Goal: Task Accomplishment & Management: Manage account settings

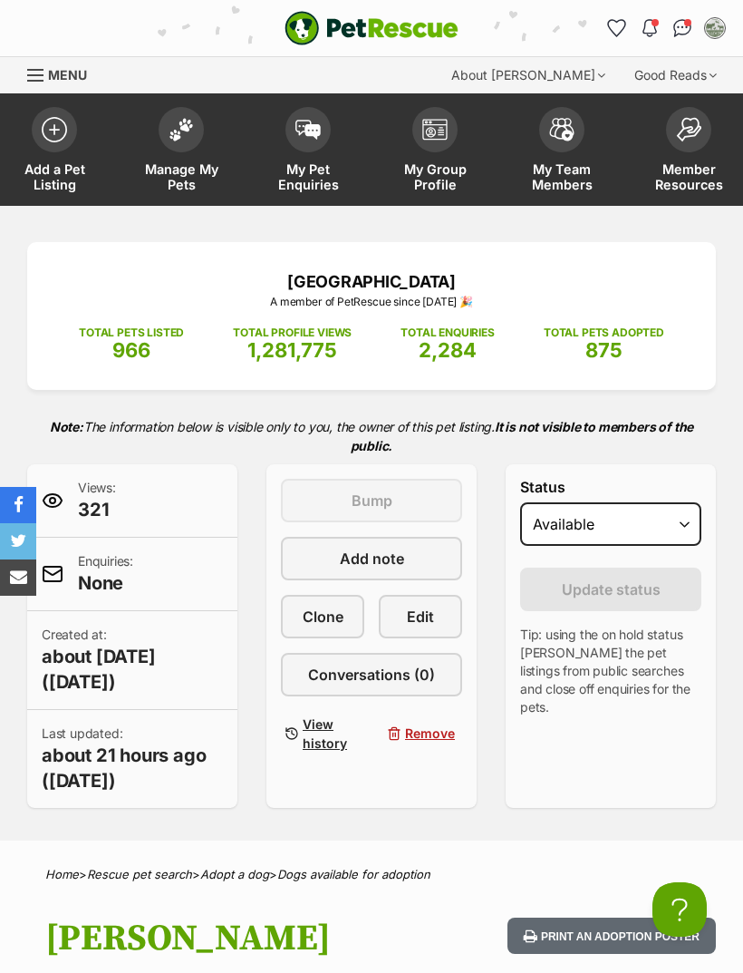
click at [170, 141] on span at bounding box center [181, 129] width 45 height 45
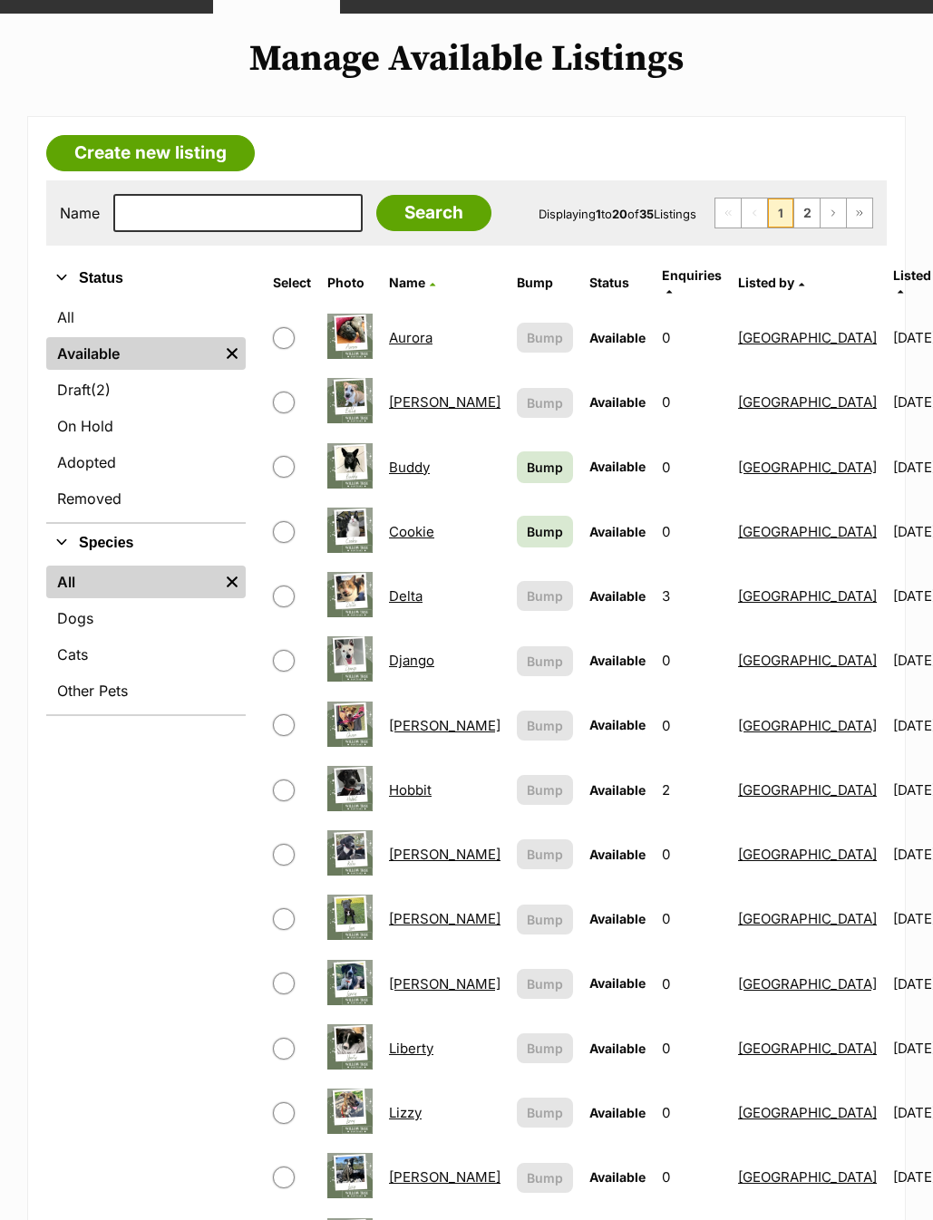
scroll to position [192, 0]
click at [403, 336] on link "Aurora" at bounding box center [411, 337] width 44 height 17
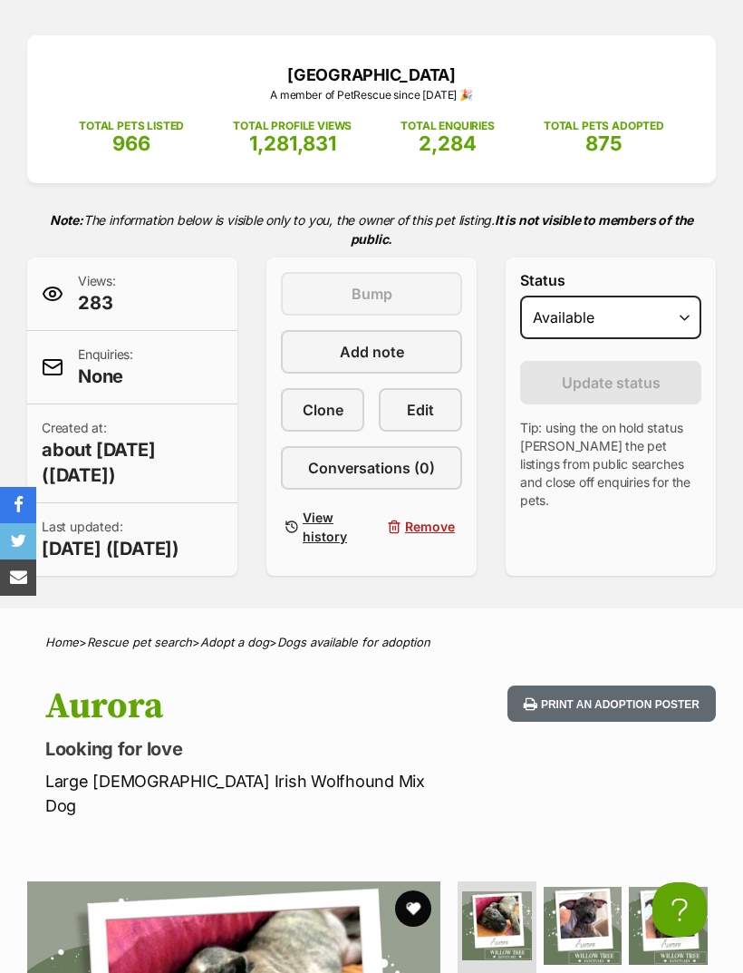
click at [428, 414] on span "Edit" at bounding box center [420, 410] width 27 height 22
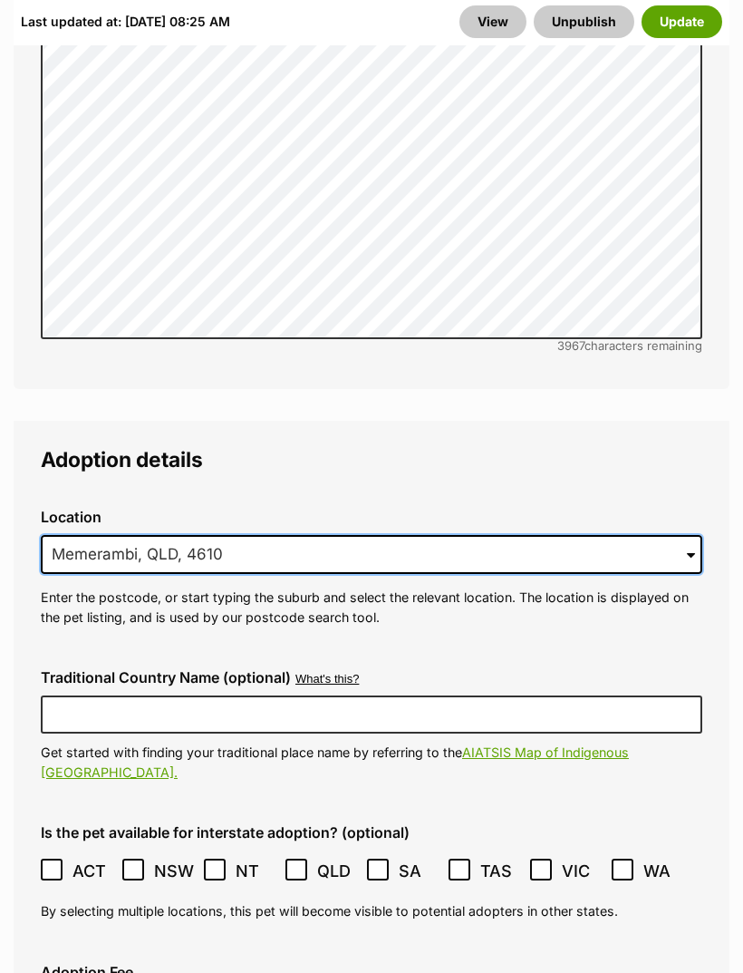
click at [280, 536] on input "Memerambi, QLD, 4610" at bounding box center [372, 556] width 662 height 40
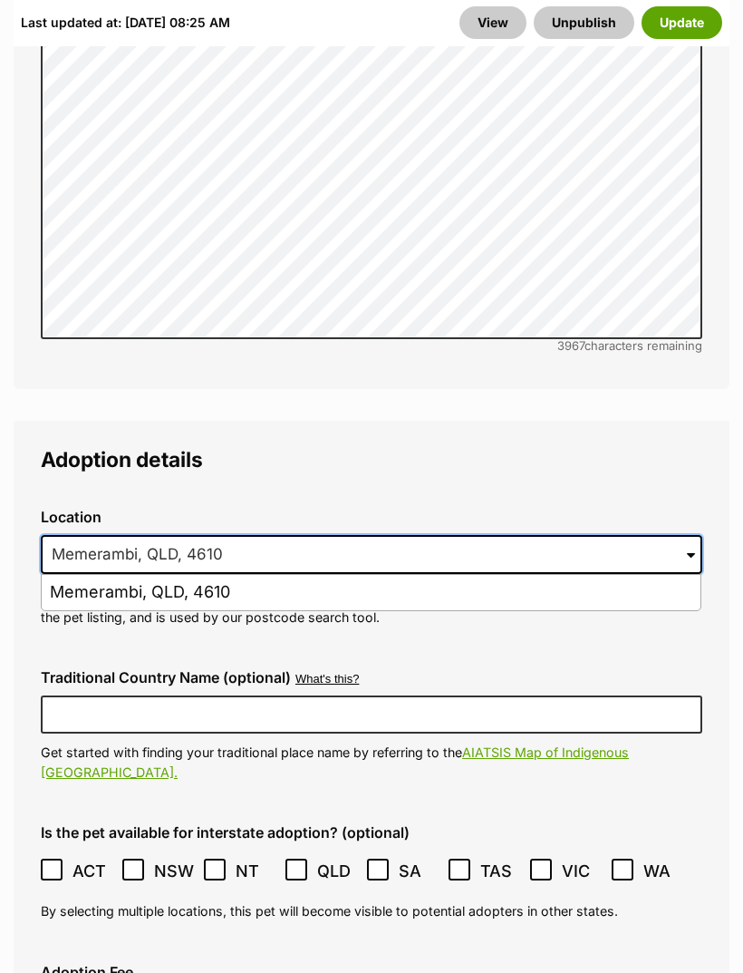
scroll to position [4901, 0]
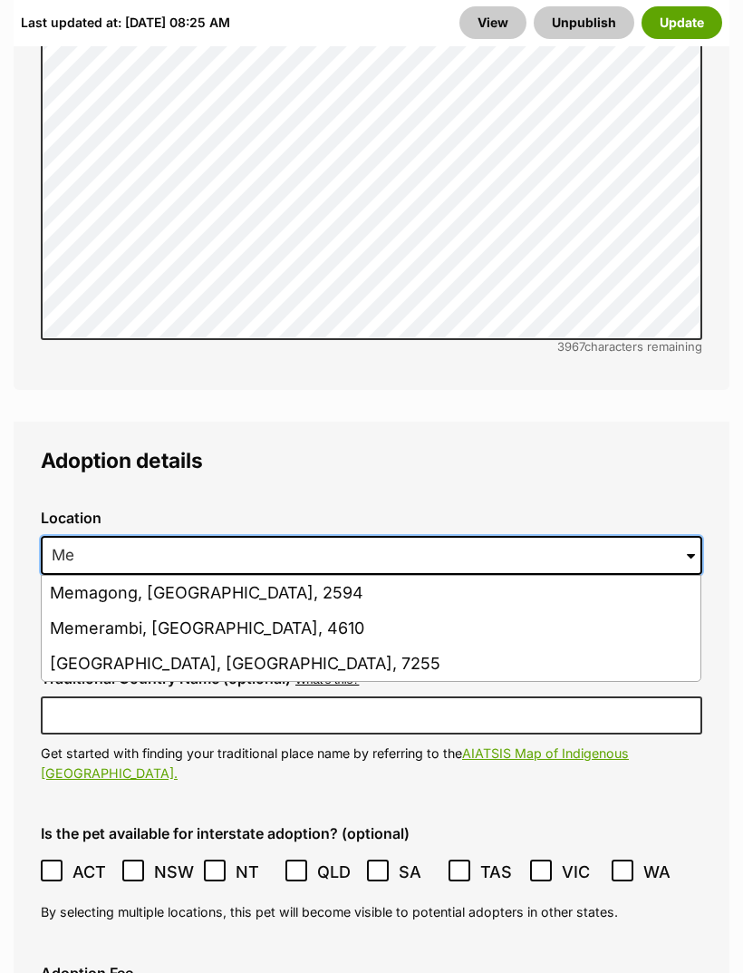
type input "M"
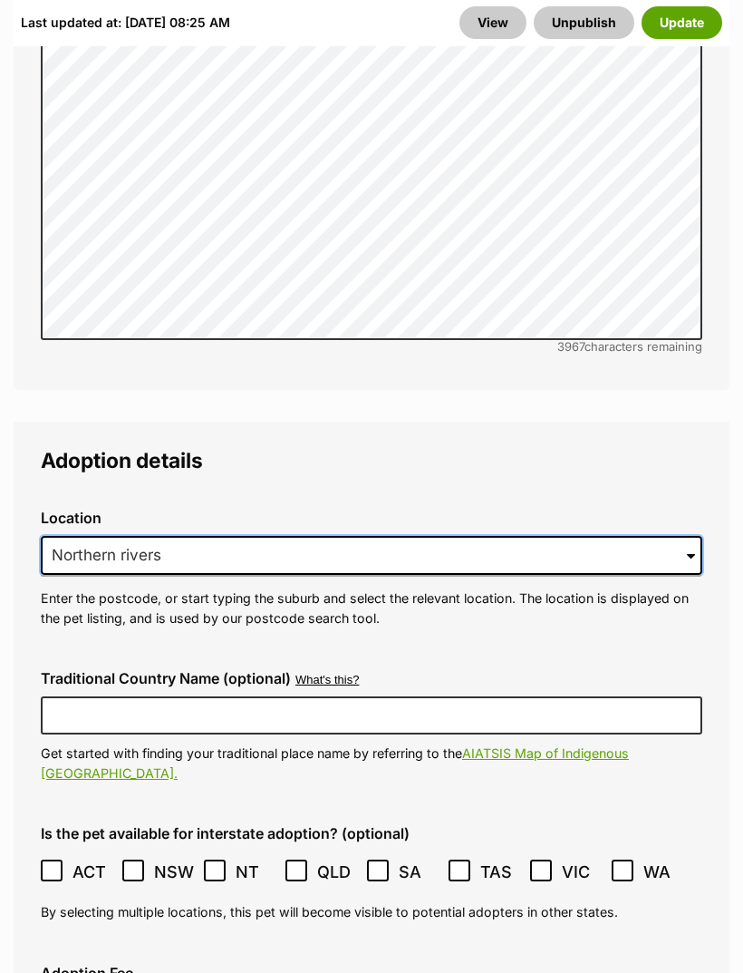
type input "Northern rivers"
click at [476, 511] on div "Location 0 options available. 7436 Northern rivers Enter the postcode, or start…" at bounding box center [371, 568] width 691 height 147
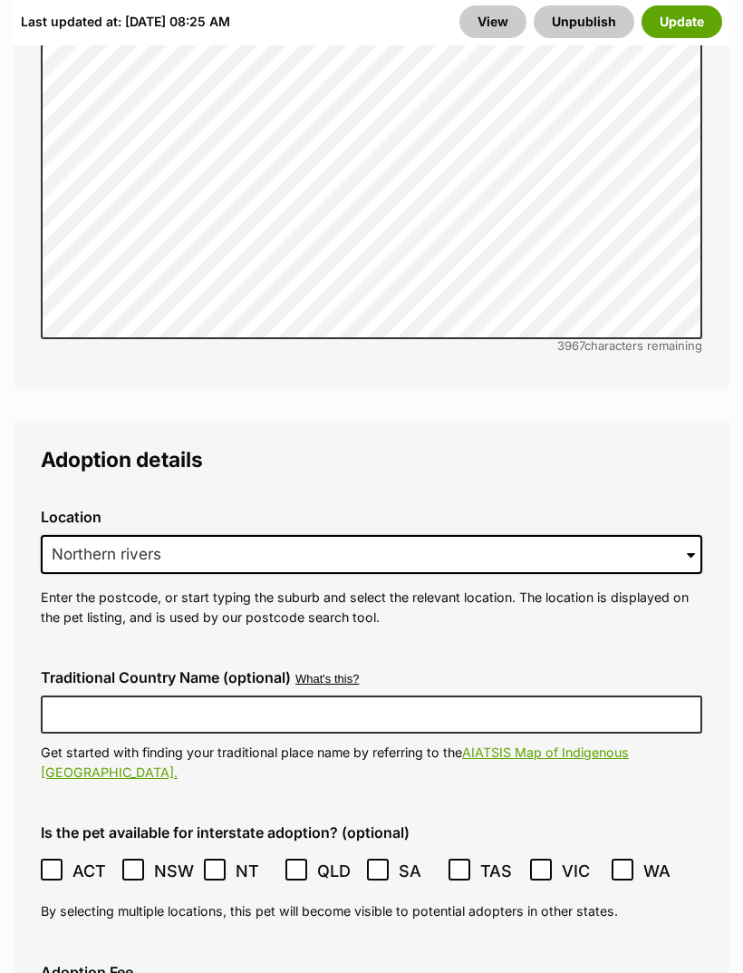
click at [683, 26] on button "Update" at bounding box center [682, 22] width 81 height 33
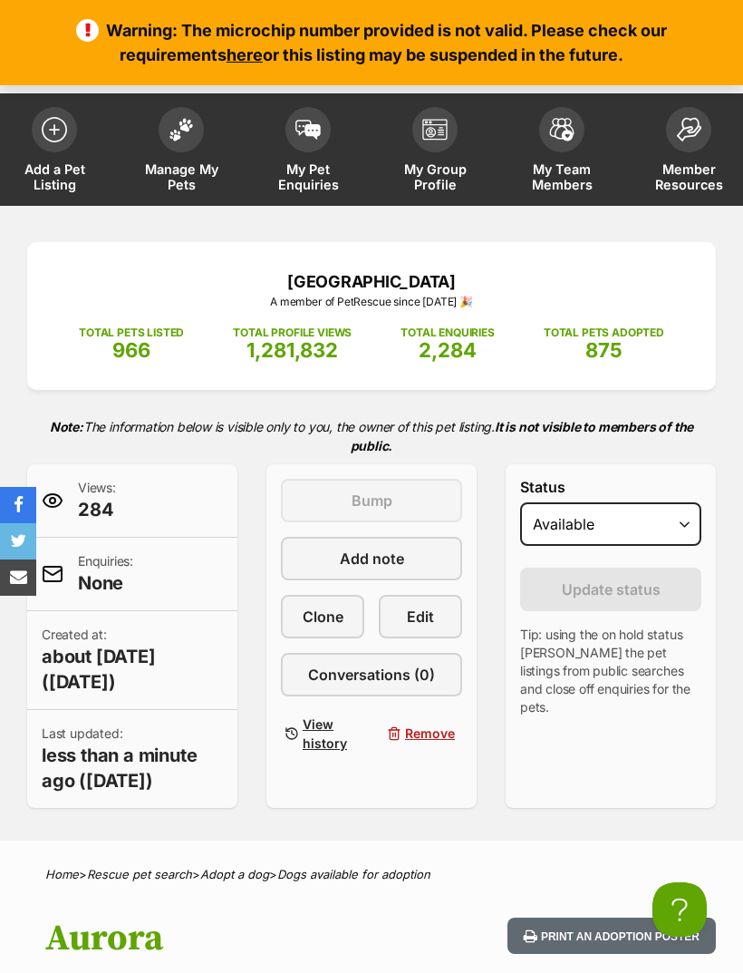
click at [434, 611] on link "Edit" at bounding box center [420, 617] width 83 height 44
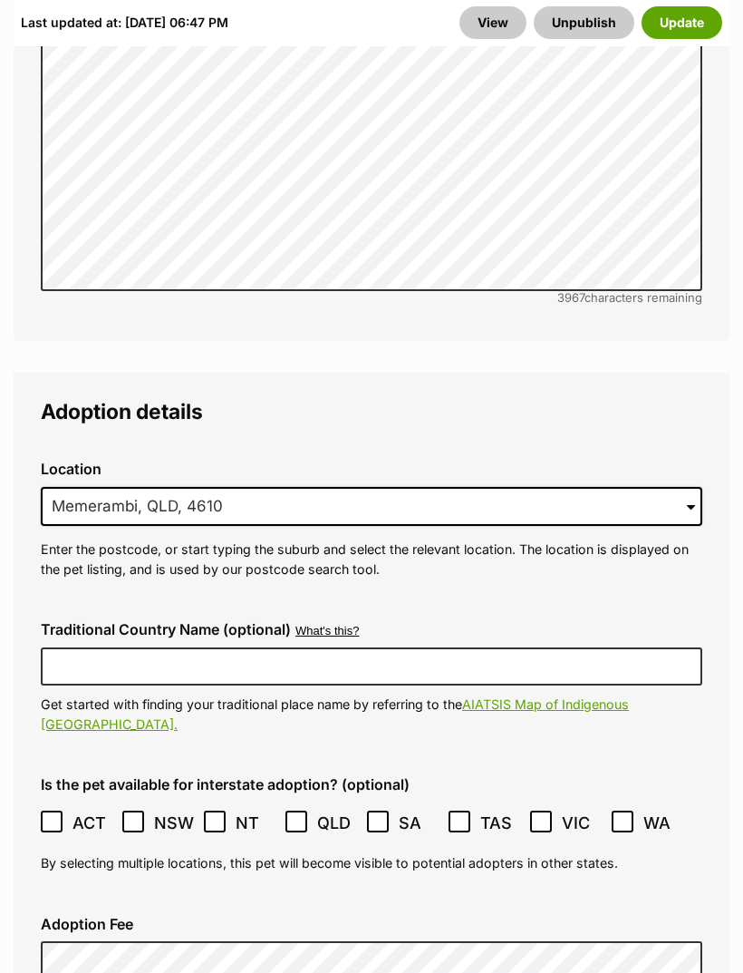
scroll to position [4952, 0]
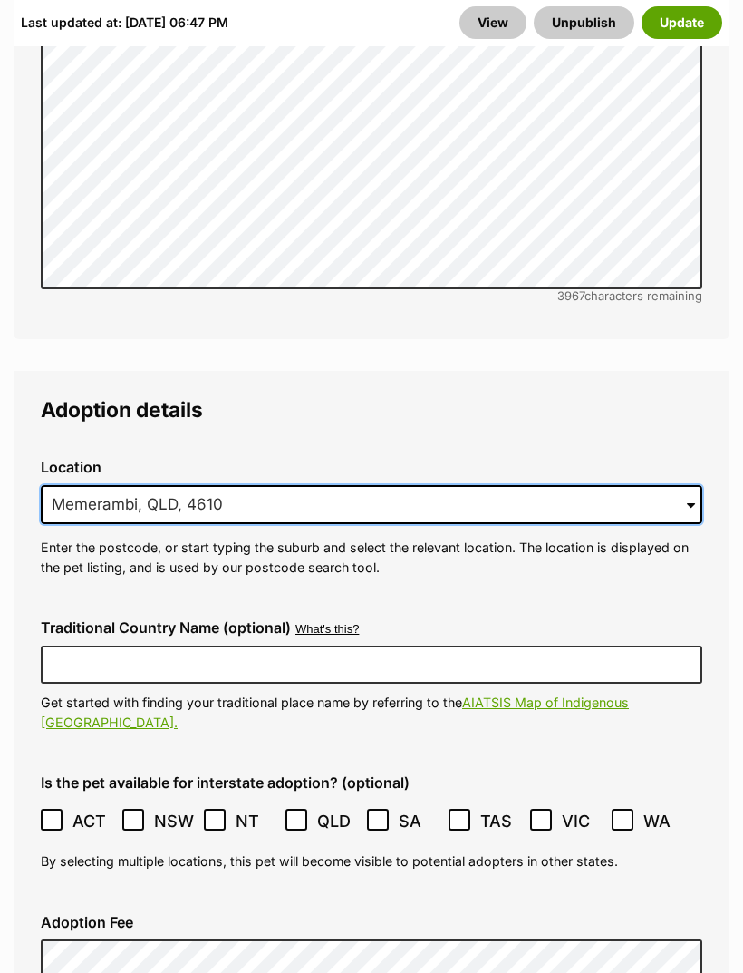
click at [325, 485] on input "Memerambi, QLD, 4610" at bounding box center [372, 505] width 662 height 40
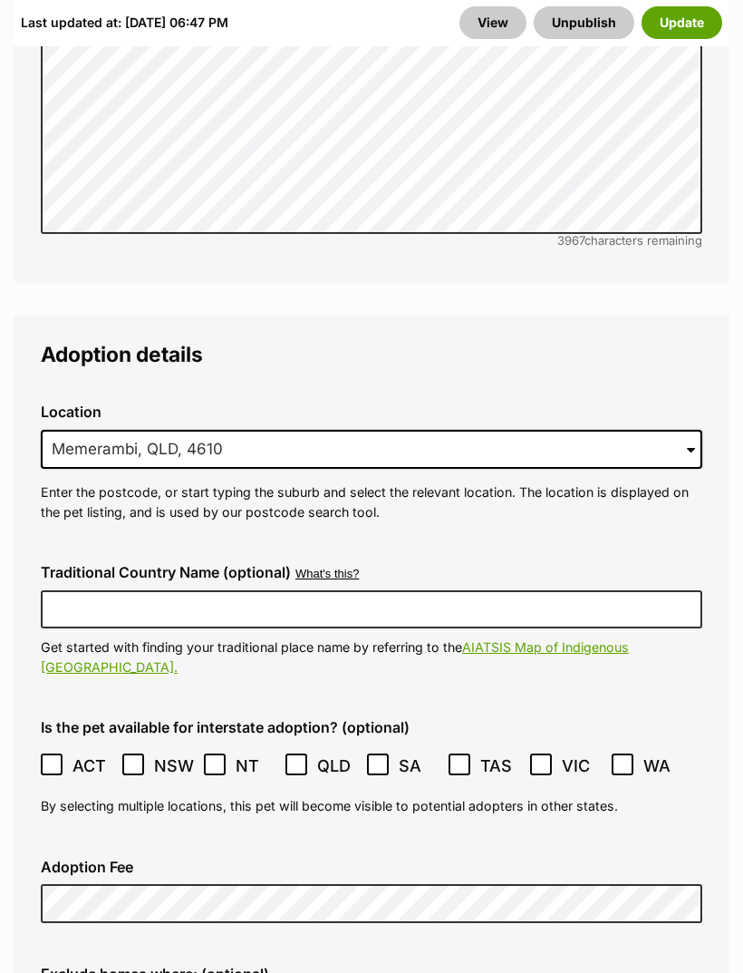
scroll to position [5010, 0]
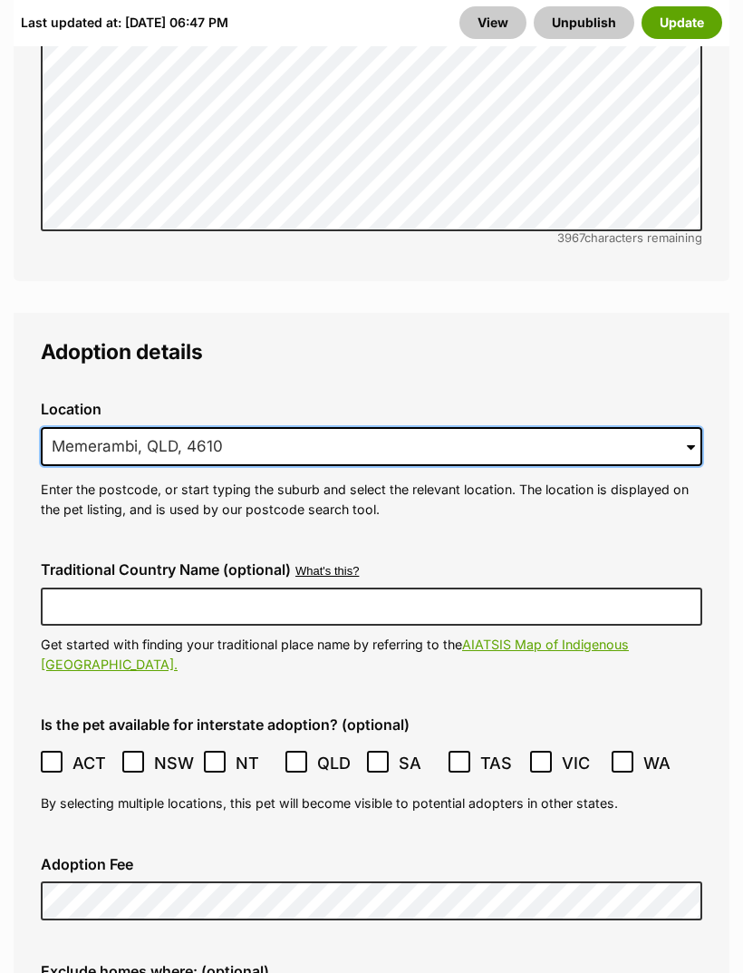
click at [214, 427] on input "Memerambi, QLD, 4610" at bounding box center [372, 447] width 662 height 40
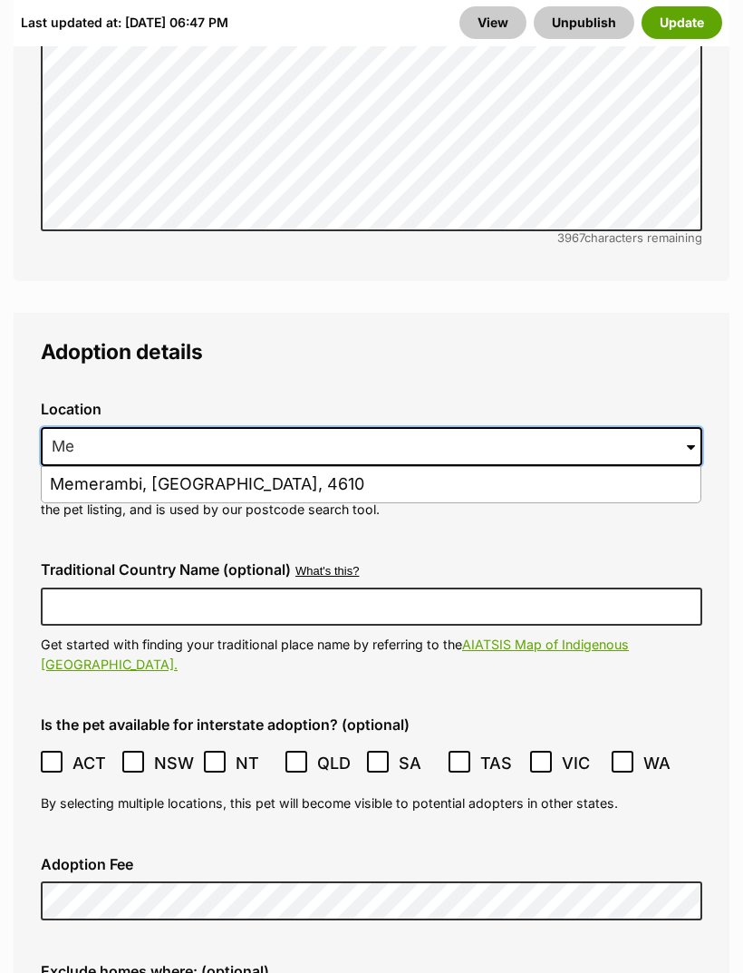
type input "M"
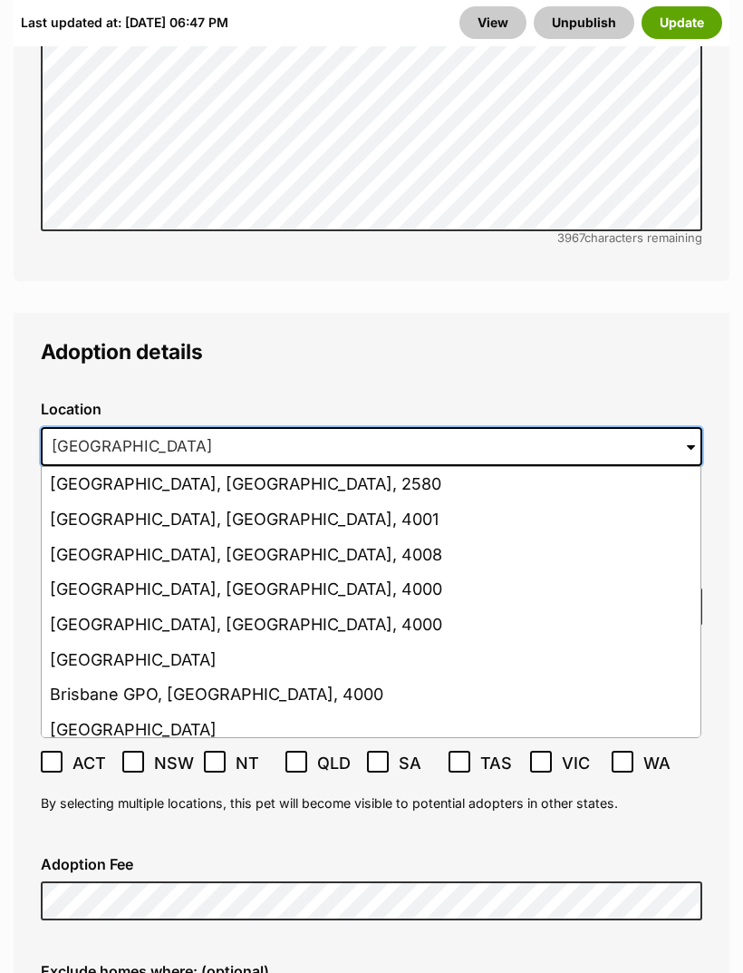
type input "Brisbane"
click at [528, 340] on legend "Adoption details" at bounding box center [372, 352] width 662 height 24
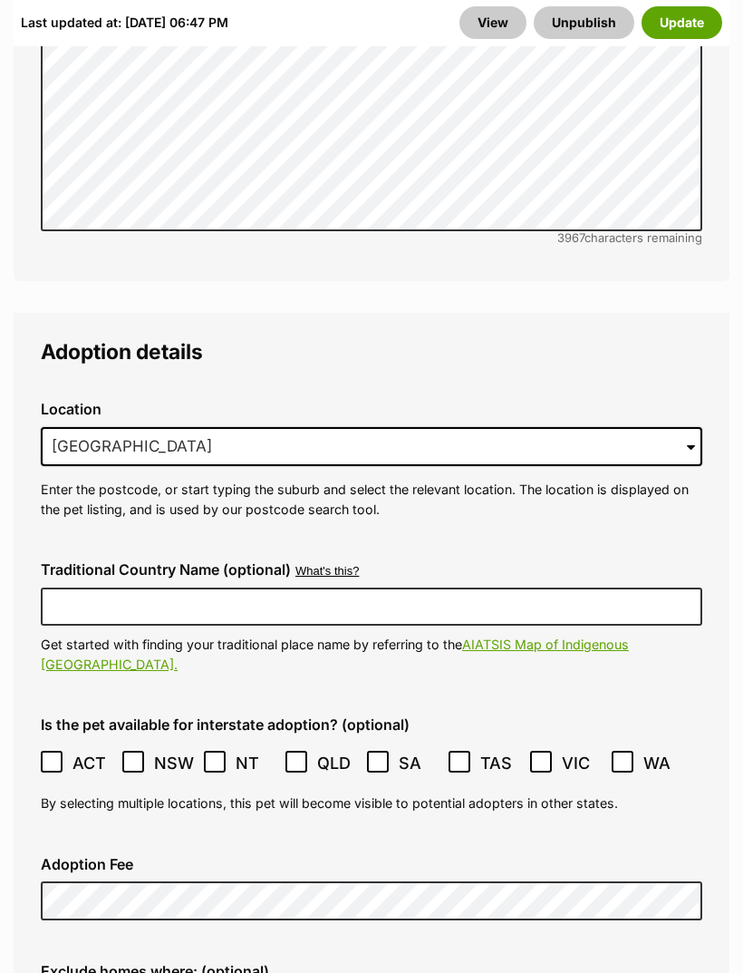
click at [698, 19] on button "Update" at bounding box center [682, 22] width 81 height 33
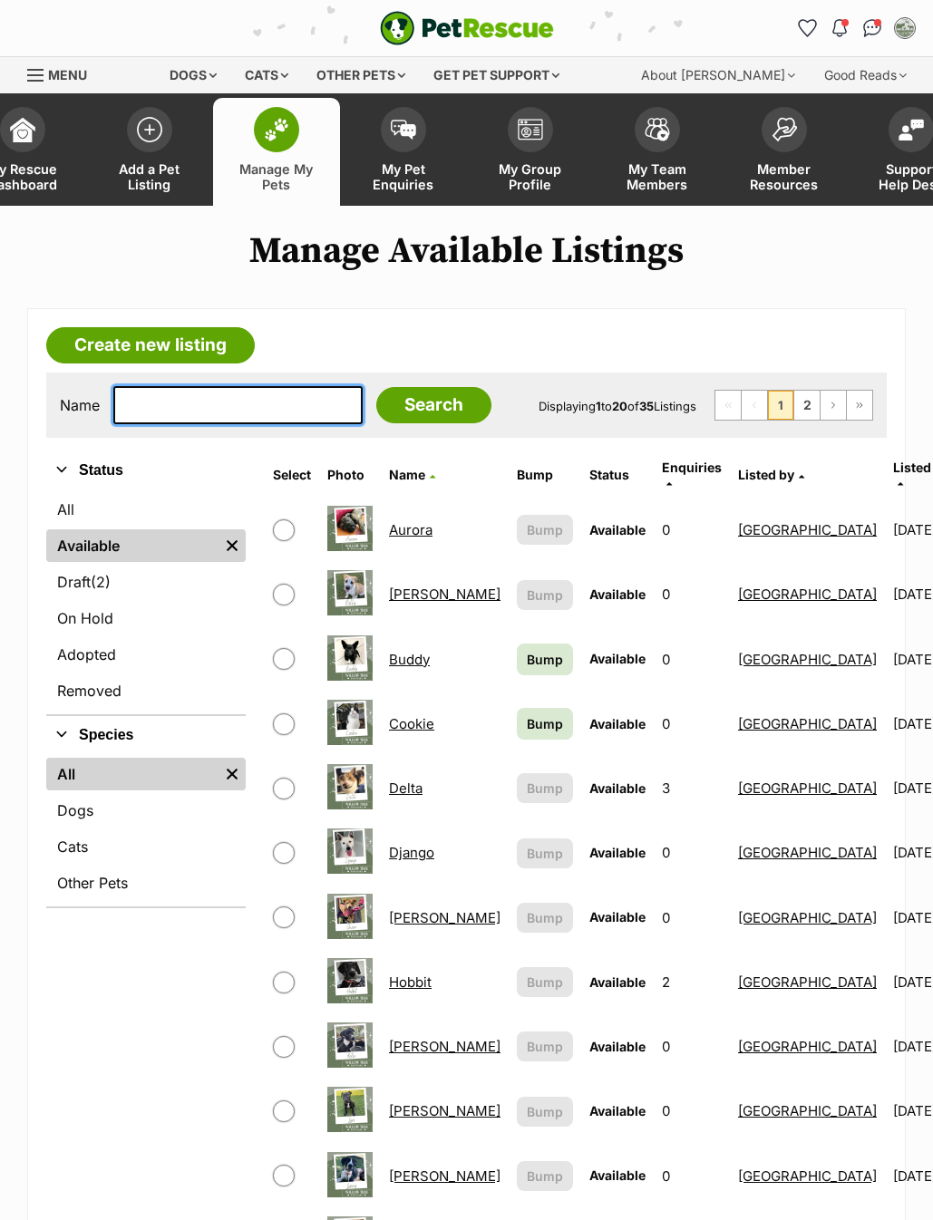
click at [242, 418] on input "text" at bounding box center [237, 405] width 249 height 38
type input "[PERSON_NAME]"
click at [412, 422] on input "Search" at bounding box center [433, 405] width 115 height 36
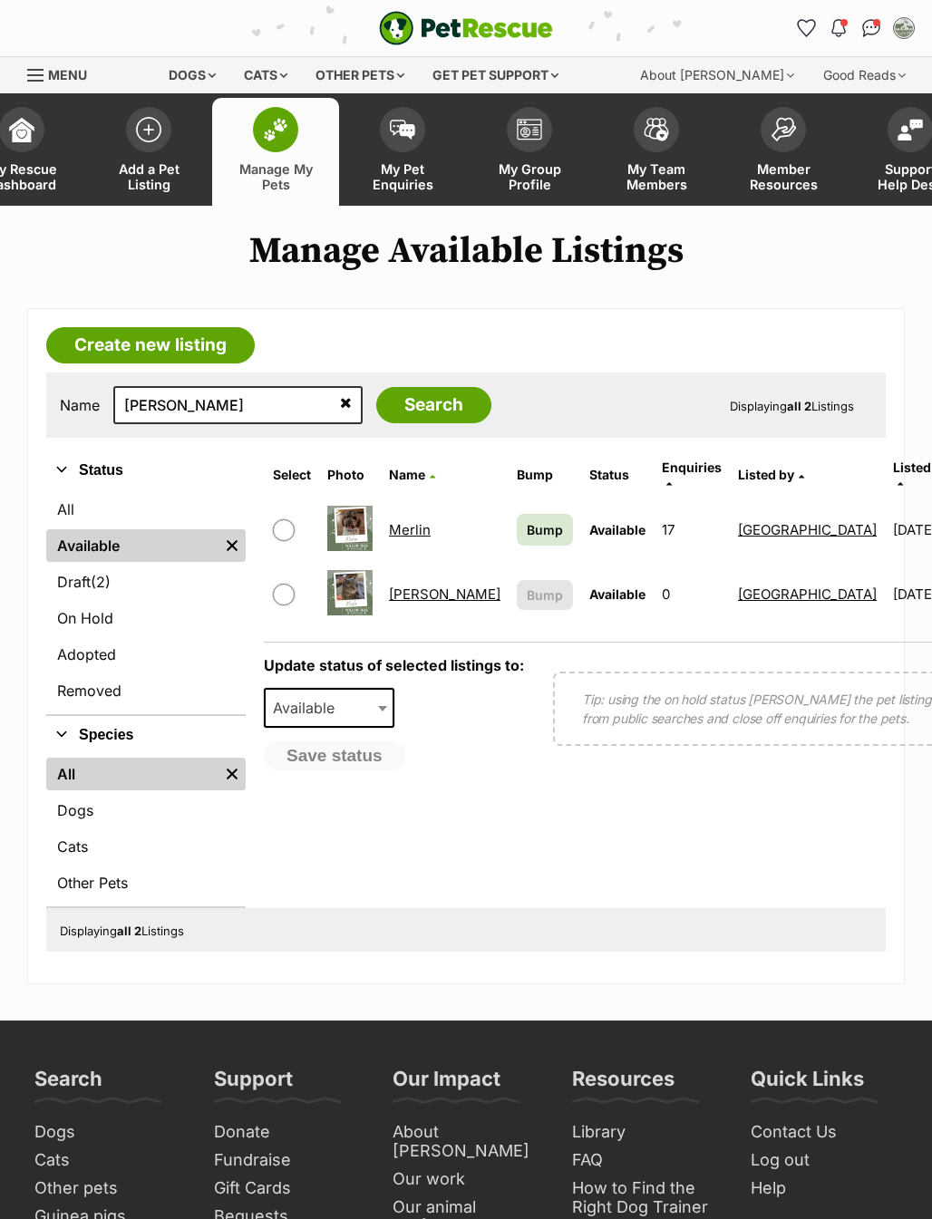
click at [413, 586] on link "[PERSON_NAME]" at bounding box center [444, 594] width 111 height 17
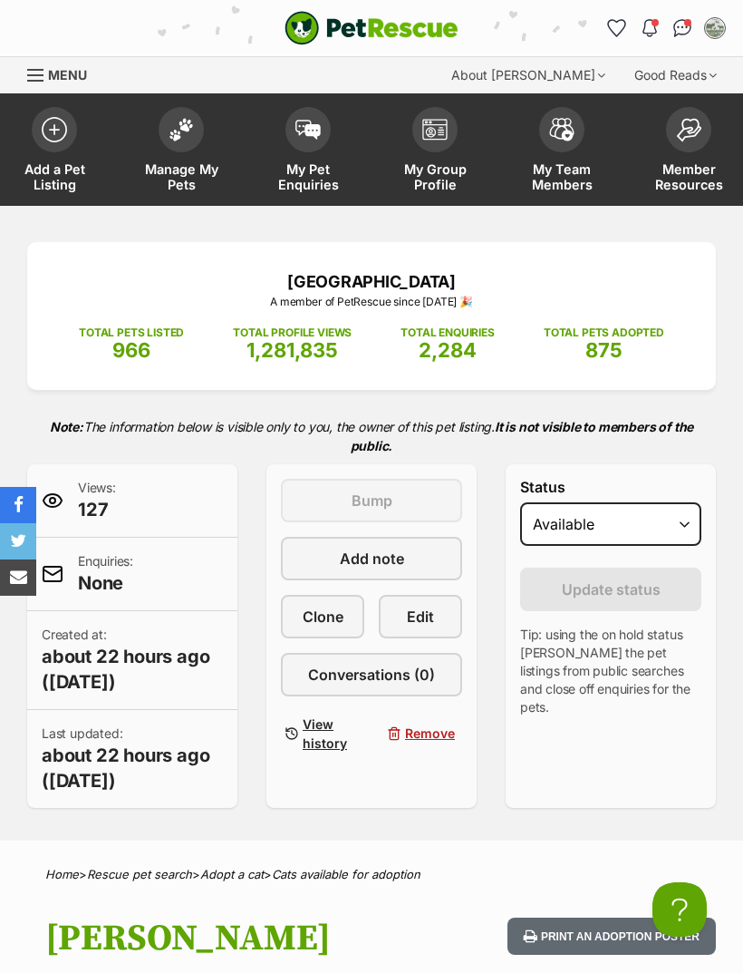
click at [189, 128] on img at bounding box center [181, 130] width 25 height 24
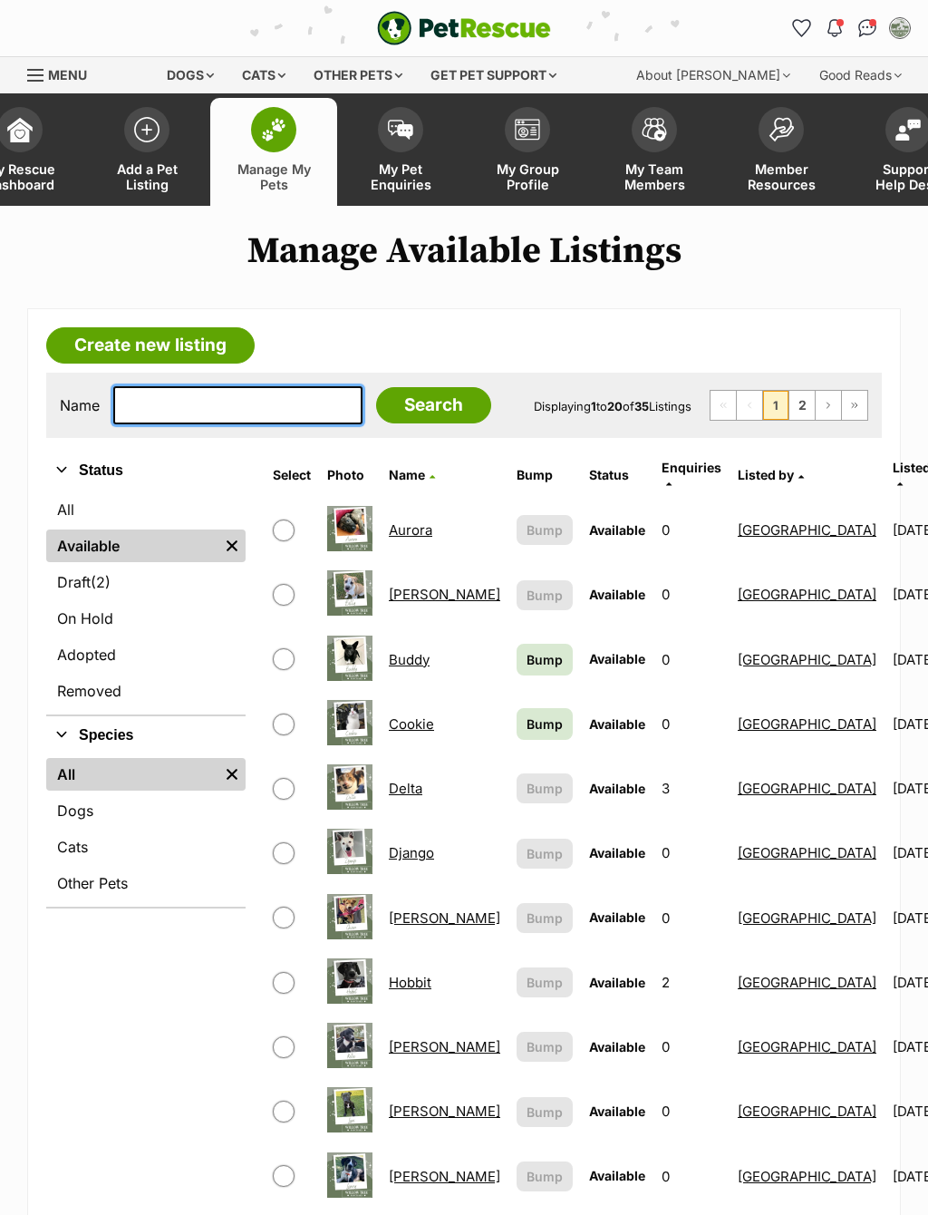
click at [234, 412] on input "text" at bounding box center [237, 405] width 249 height 38
type input "[PERSON_NAME]"
click at [390, 410] on input "Search" at bounding box center [433, 405] width 115 height 36
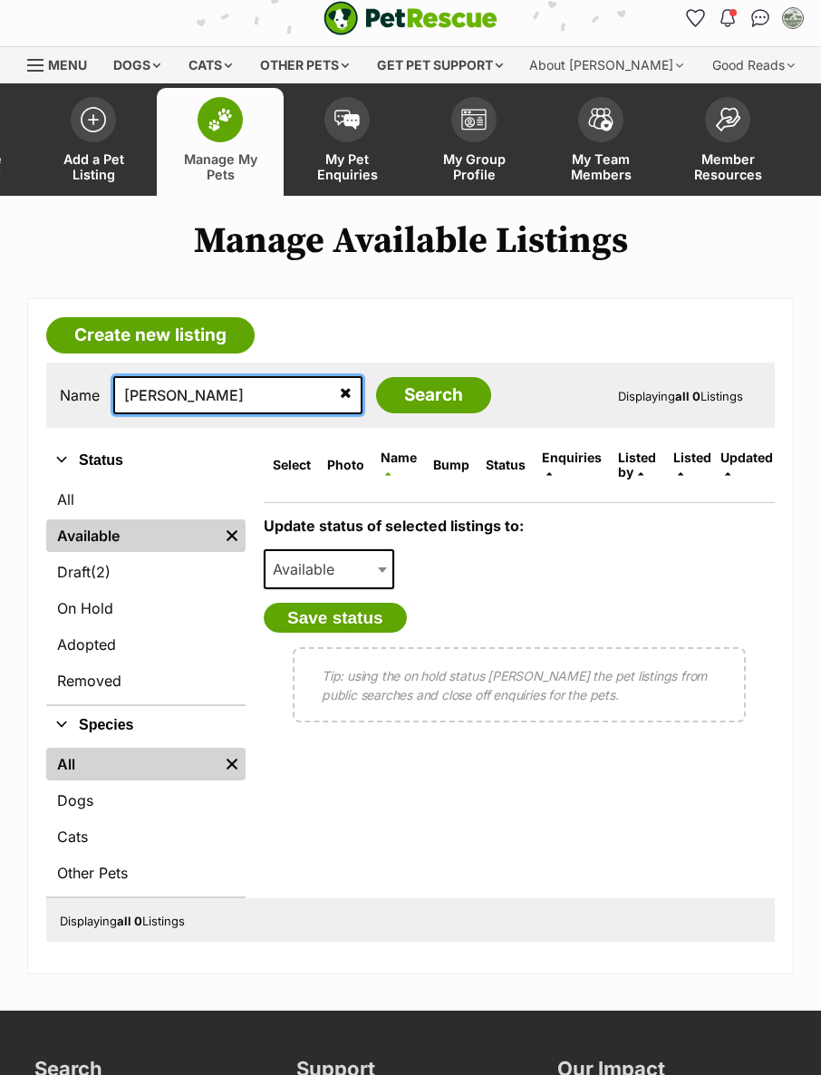
click at [243, 385] on input "[PERSON_NAME]" at bounding box center [237, 395] width 249 height 38
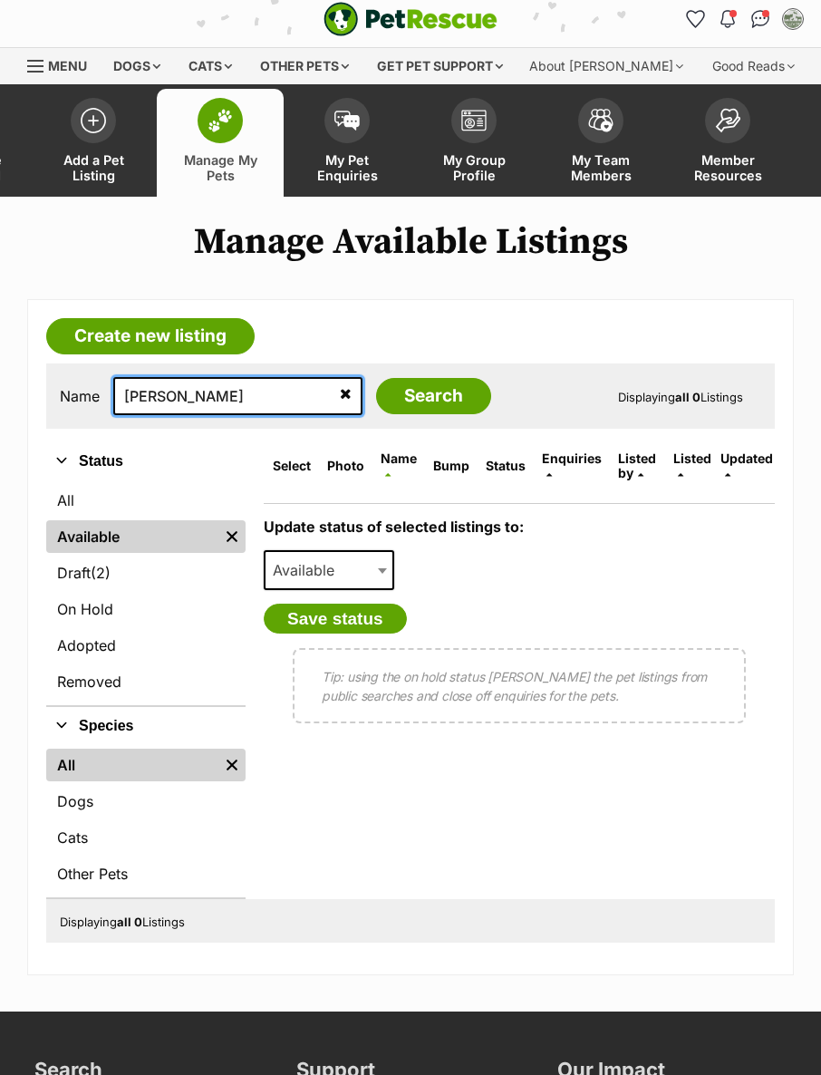
click at [230, 403] on input "[PERSON_NAME]" at bounding box center [237, 396] width 249 height 38
click at [314, 387] on input "[PERSON_NAME]" at bounding box center [237, 396] width 249 height 38
click at [340, 394] on icon at bounding box center [346, 393] width 12 height 15
click at [228, 406] on input "text" at bounding box center [237, 396] width 249 height 38
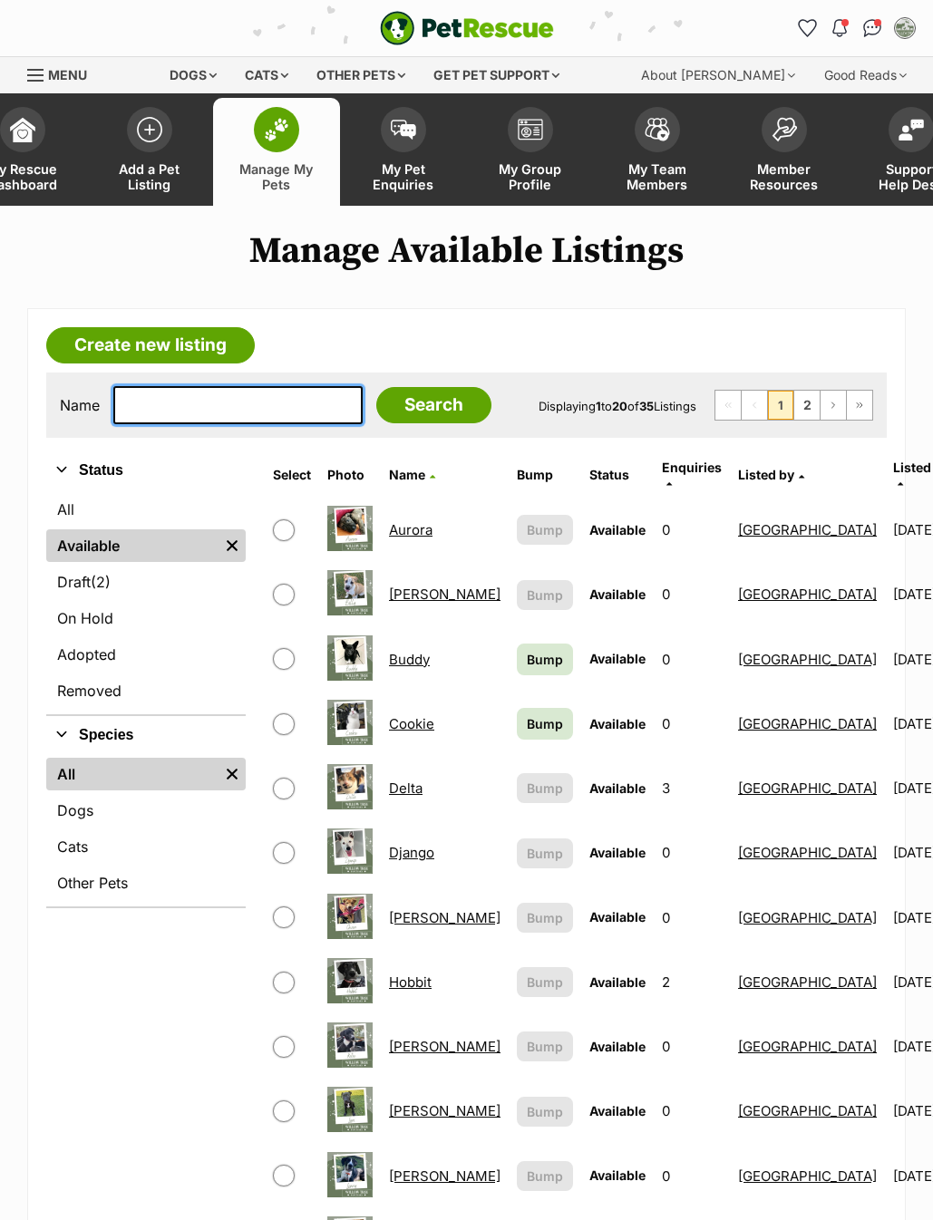
click at [217, 418] on input "text" at bounding box center [237, 405] width 249 height 38
type input "Mer"
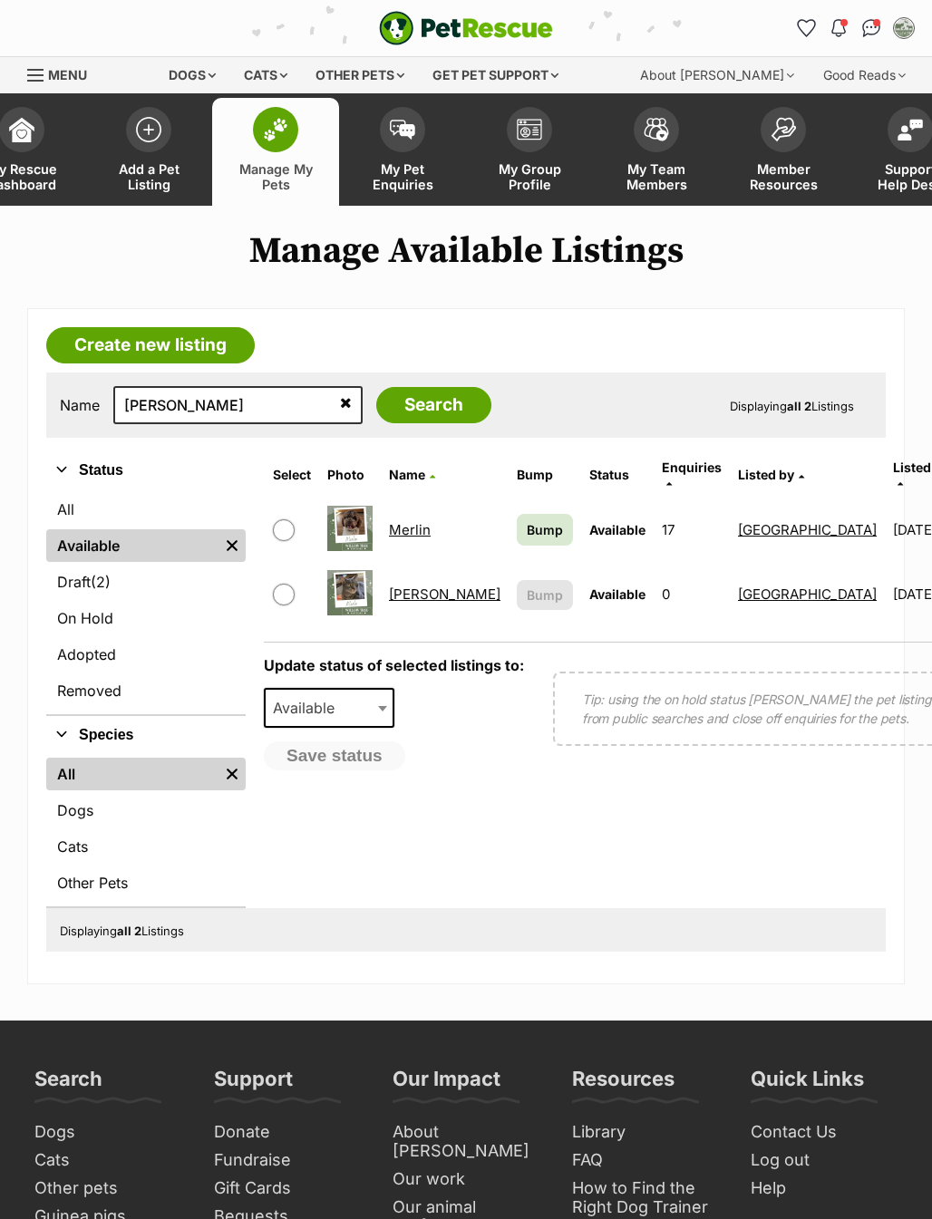
click at [412, 521] on link "Merlin" at bounding box center [410, 529] width 42 height 17
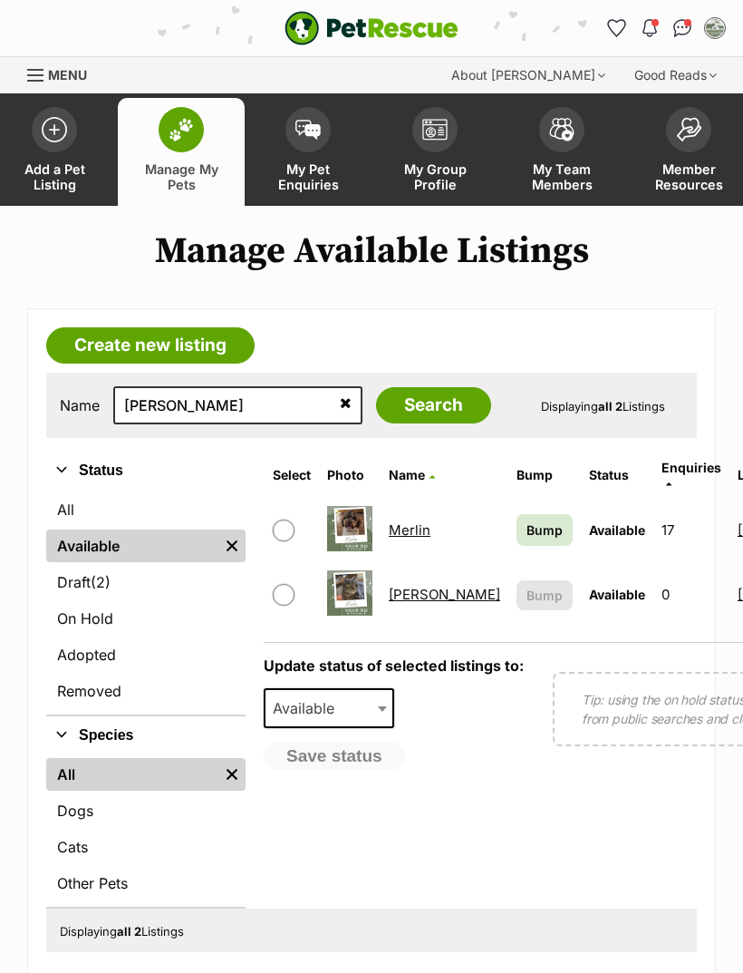
scroll to position [225, 92]
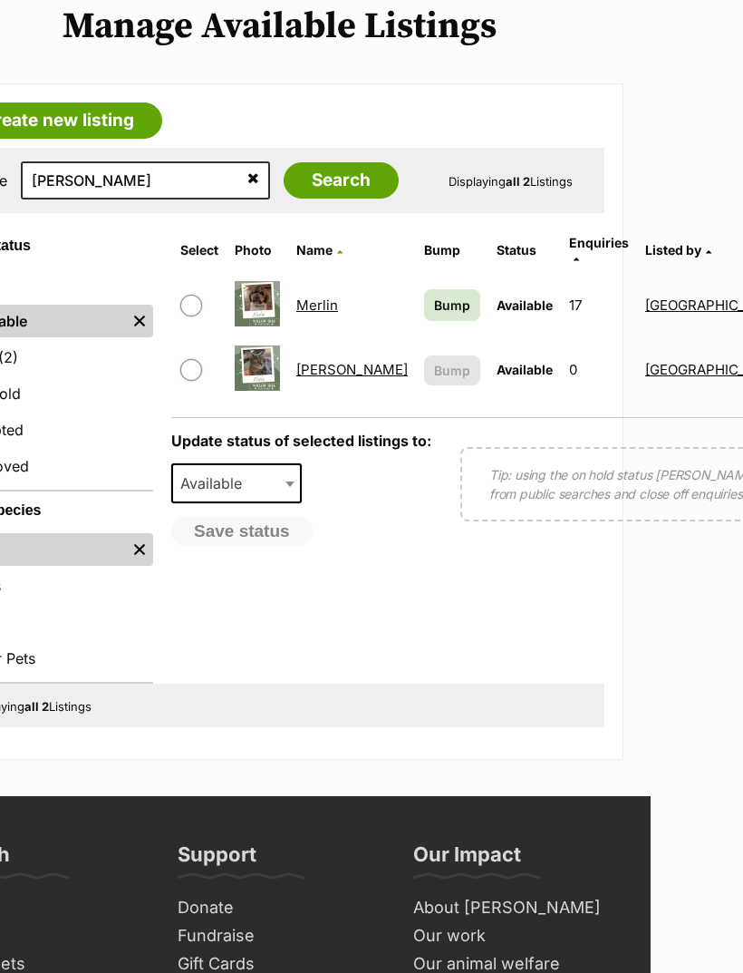
click at [318, 363] on link "[PERSON_NAME]" at bounding box center [351, 369] width 111 height 17
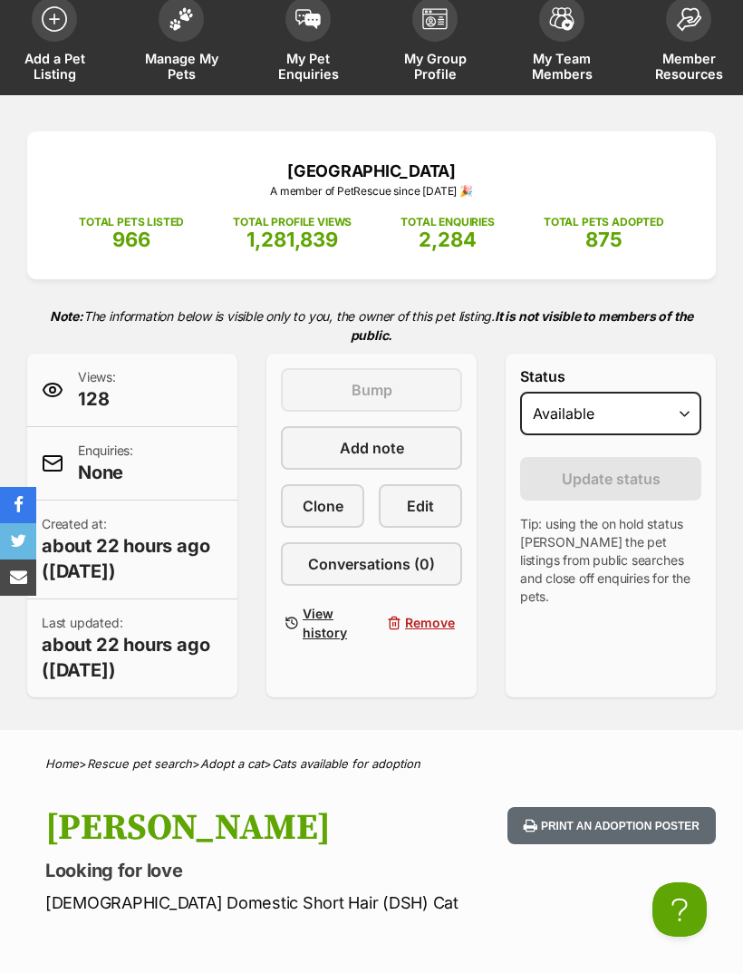
scroll to position [95, 0]
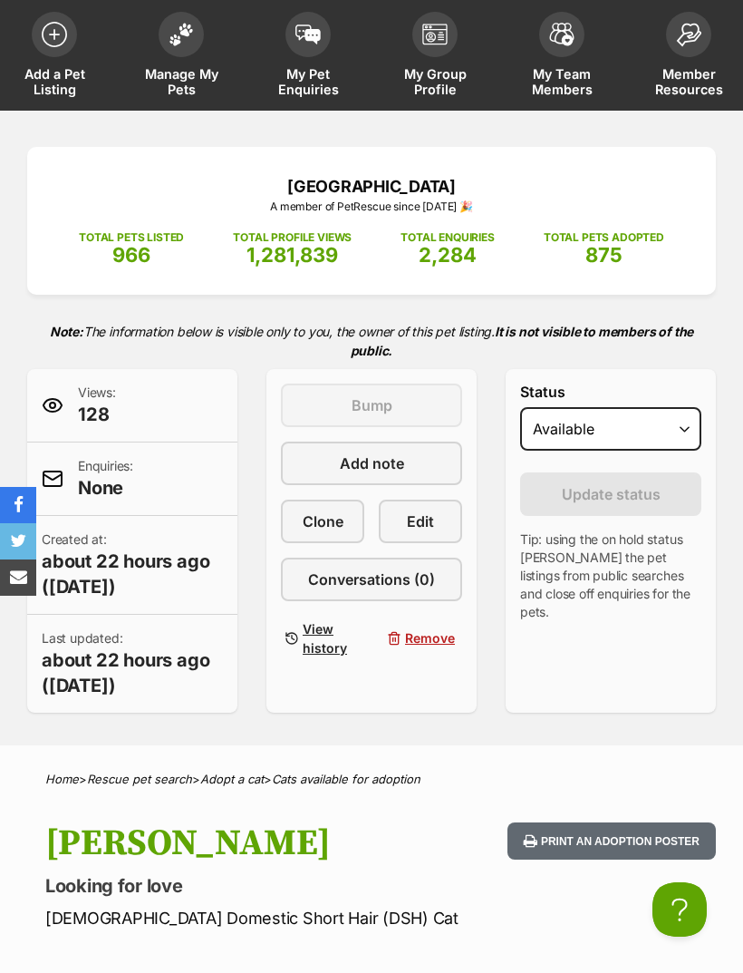
click at [424, 531] on span "Edit" at bounding box center [420, 521] width 27 height 22
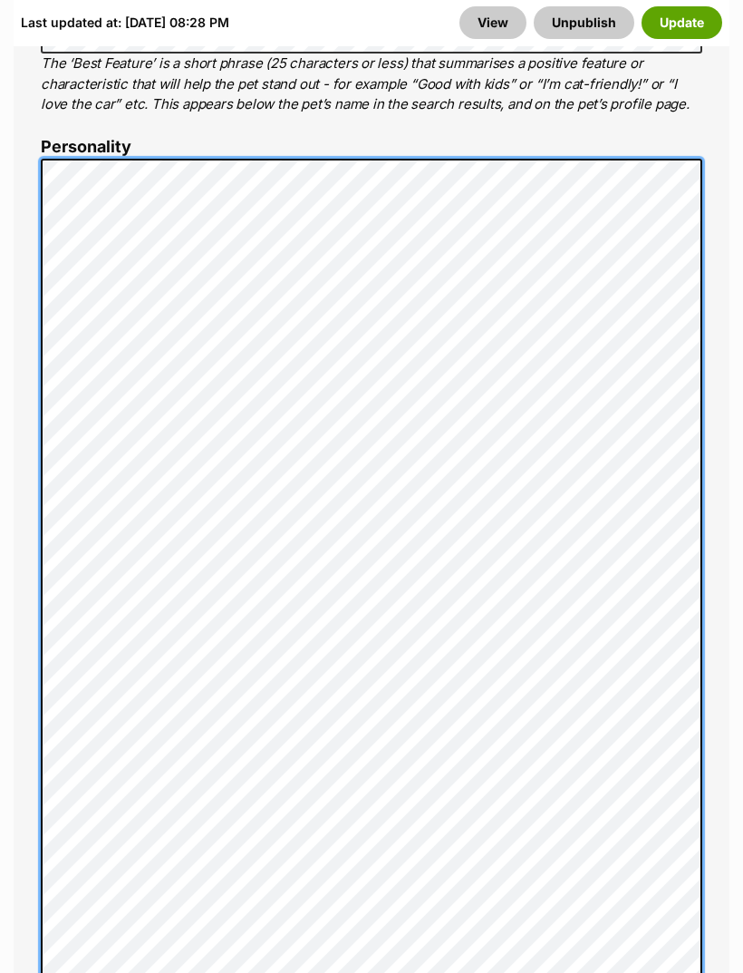
scroll to position [1419, 0]
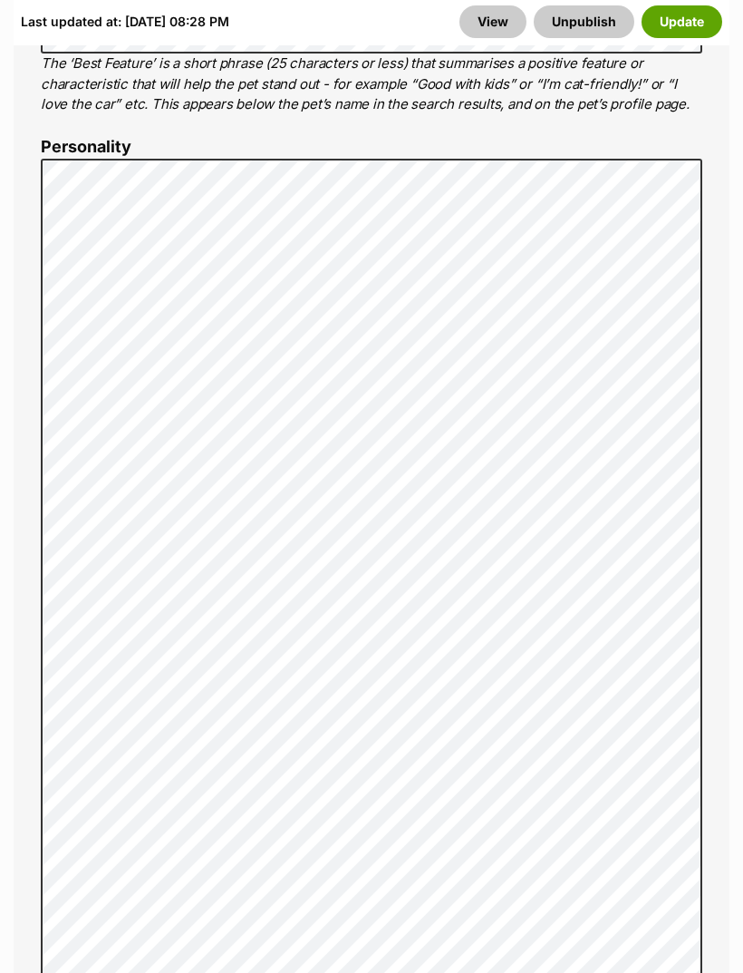
click at [674, 34] on button "Update" at bounding box center [682, 22] width 81 height 33
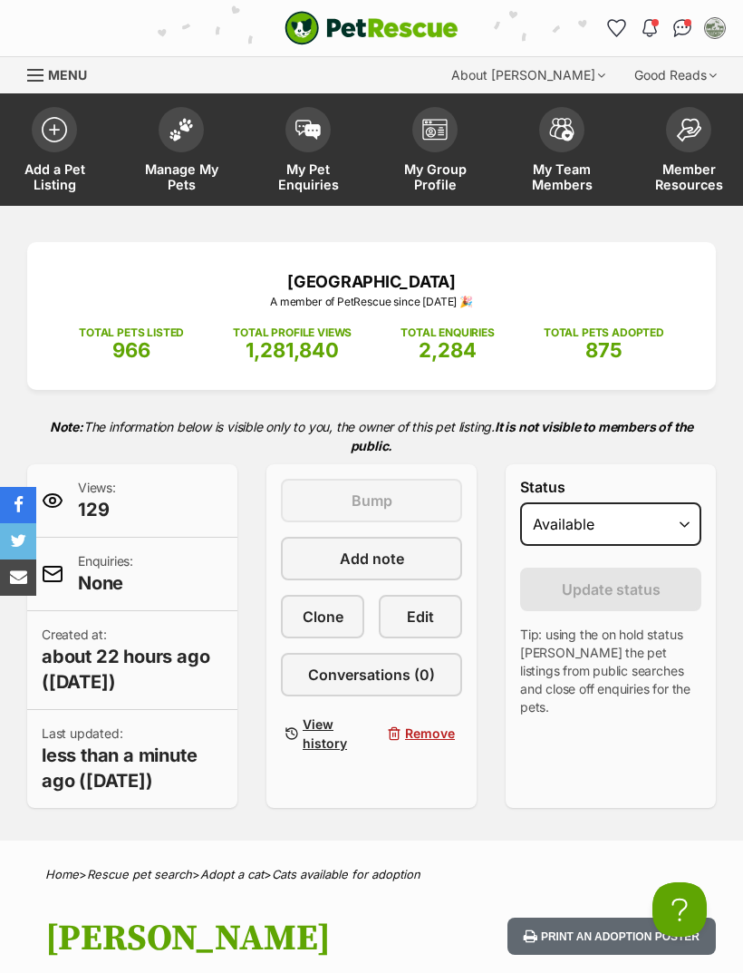
click at [555, 230] on div "Willow Tree Sanctuary A member of PetRescue since 2021 🎉 TOTAL PETS LISTED 966 …" at bounding box center [371, 523] width 743 height 635
click at [429, 611] on span "Edit" at bounding box center [420, 617] width 27 height 22
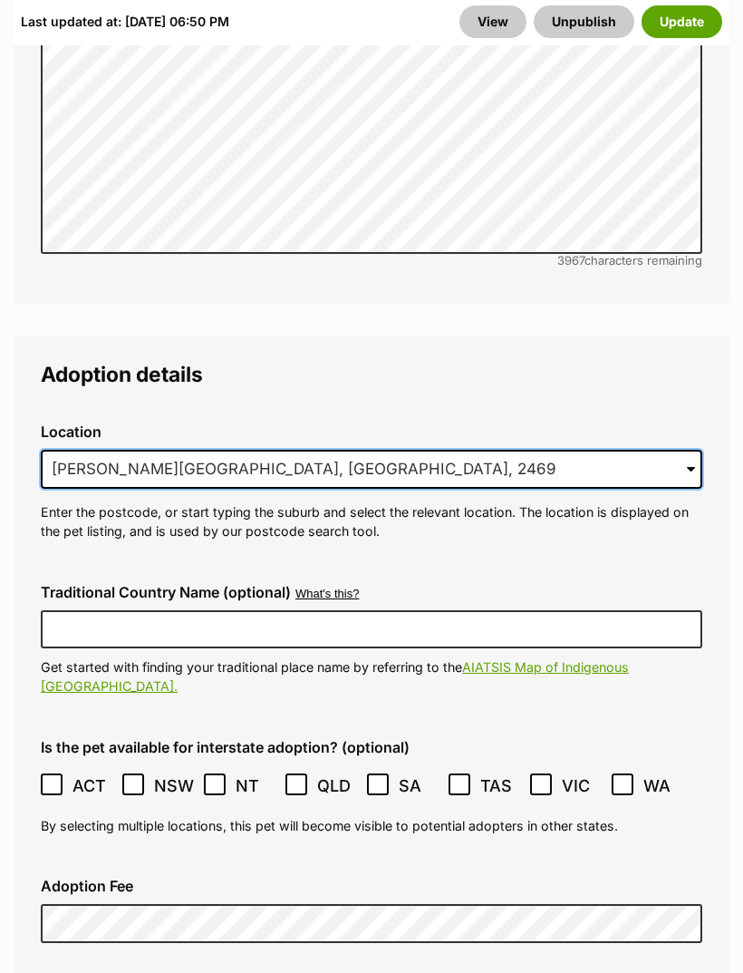
click at [326, 451] on input "[PERSON_NAME][GEOGRAPHIC_DATA], [GEOGRAPHIC_DATA], 2469" at bounding box center [372, 471] width 662 height 40
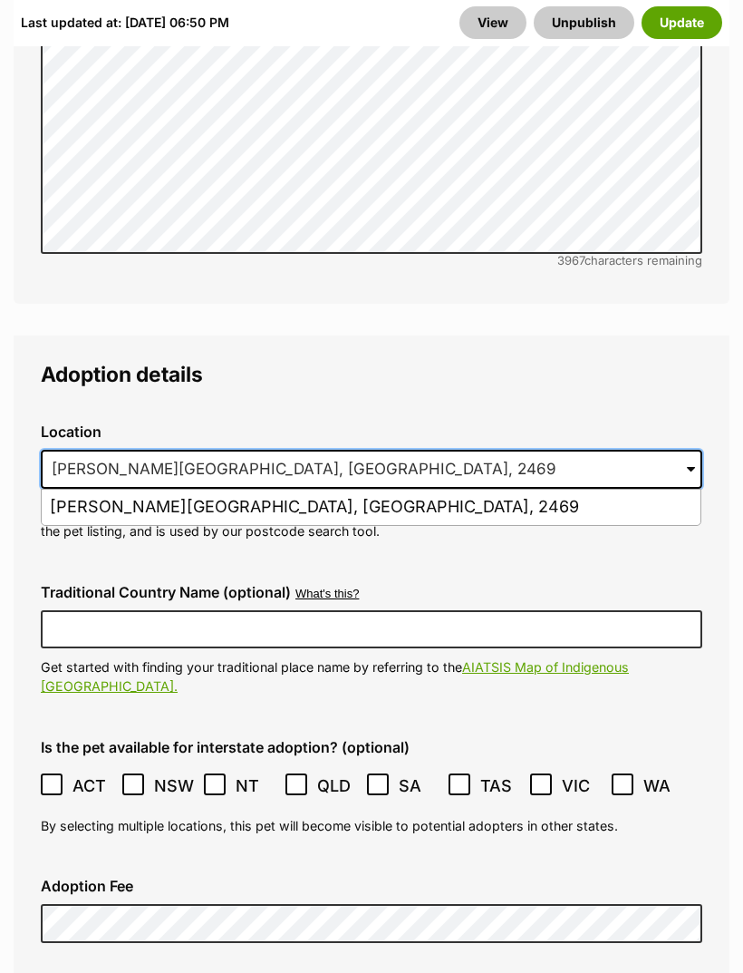
scroll to position [4905, 0]
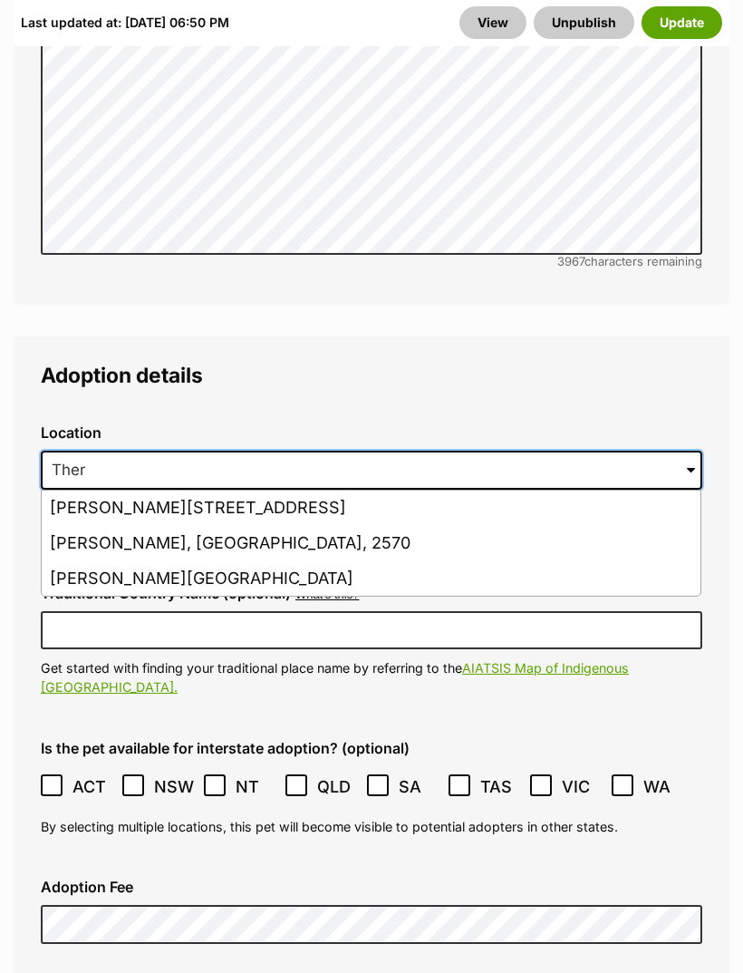
type input "The"
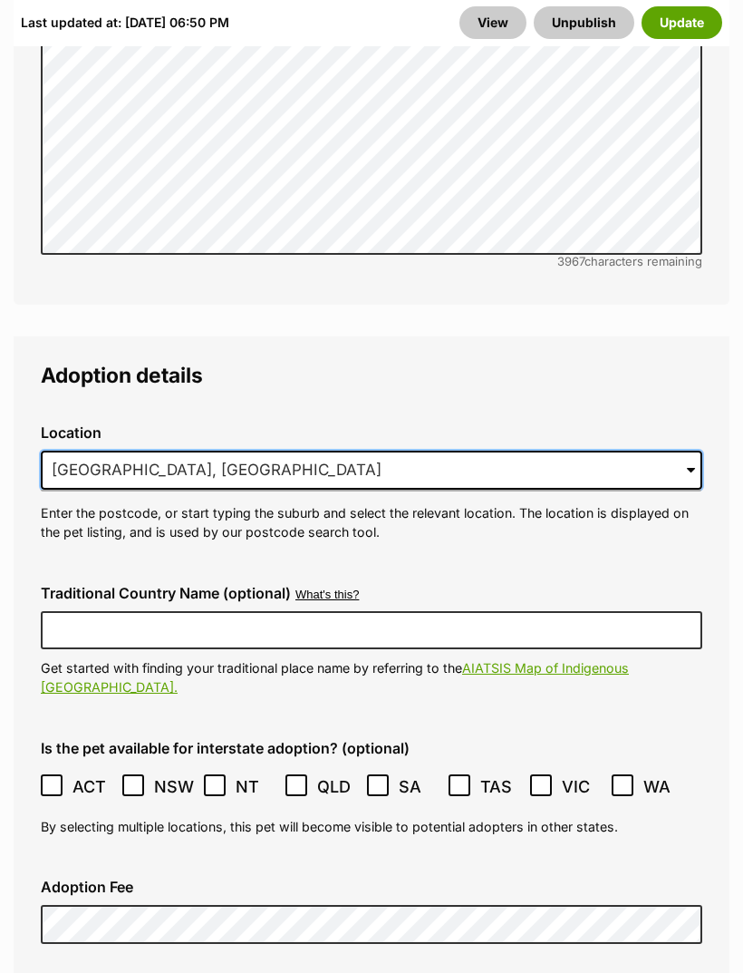
type input "Northern Rivers, NSW"
click at [681, 24] on button "Update" at bounding box center [682, 22] width 81 height 33
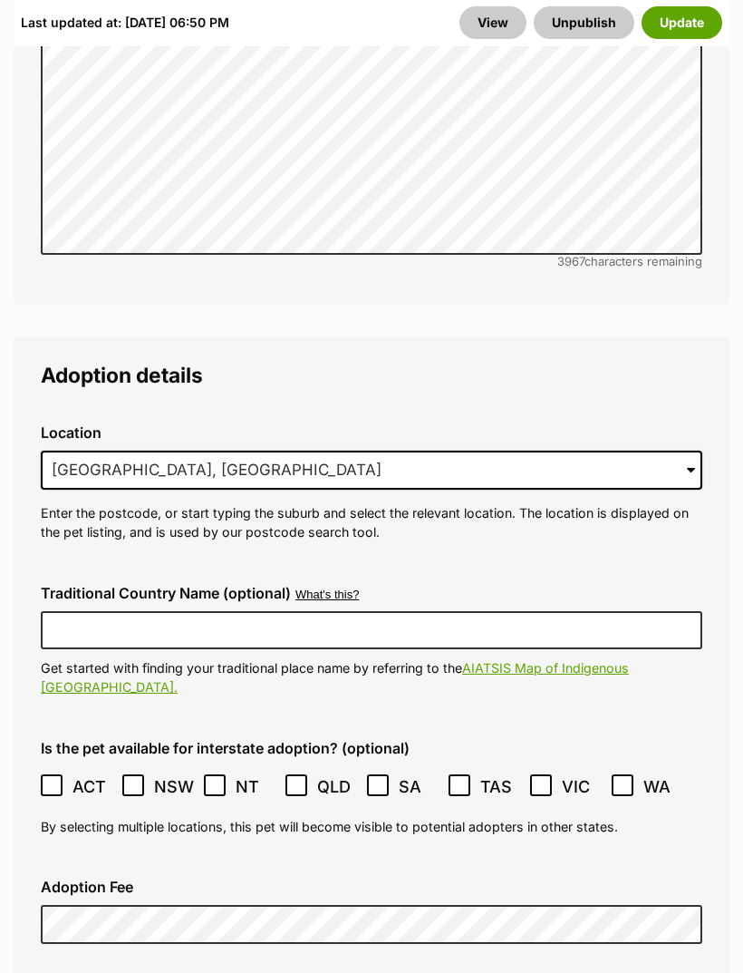
scroll to position [4906, 0]
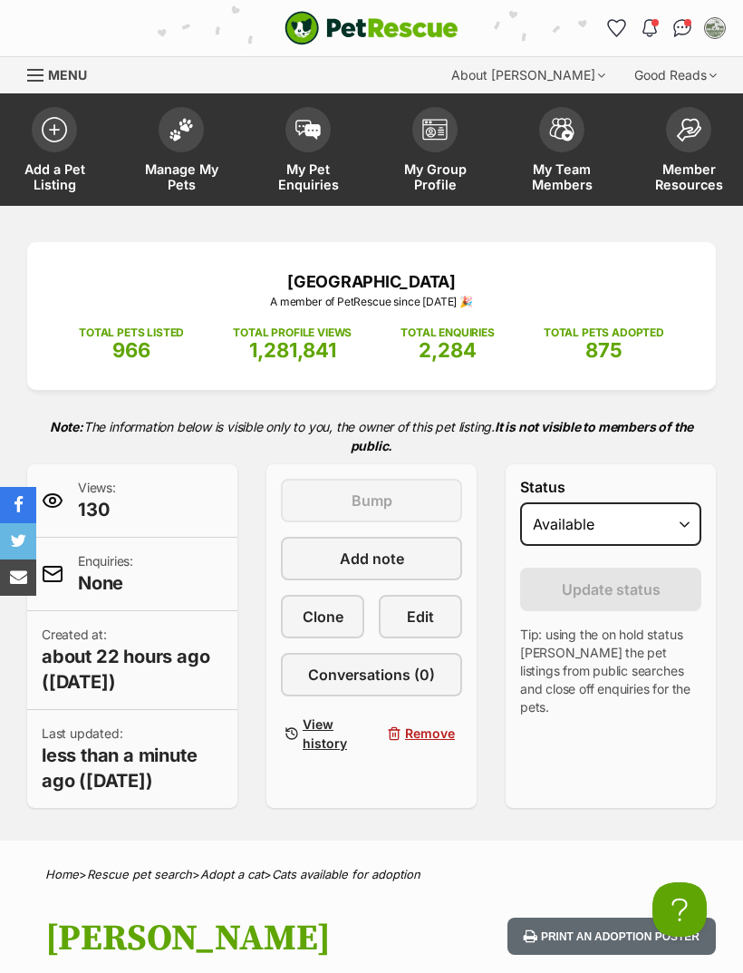
click at [429, 619] on span "Edit" at bounding box center [420, 617] width 27 height 22
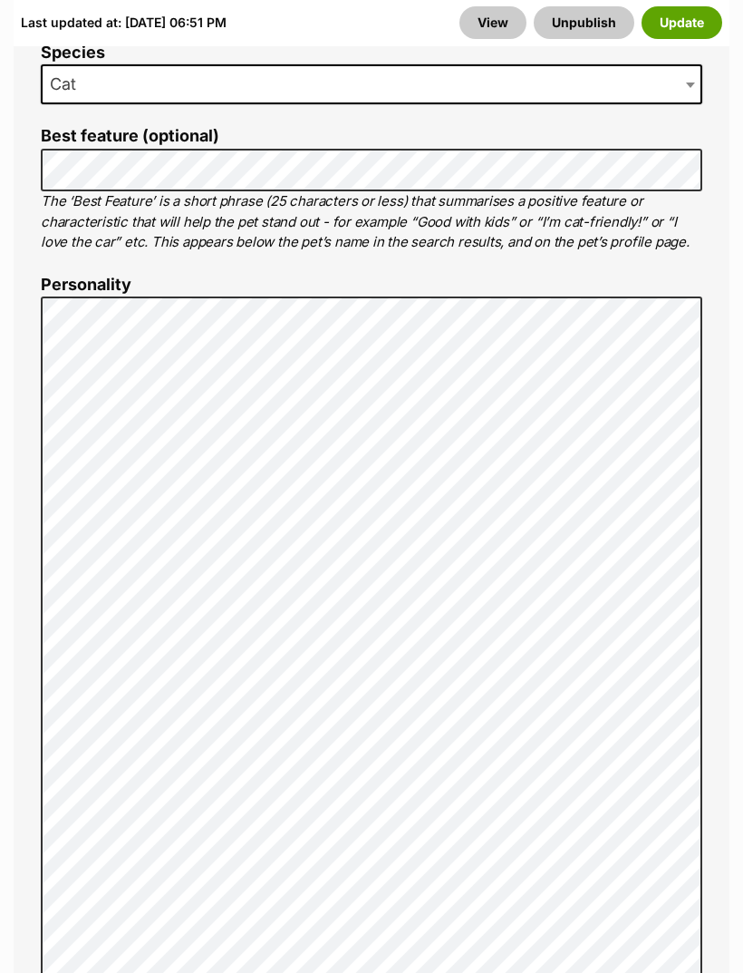
scroll to position [1320, 0]
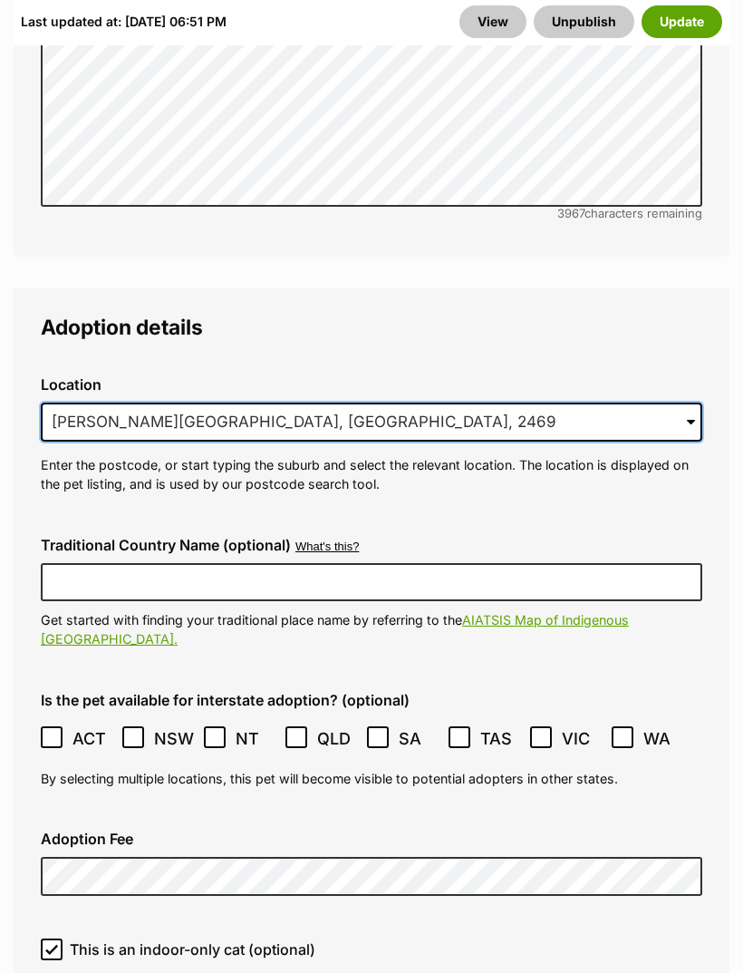
click at [520, 403] on input "Theresa Creek, NSW, 2469" at bounding box center [372, 423] width 662 height 40
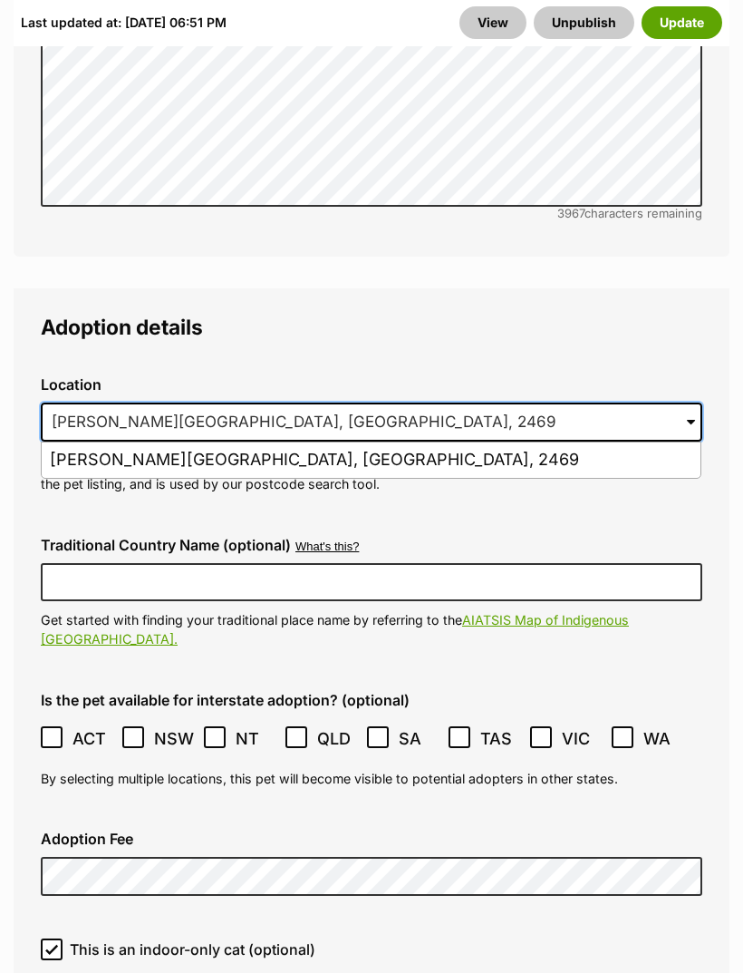
scroll to position [4952, 0]
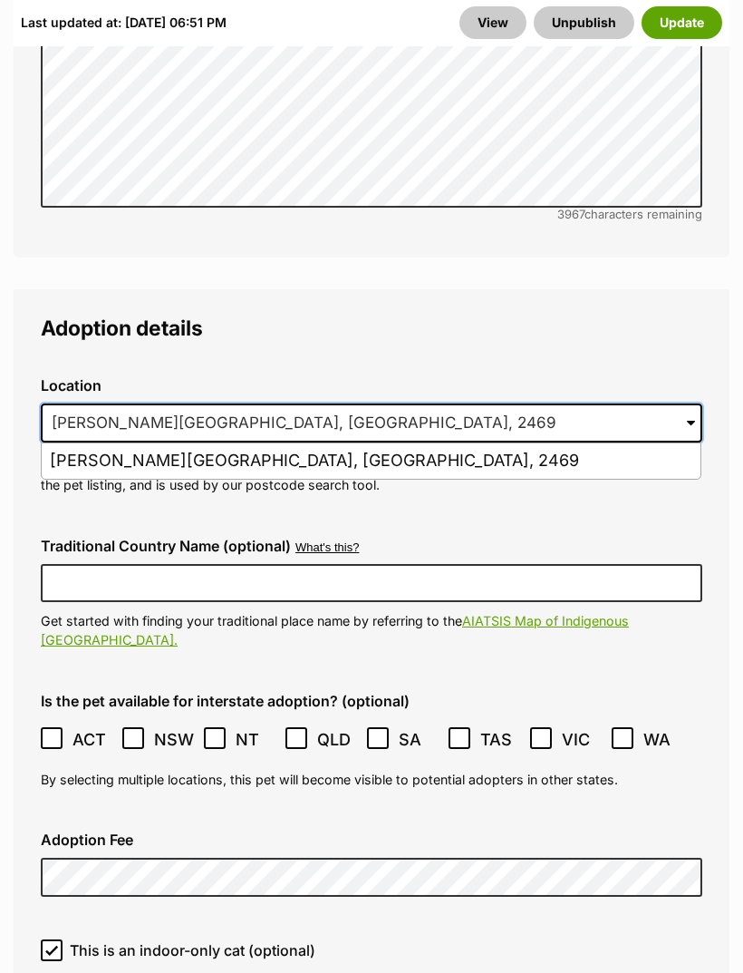
click at [507, 403] on input "Theresa Creek, NSW, 2469" at bounding box center [372, 423] width 662 height 40
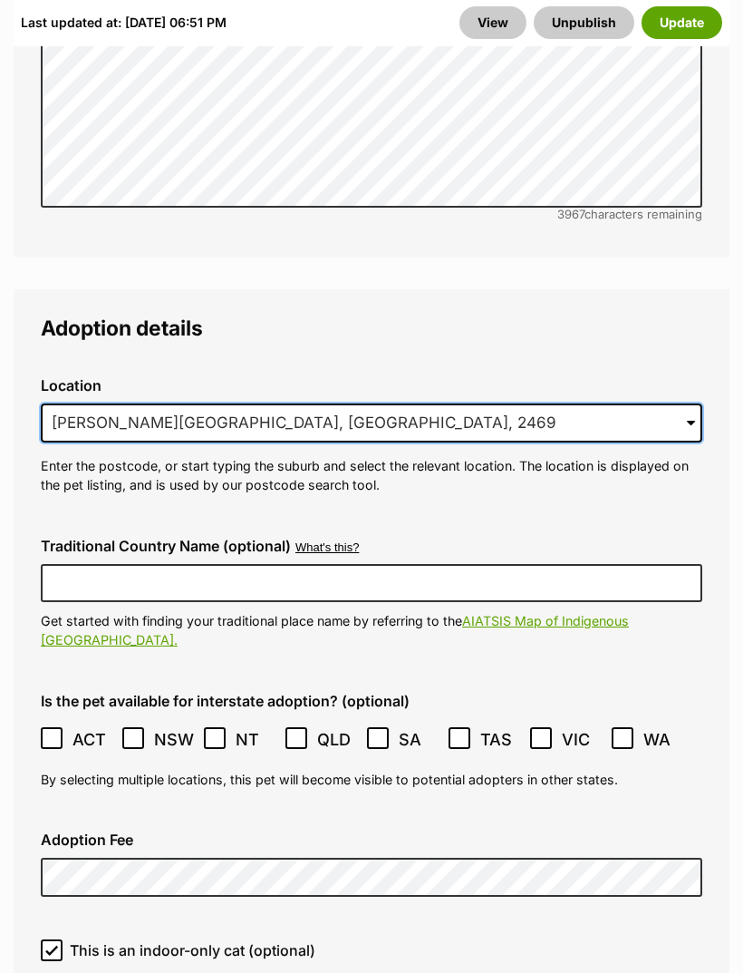
click at [299, 403] on input "Theresa Creek, NSW, 2469" at bounding box center [372, 423] width 662 height 40
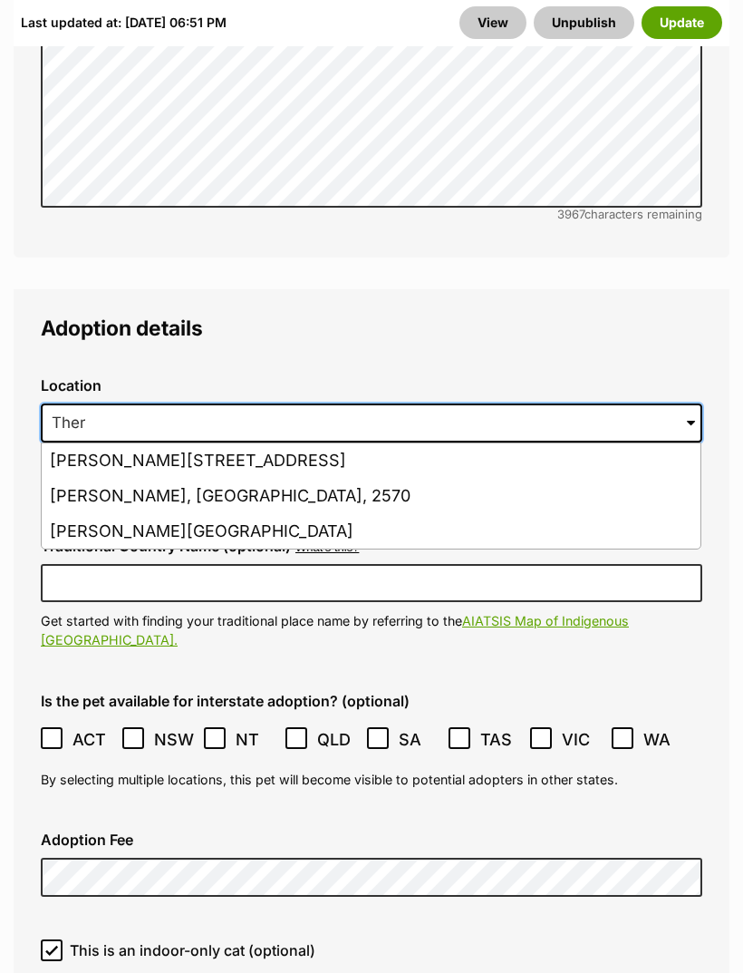
type input "The"
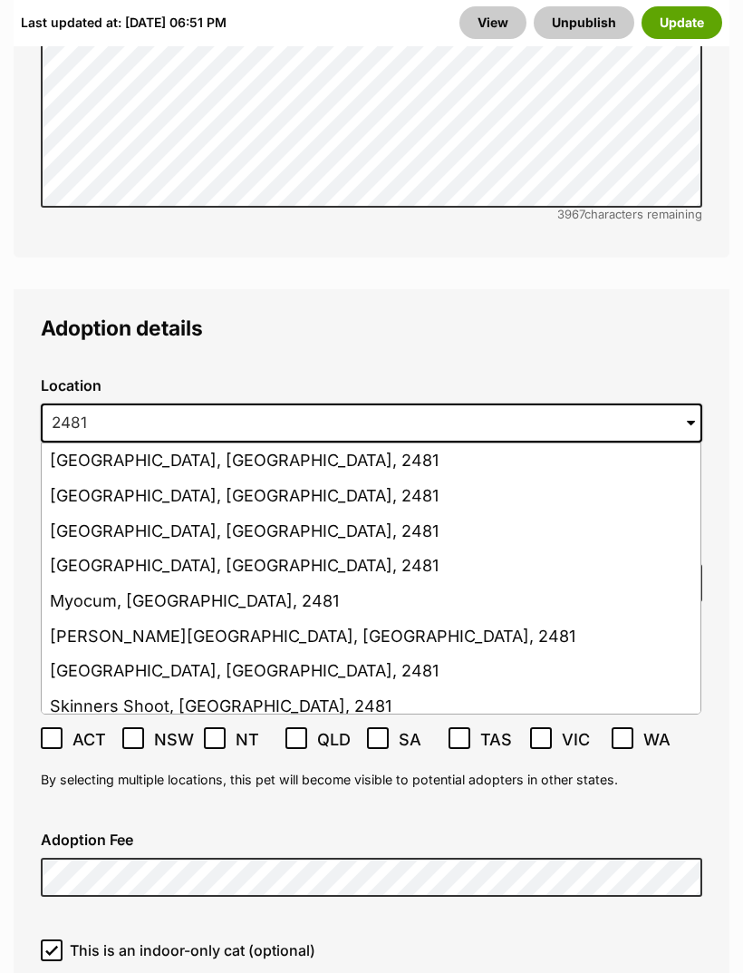
click at [98, 619] on li "Byron Bay, New South Wales, 2481" at bounding box center [371, 636] width 659 height 35
type input "Byron Bay, New South Wales, 2481"
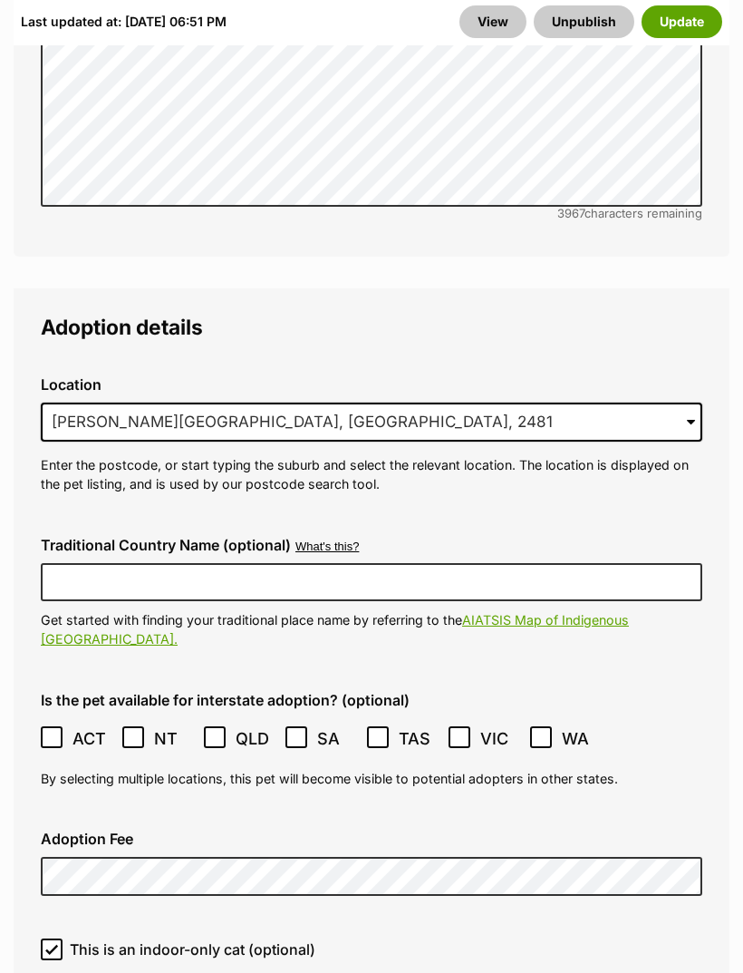
click at [705, 24] on button "Update" at bounding box center [682, 22] width 81 height 33
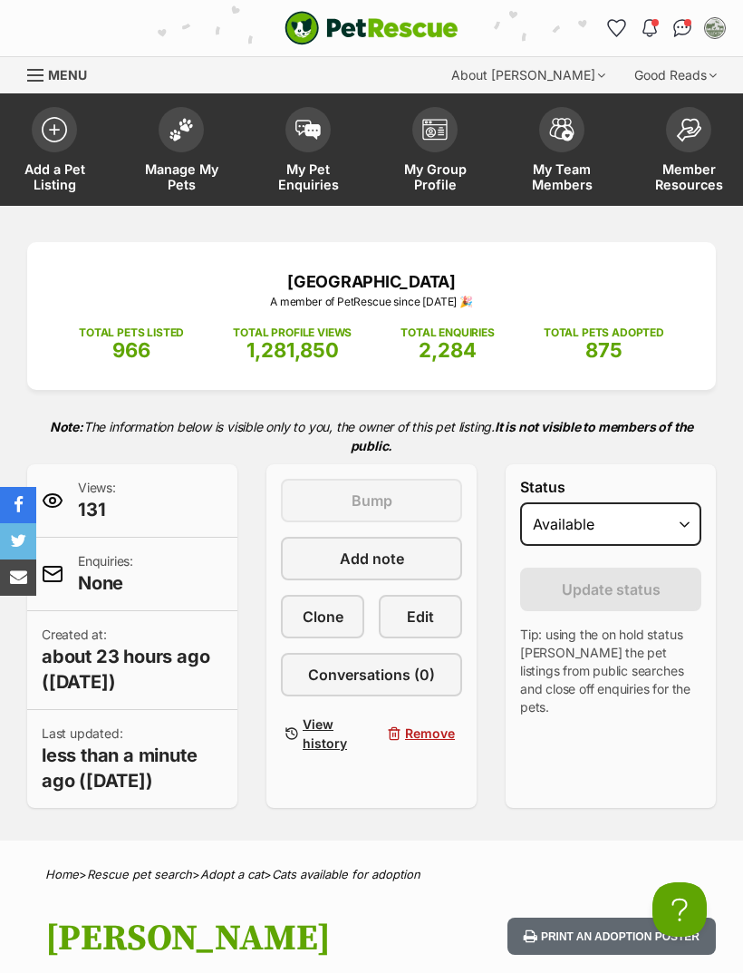
click at [185, 136] on img at bounding box center [181, 130] width 25 height 24
click at [182, 122] on img at bounding box center [181, 130] width 25 height 24
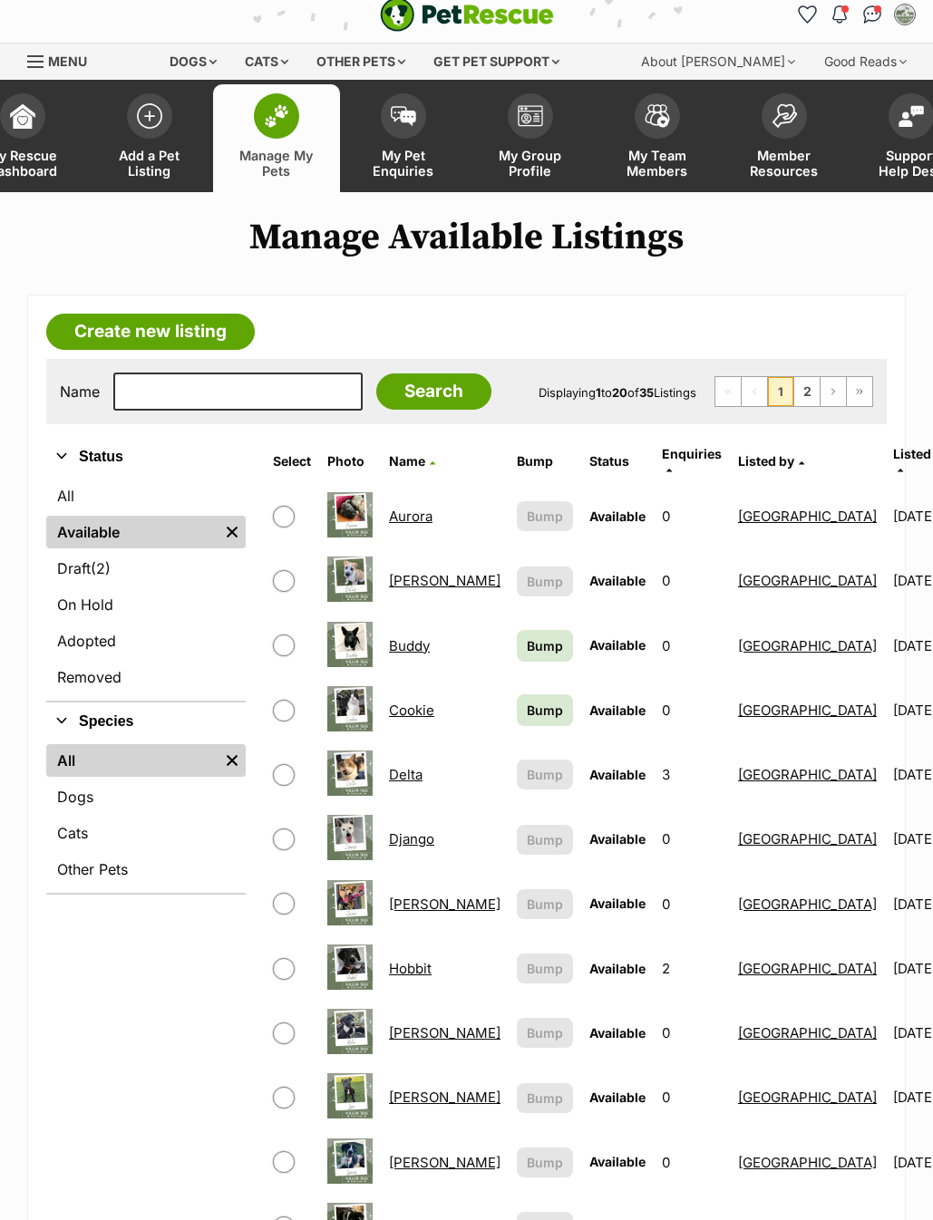
scroll to position [14, 0]
click at [413, 508] on link "Aurora" at bounding box center [411, 516] width 44 height 17
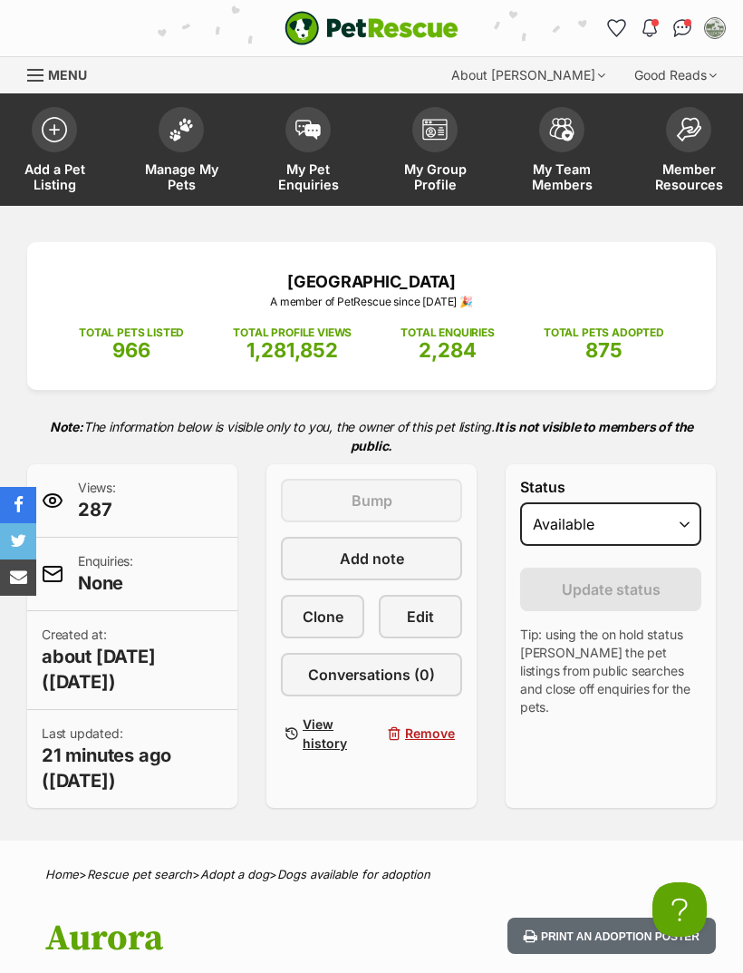
click at [420, 618] on span "Edit" at bounding box center [420, 617] width 27 height 22
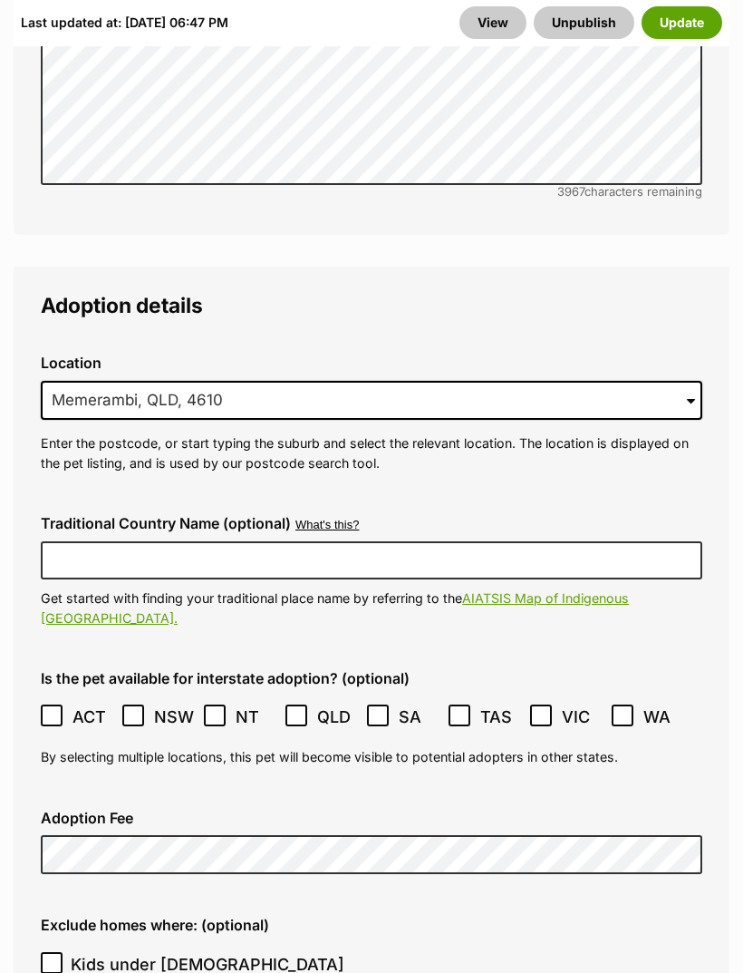
scroll to position [5057, 0]
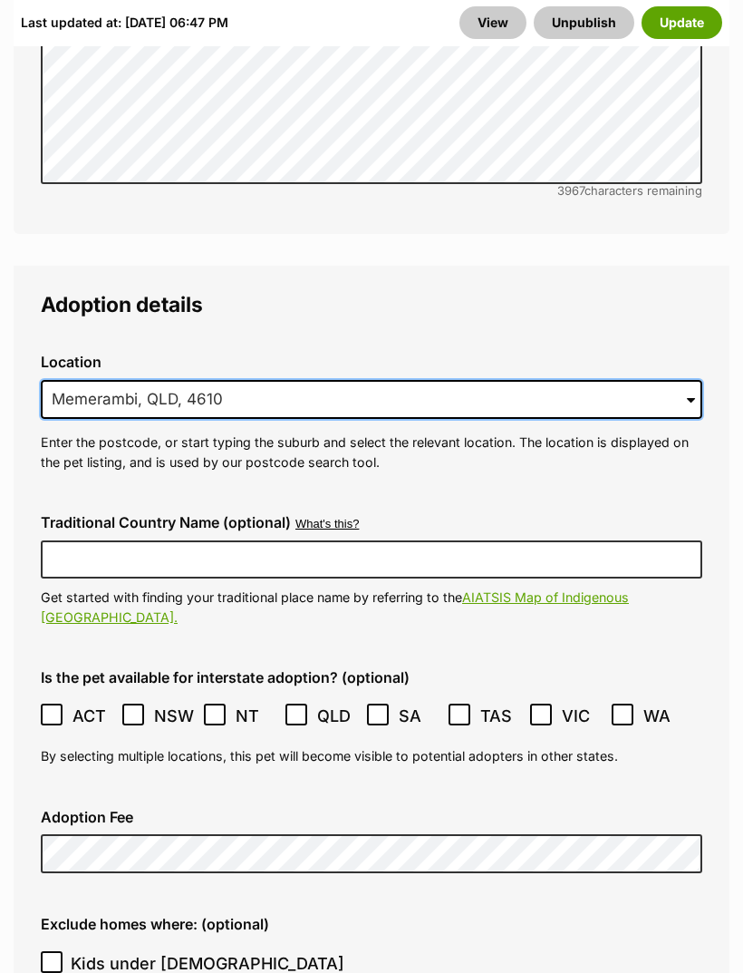
click at [560, 380] on input "Memerambi, QLD, 4610" at bounding box center [372, 400] width 662 height 40
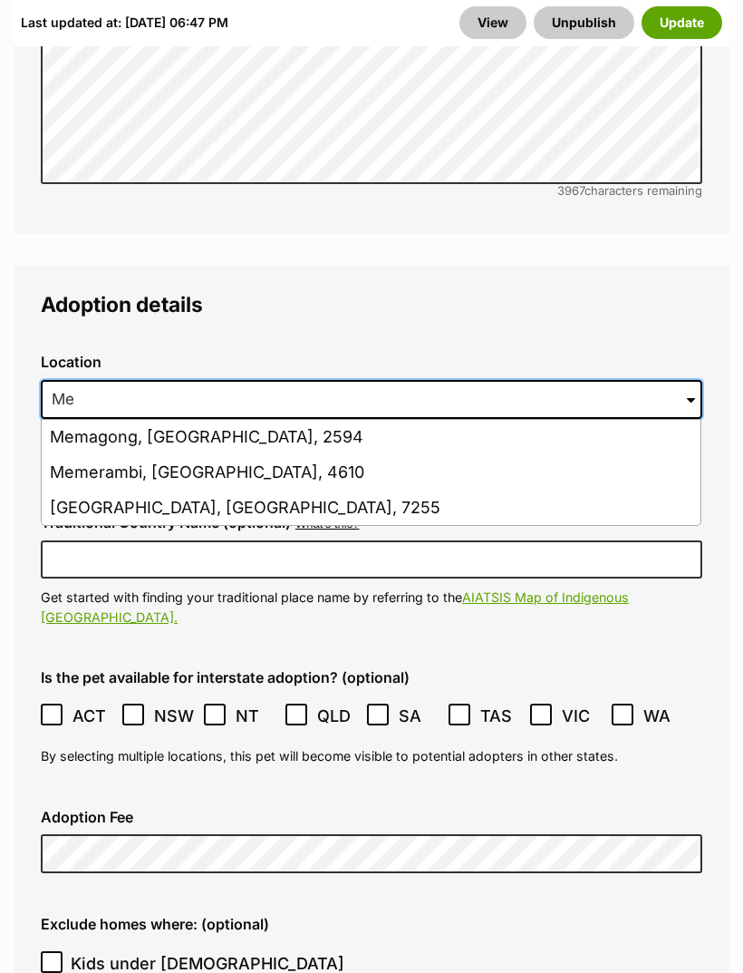
type input "M"
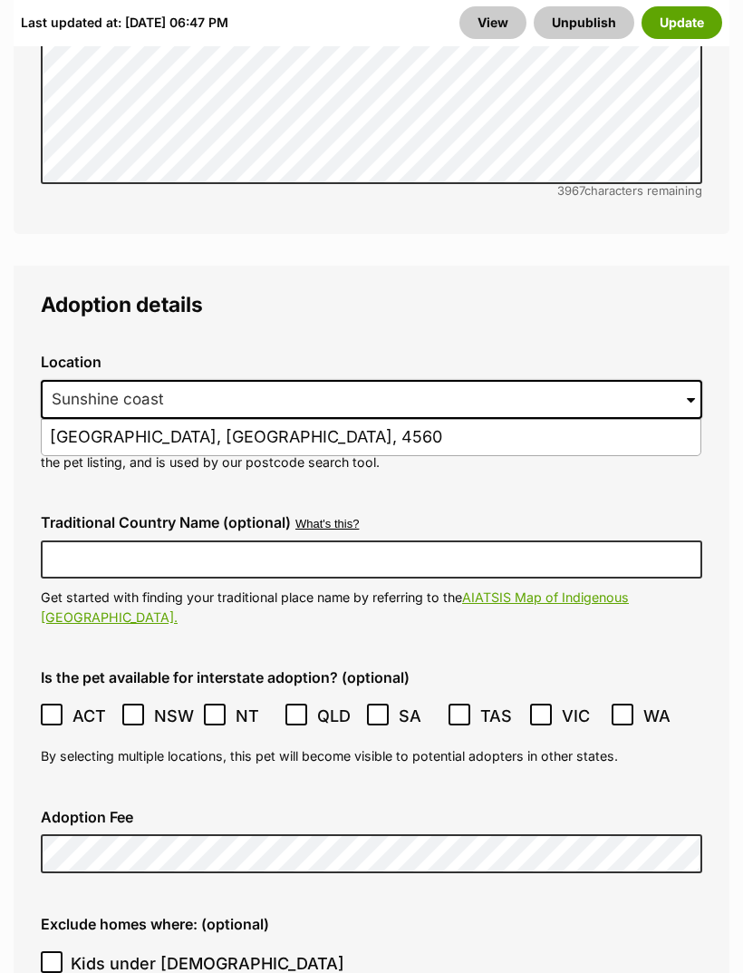
click at [341, 420] on li "Sunshine Coast Mc, Queensland, 4560" at bounding box center [371, 437] width 659 height 35
type input "Sunshine Coast Mc, Queensland, 4560"
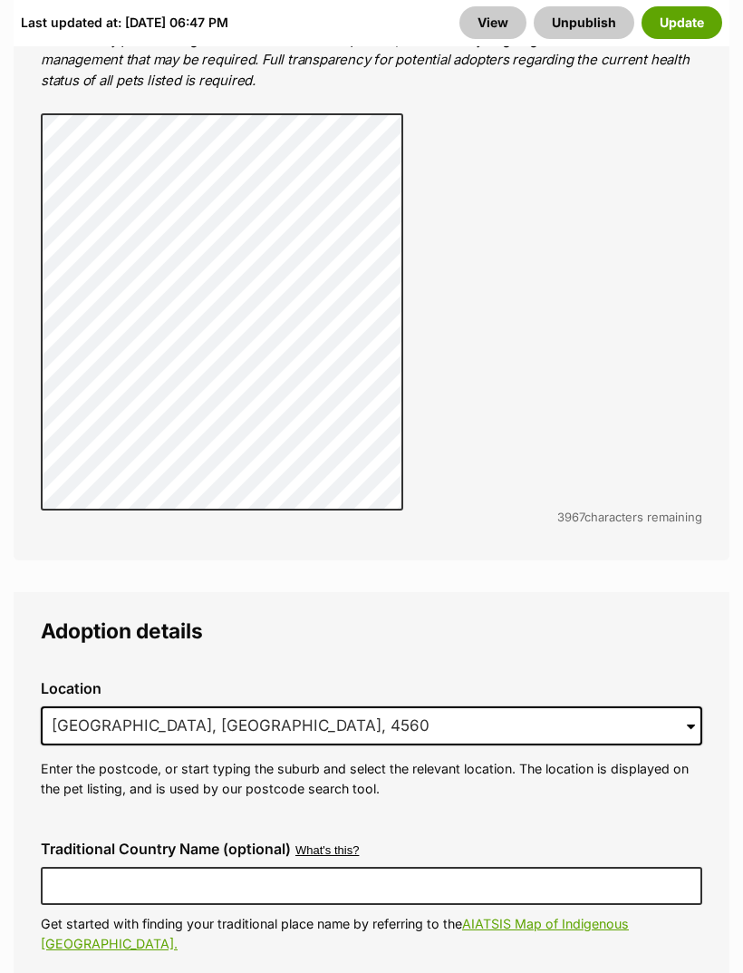
scroll to position [5094, 0]
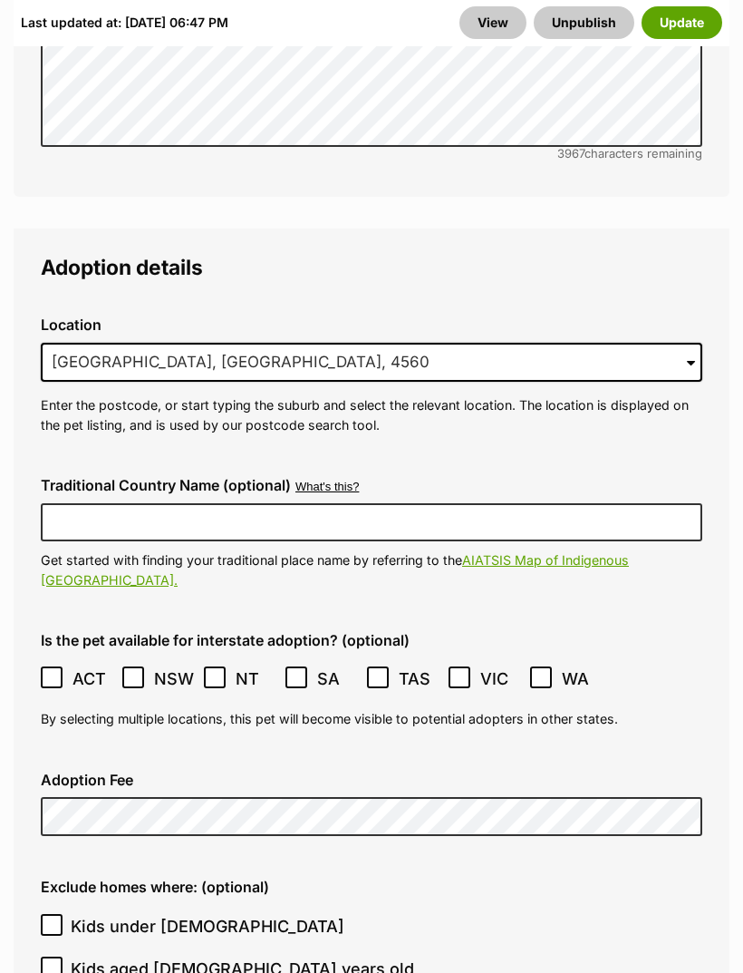
click at [684, 23] on button "Update" at bounding box center [682, 22] width 81 height 33
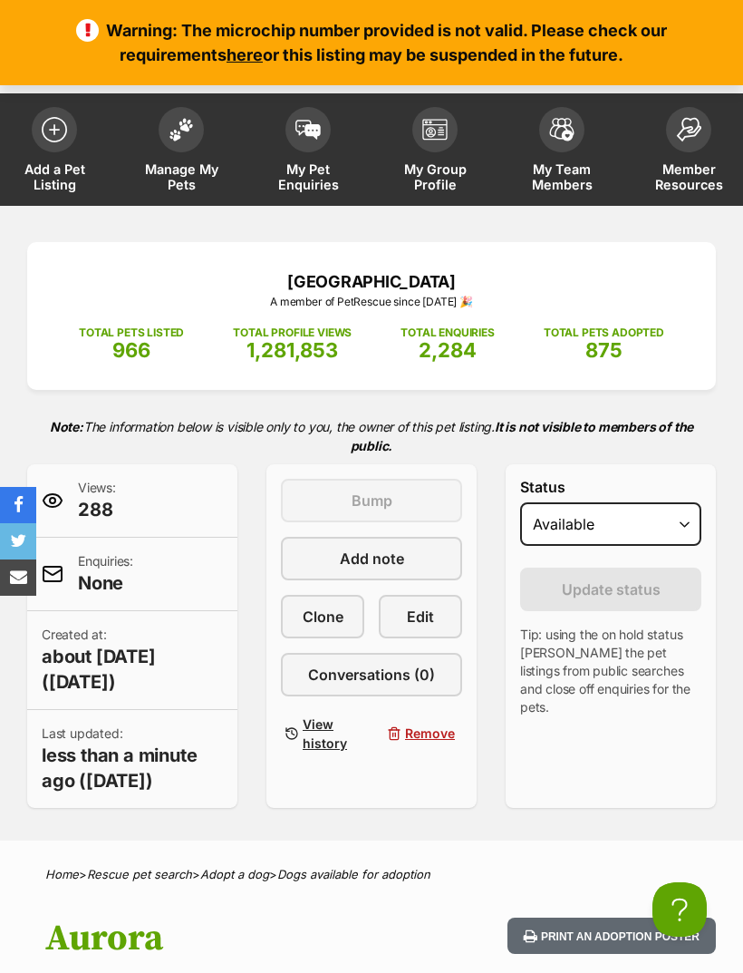
click at [186, 141] on span at bounding box center [181, 129] width 45 height 45
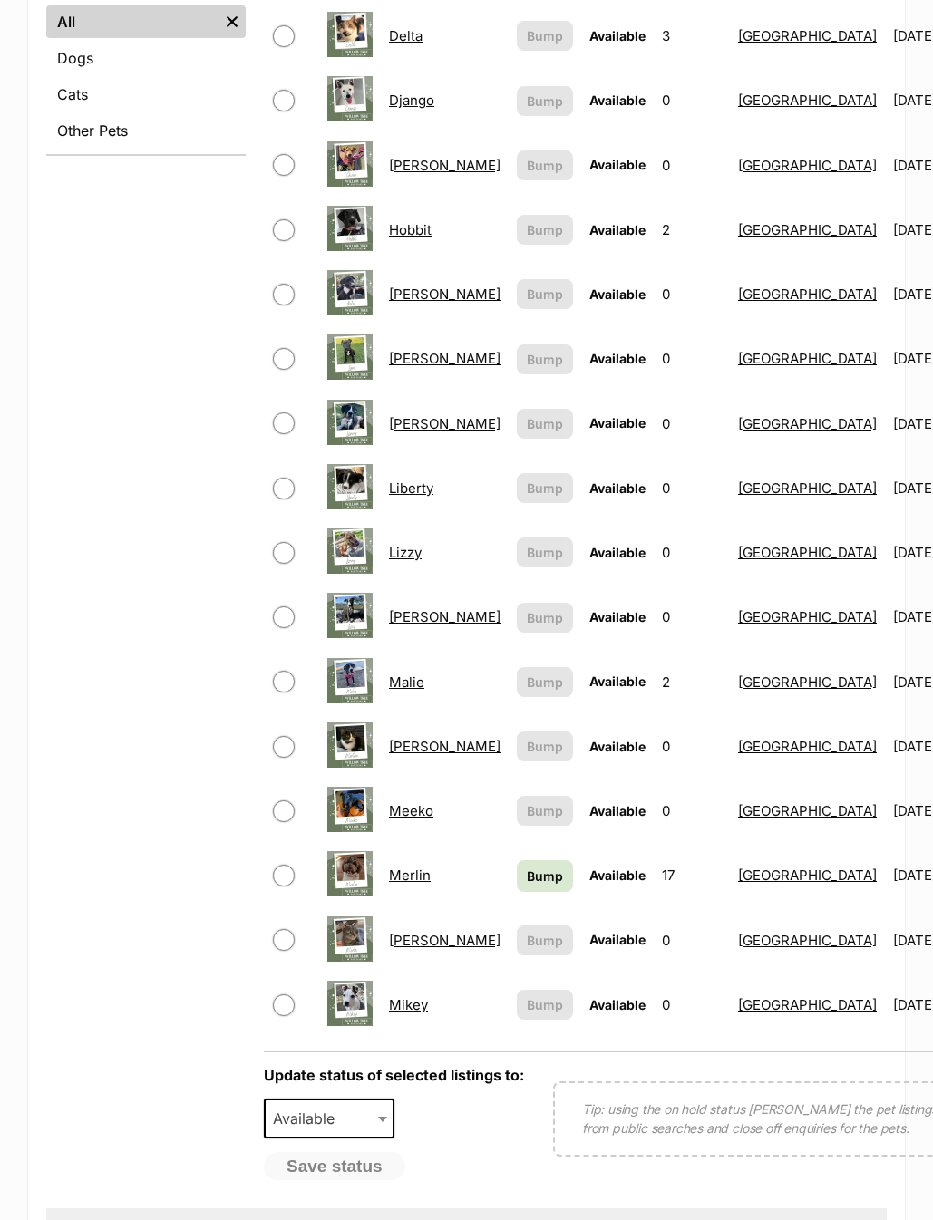
scroll to position [753, 0]
click at [412, 480] on link "Liberty" at bounding box center [411, 487] width 44 height 17
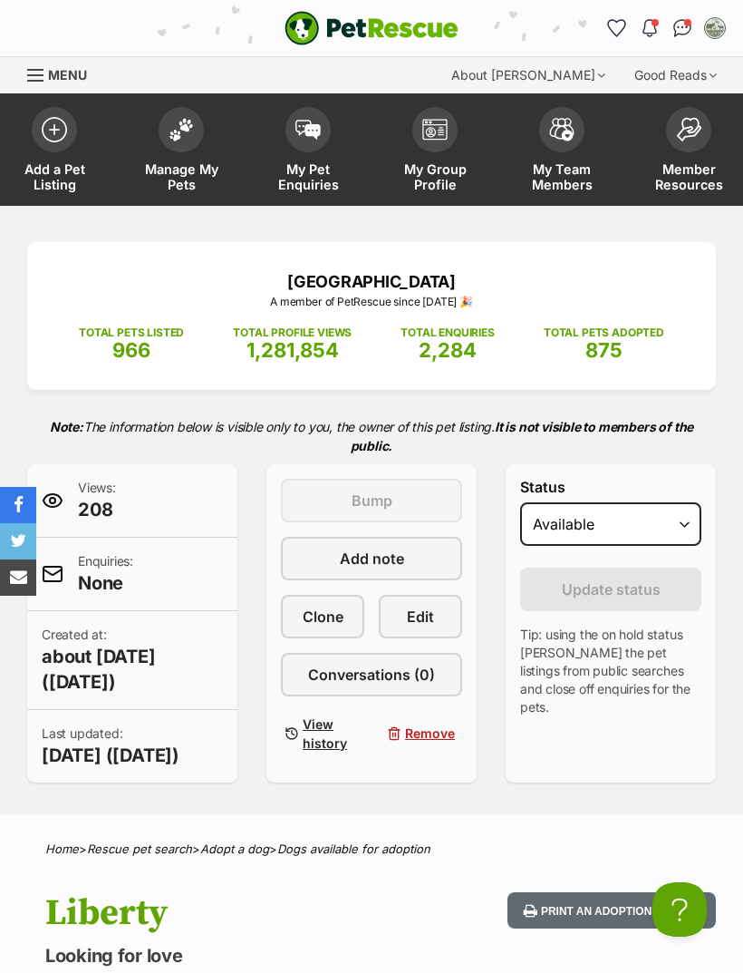
click at [428, 627] on span "Edit" at bounding box center [420, 617] width 27 height 22
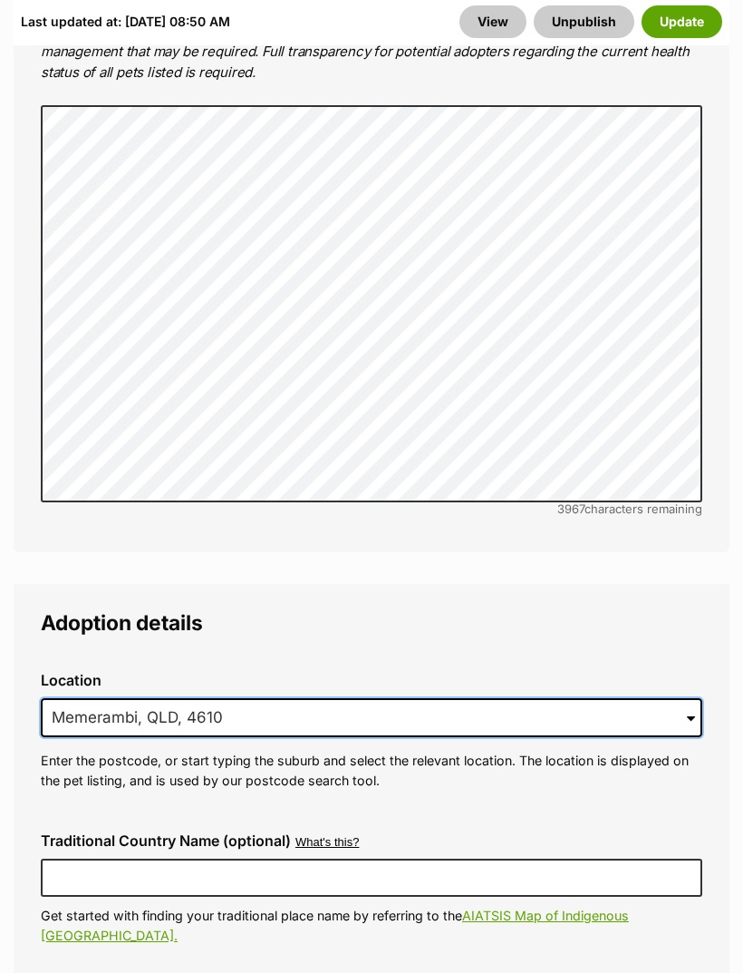
click at [448, 699] on input "Memerambi, QLD, 4610" at bounding box center [372, 719] width 662 height 40
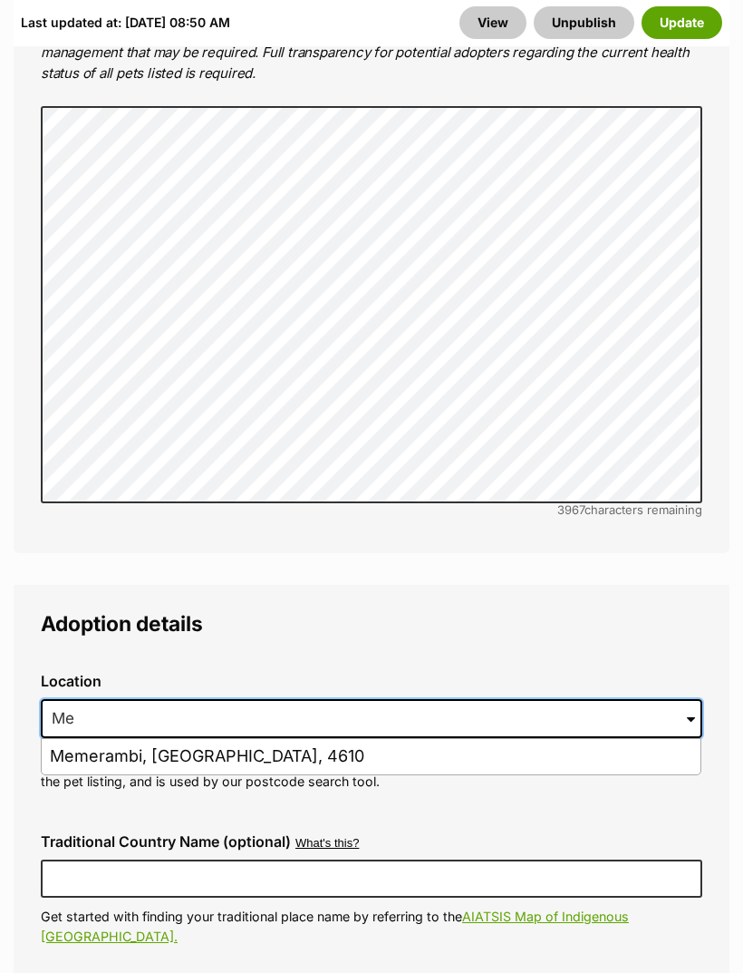
type input "M"
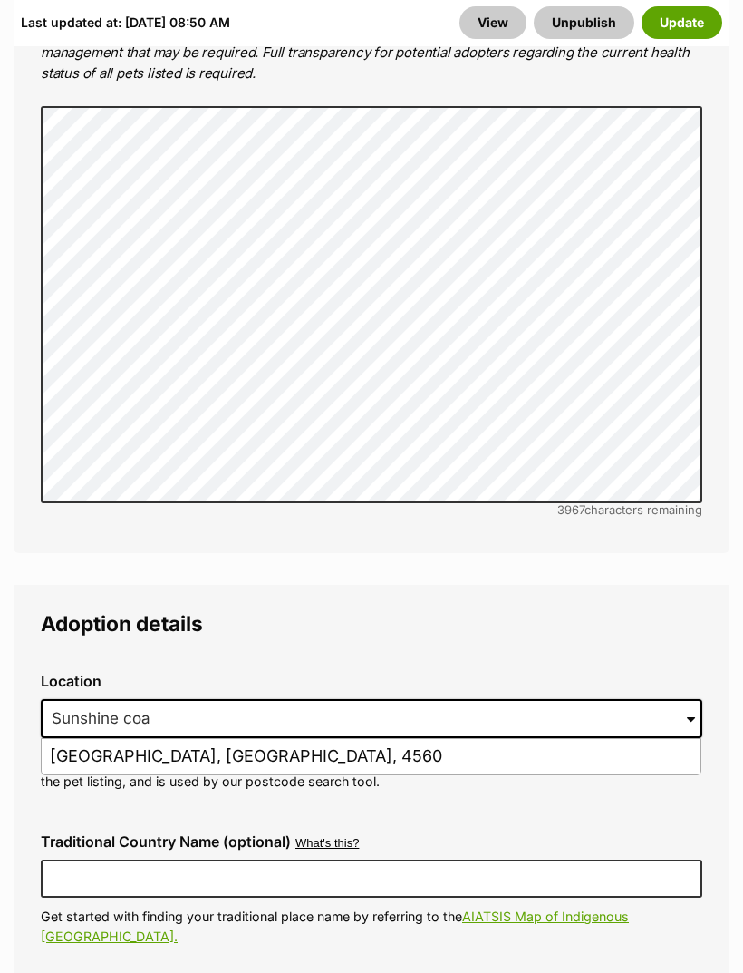
click at [306, 739] on li "Sunshine Coast Mc, Queensland, 4560" at bounding box center [371, 756] width 659 height 35
type input "Sunshine Coast Mc, Queensland, 4560"
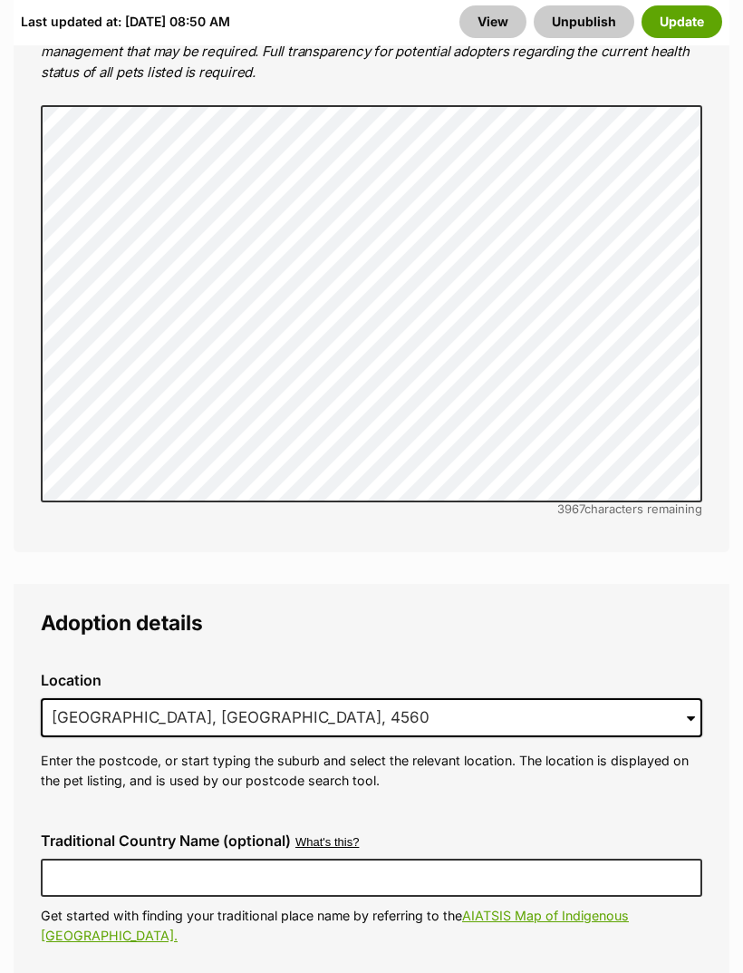
click at [683, 37] on button "Update" at bounding box center [682, 22] width 81 height 33
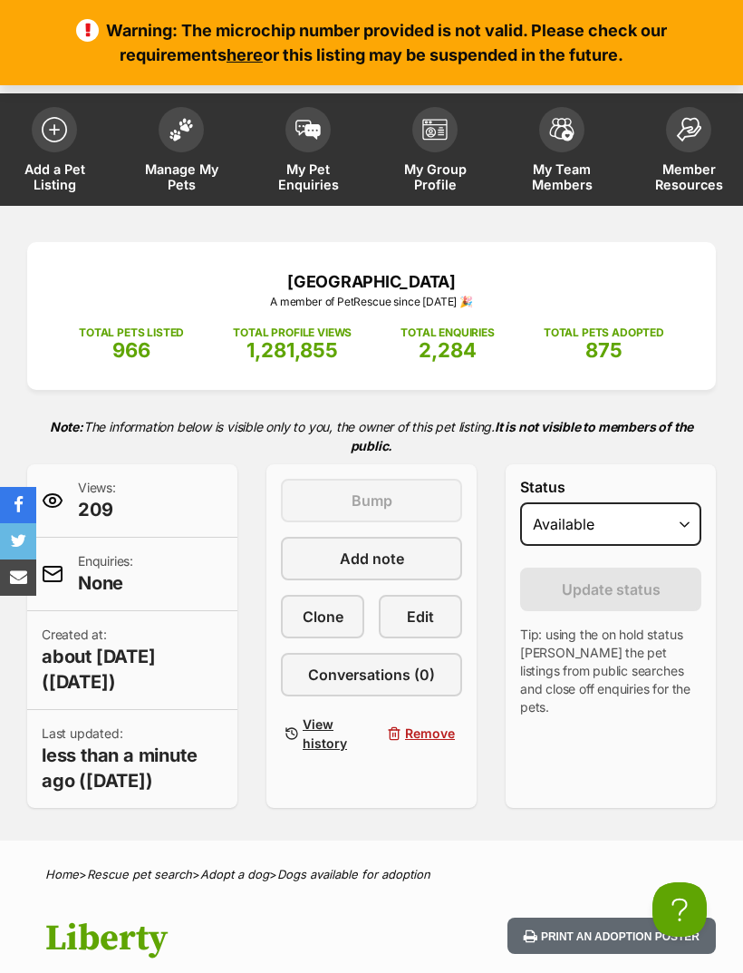
click at [183, 134] on img at bounding box center [181, 130] width 25 height 24
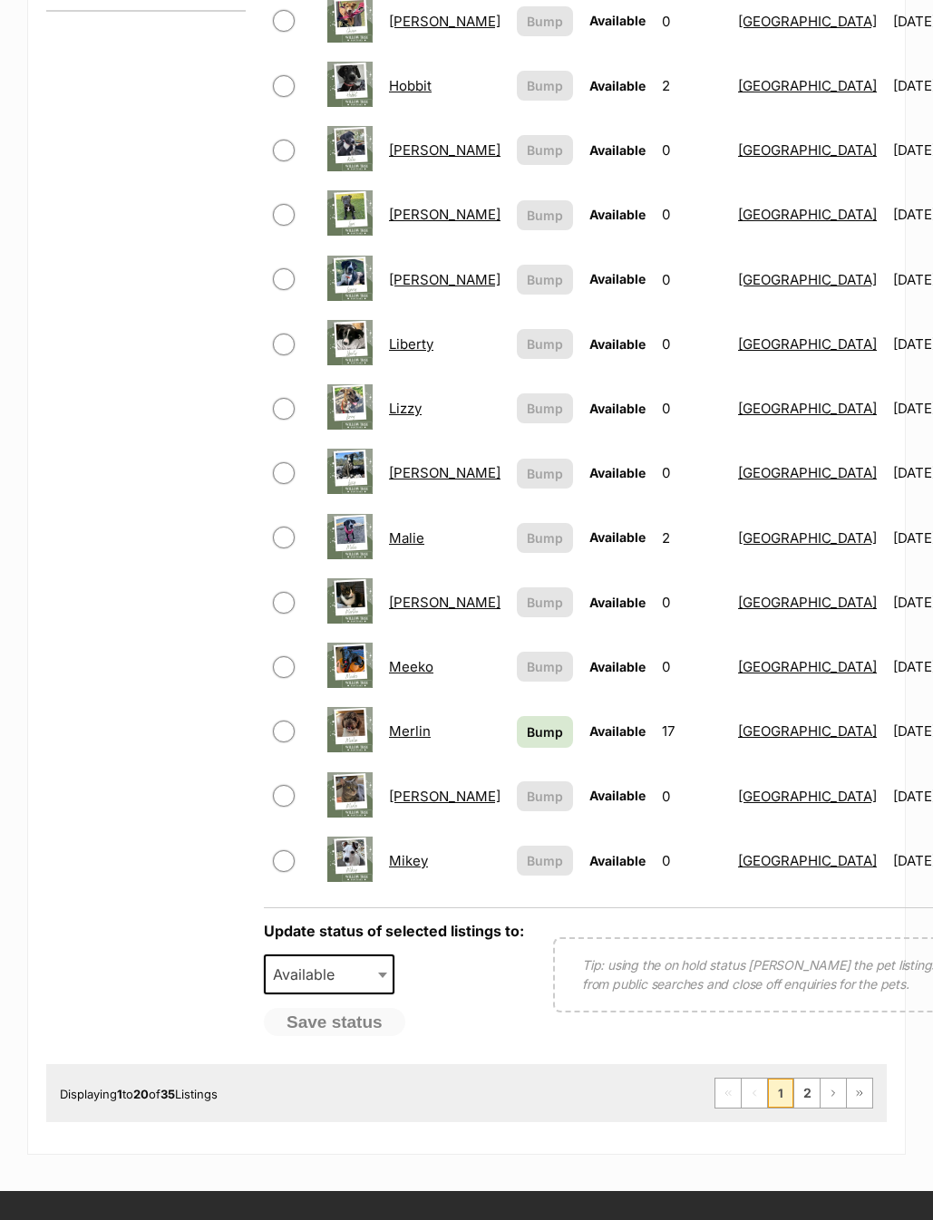
scroll to position [897, 0]
click at [813, 1083] on link "2" at bounding box center [806, 1093] width 25 height 29
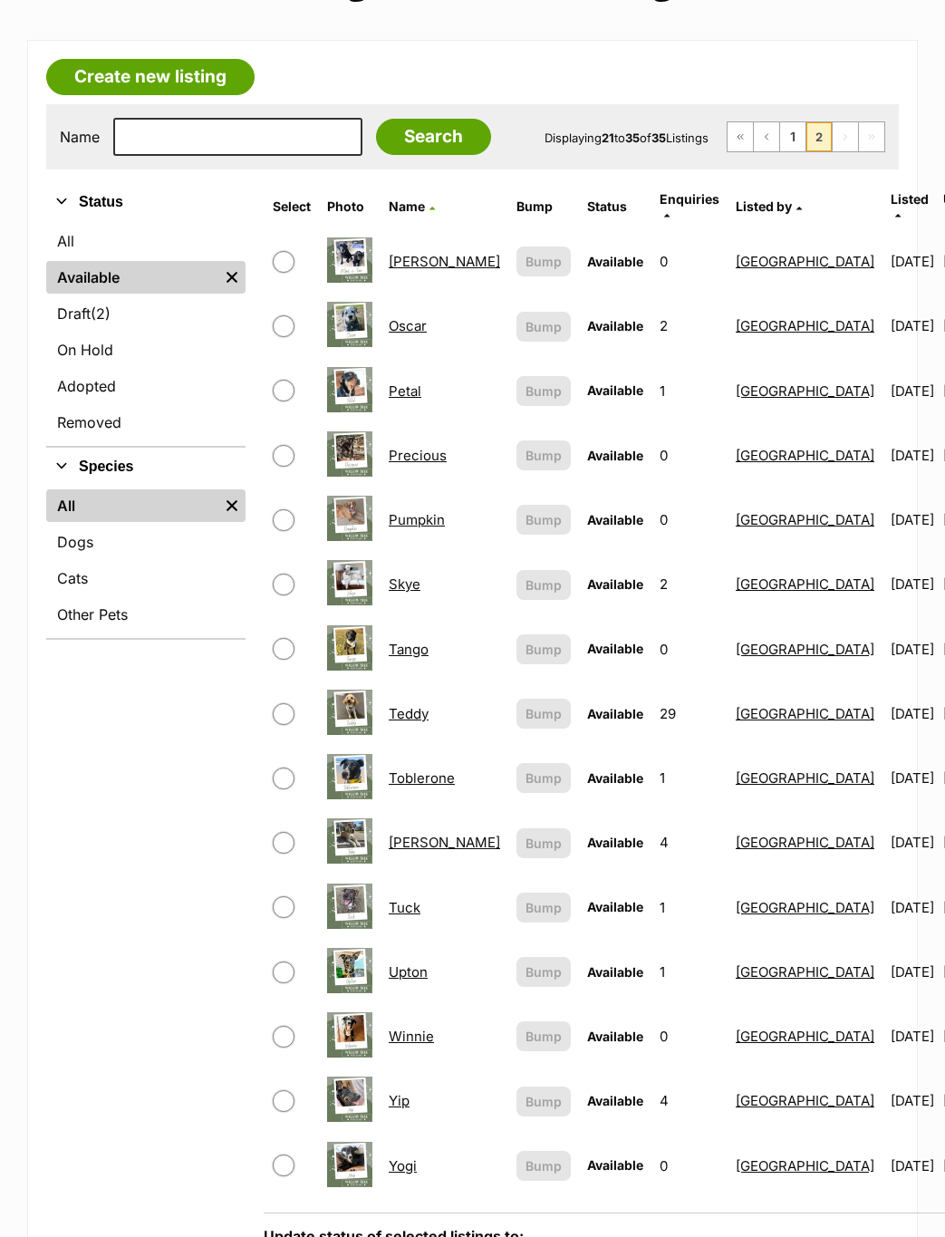
scroll to position [268, 0]
click at [417, 449] on link "Precious" at bounding box center [418, 455] width 58 height 17
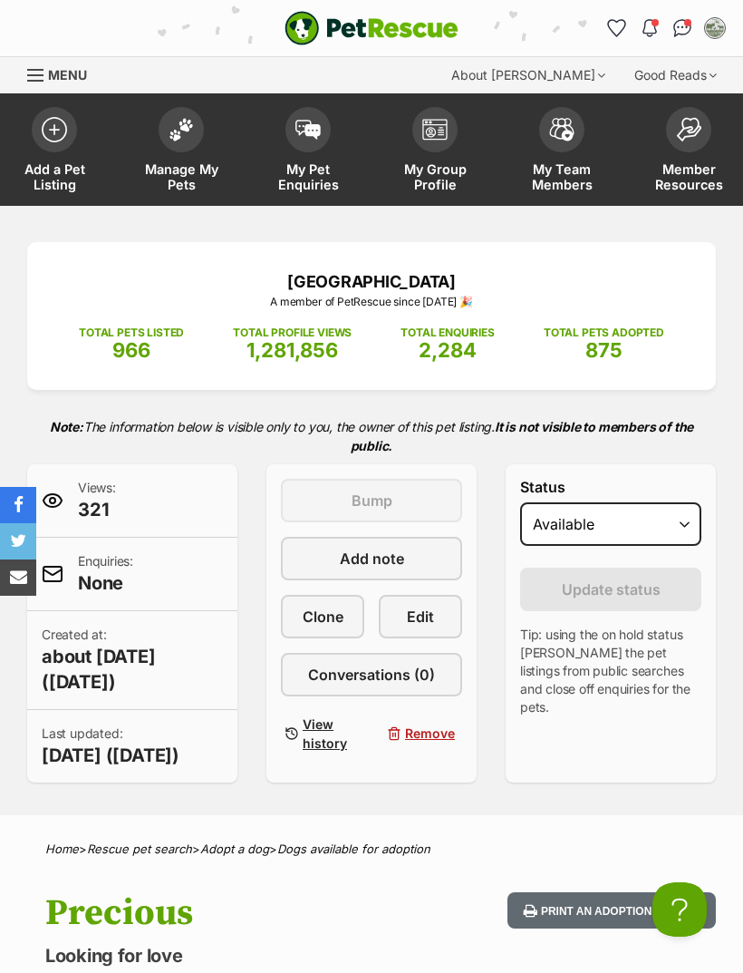
click at [427, 610] on span "Edit" at bounding box center [420, 617] width 27 height 22
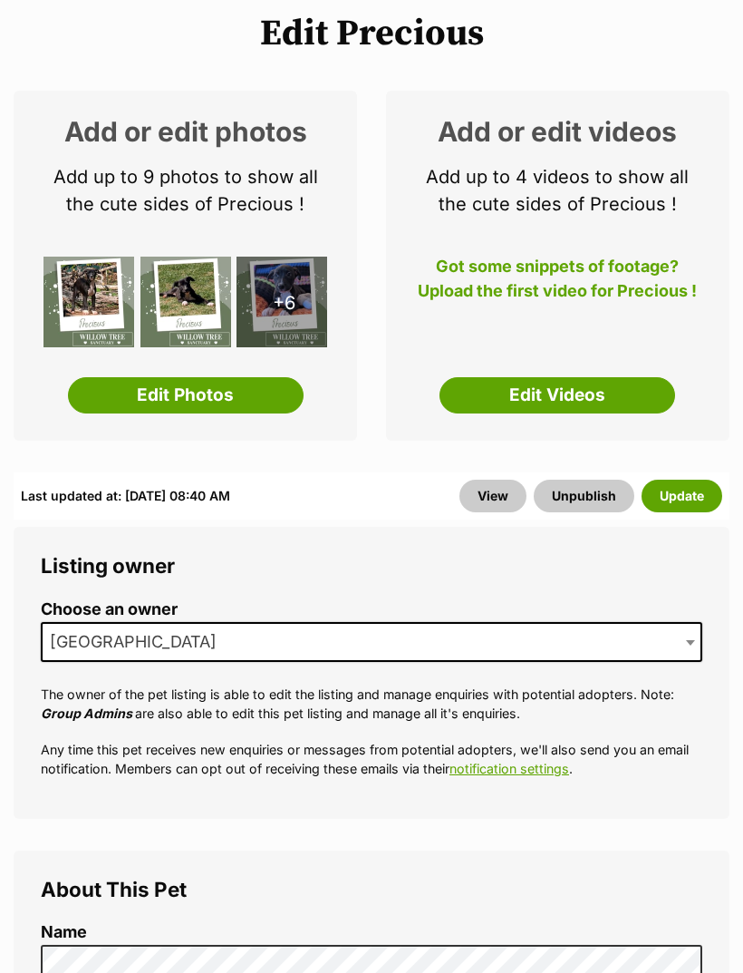
scroll to position [616, 0]
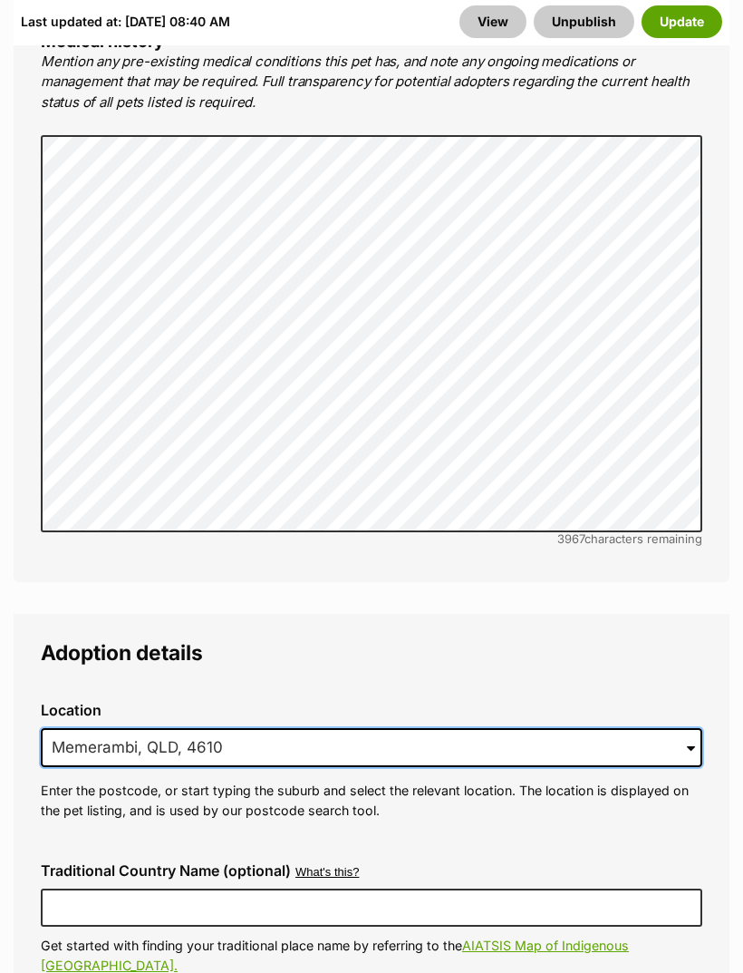
click at [438, 729] on input "Memerambi, QLD, 4610" at bounding box center [372, 749] width 662 height 40
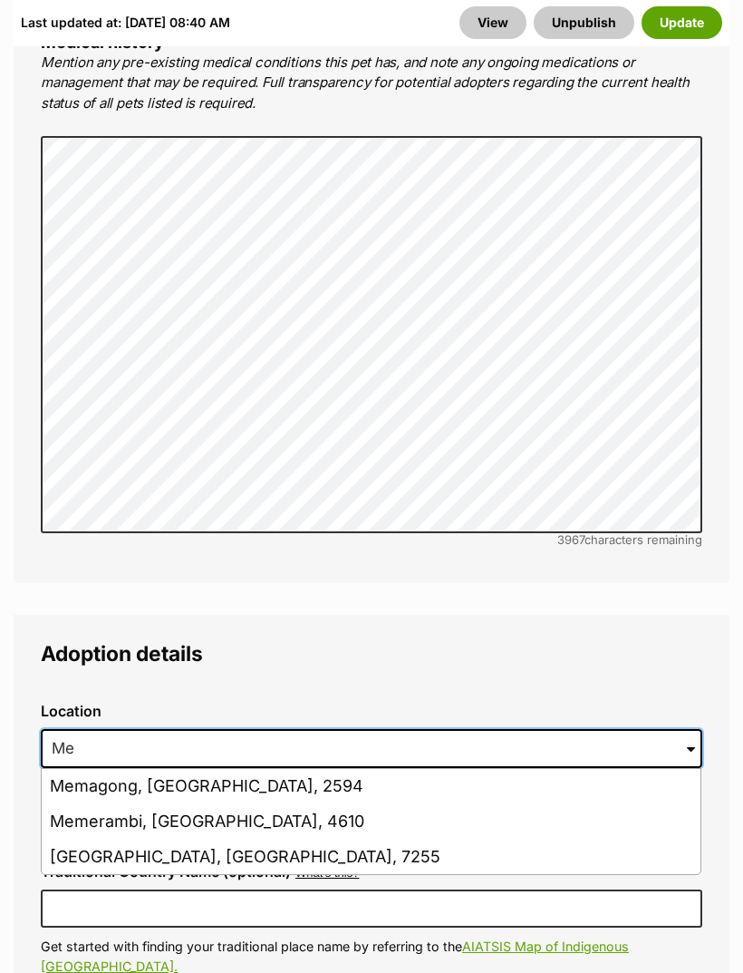
type input "M"
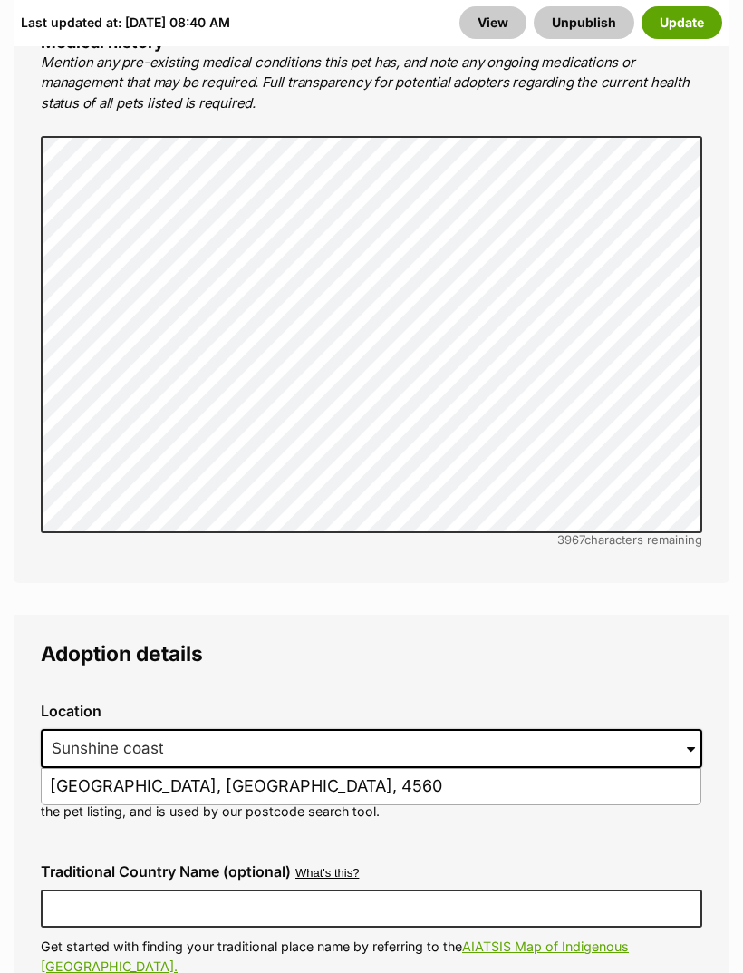
click at [324, 769] on li "[GEOGRAPHIC_DATA], [GEOGRAPHIC_DATA], 4560" at bounding box center [371, 786] width 659 height 35
type input "[GEOGRAPHIC_DATA], [GEOGRAPHIC_DATA], 4560"
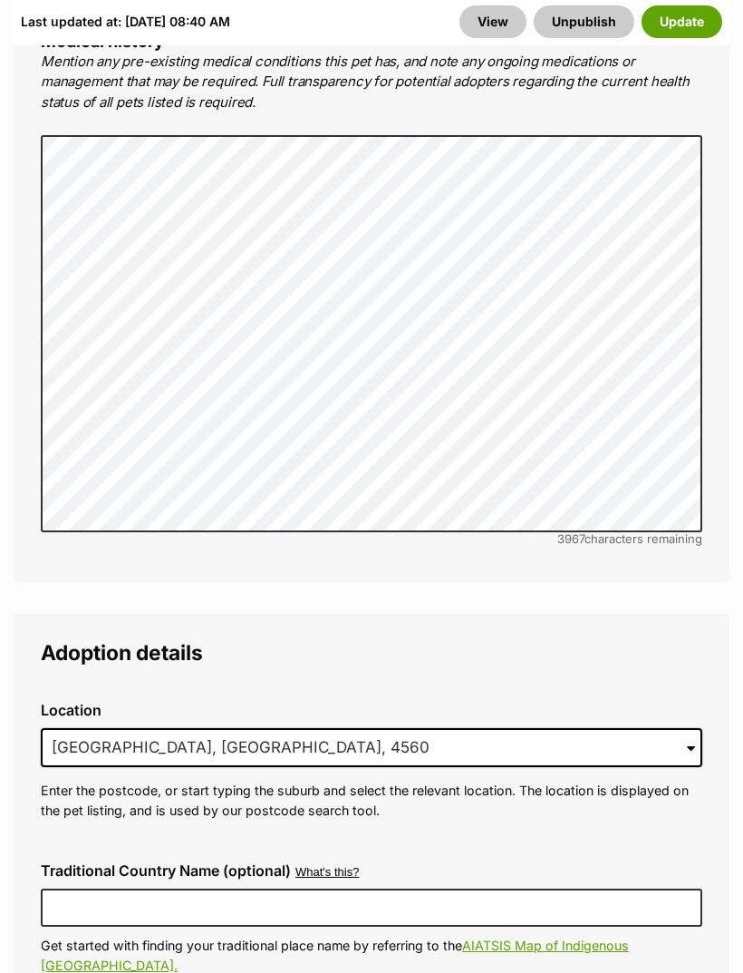
click at [685, 18] on button "Update" at bounding box center [682, 22] width 81 height 33
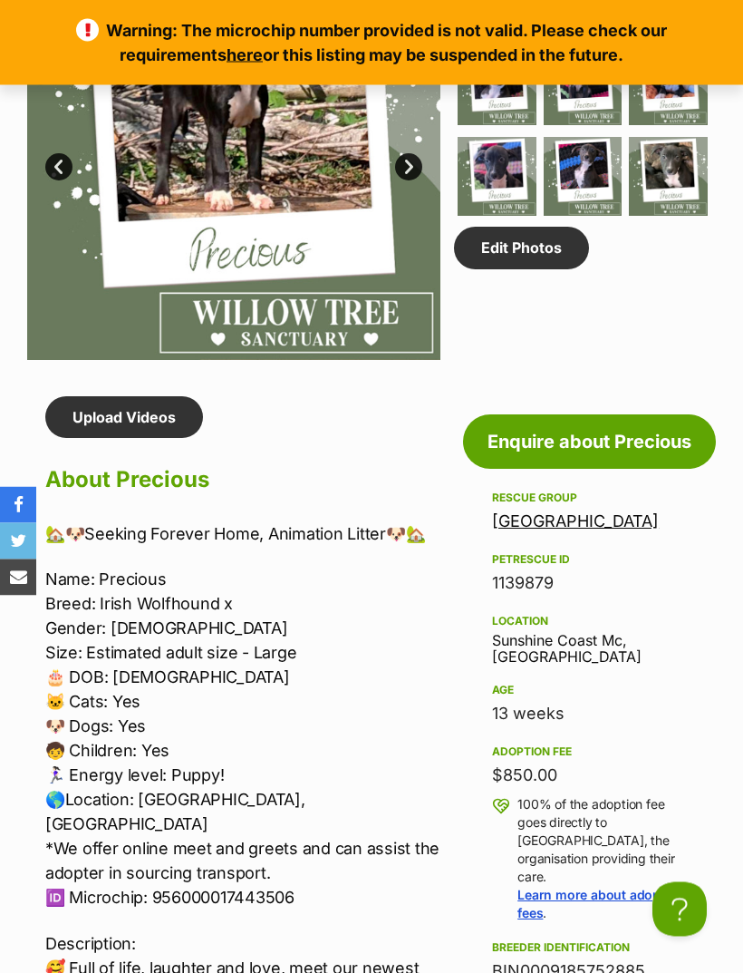
scroll to position [1175, 0]
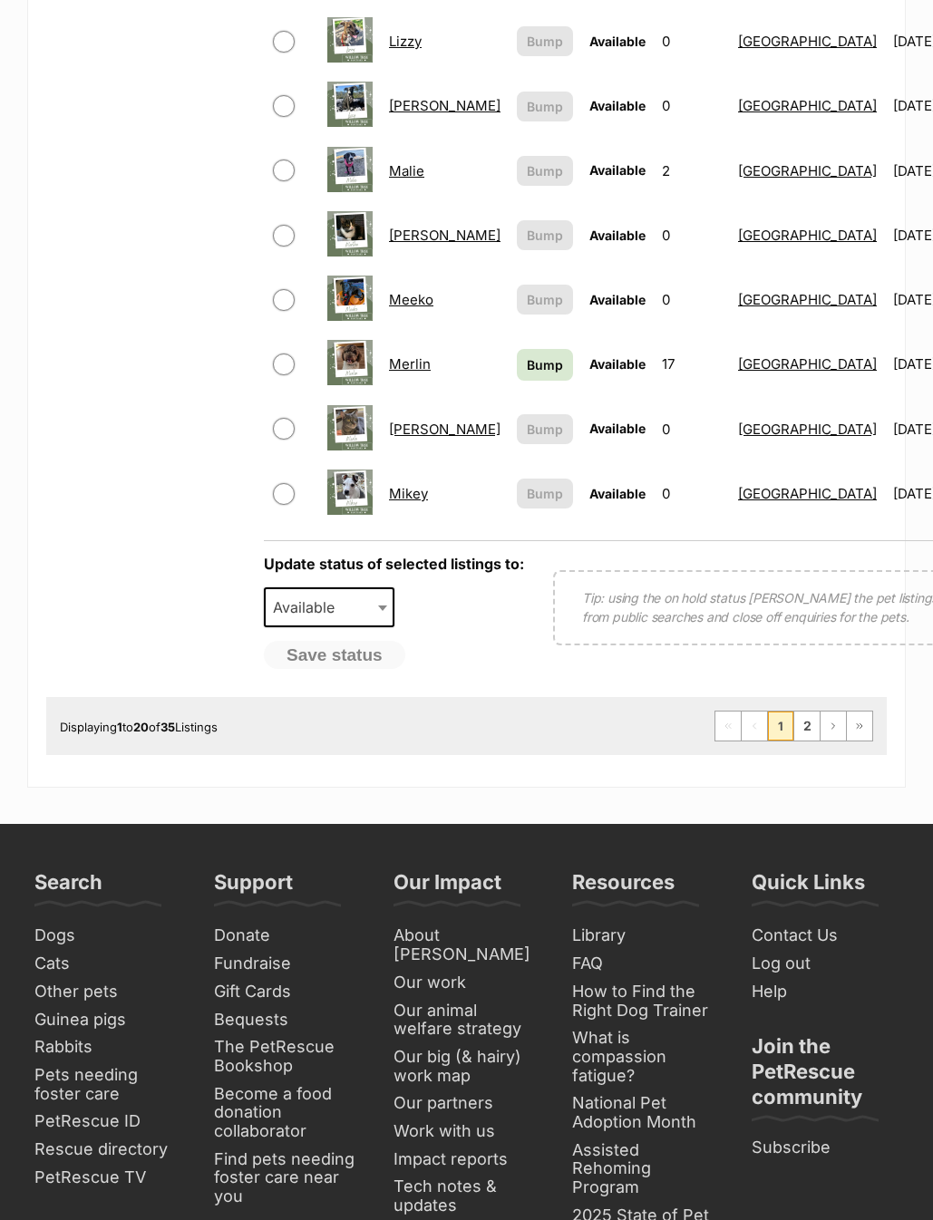
scroll to position [1265, 0]
click at [814, 723] on link "2" at bounding box center [806, 725] width 25 height 29
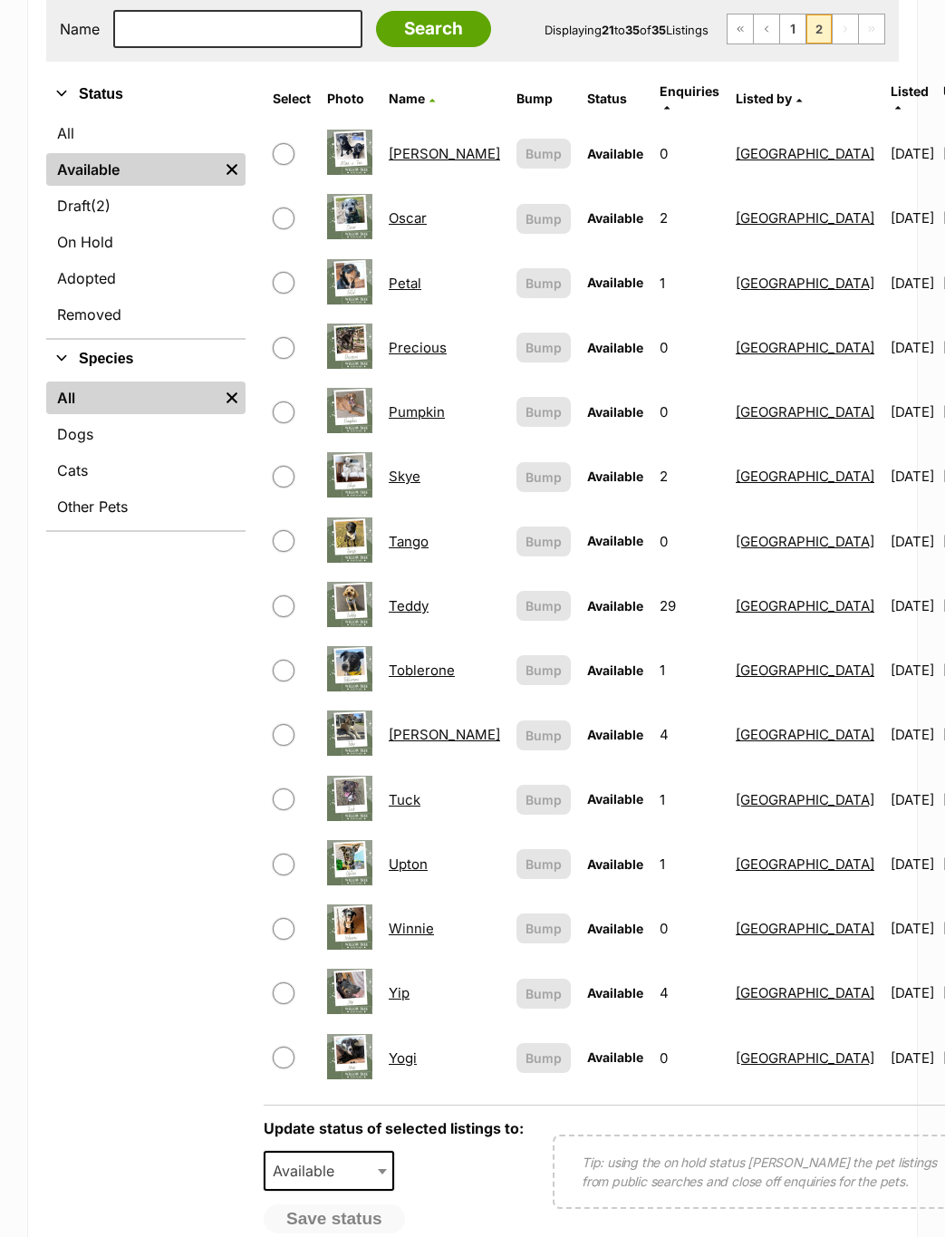
scroll to position [382, 0]
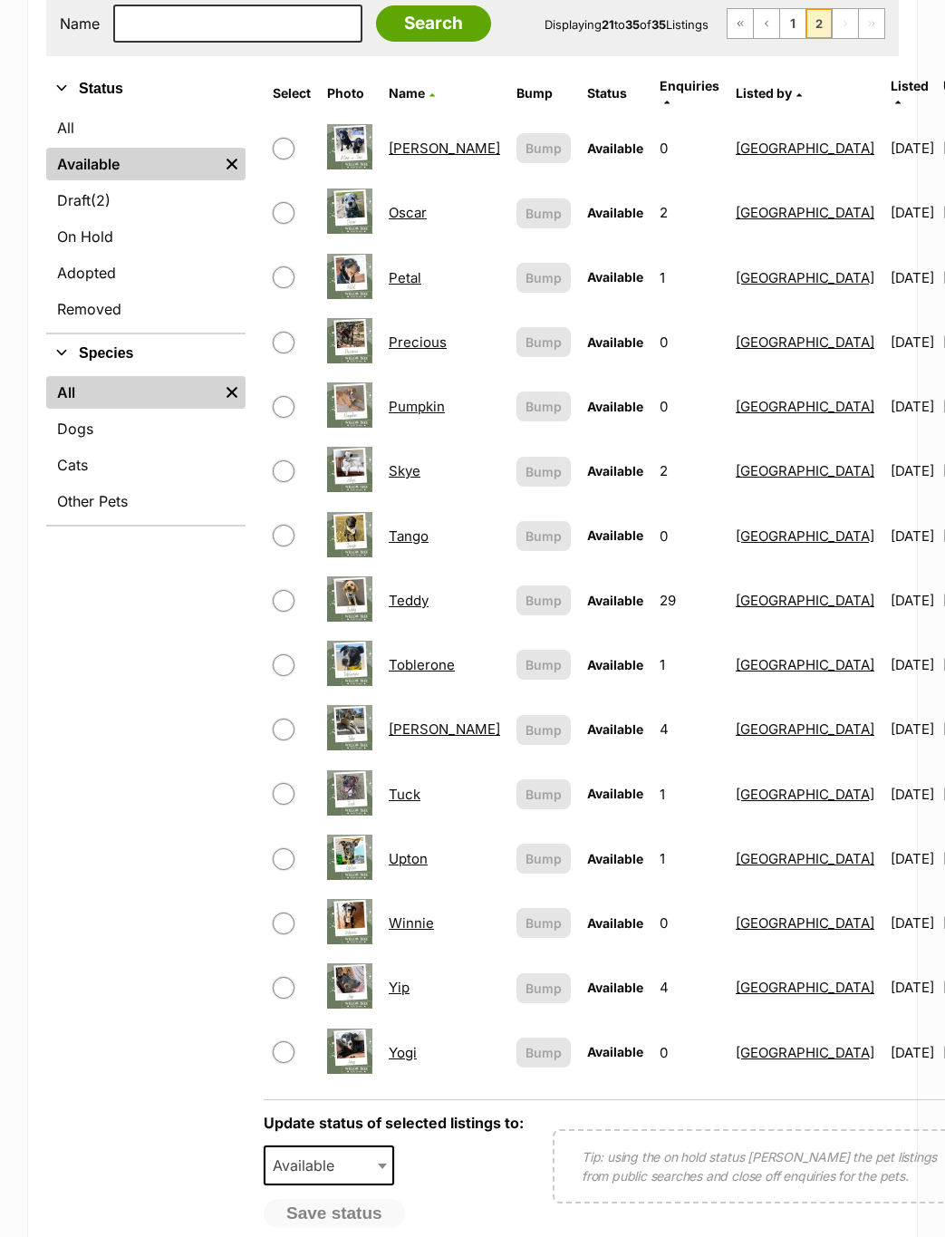
click at [416, 916] on link "Winnie" at bounding box center [411, 923] width 45 height 17
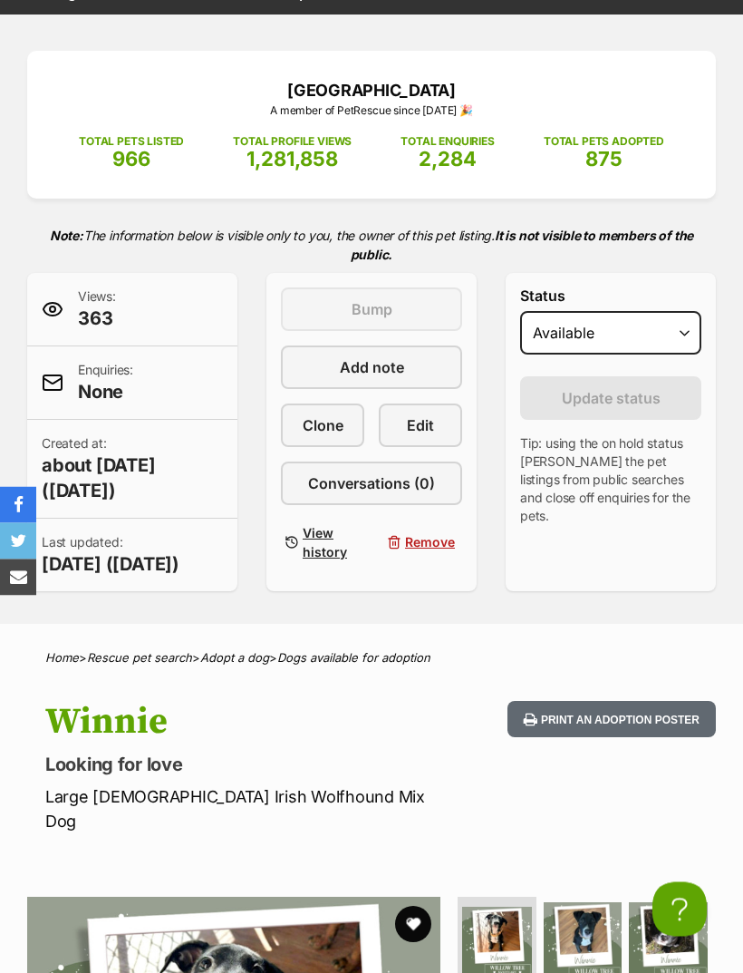
click at [431, 428] on span "Edit" at bounding box center [420, 426] width 27 height 22
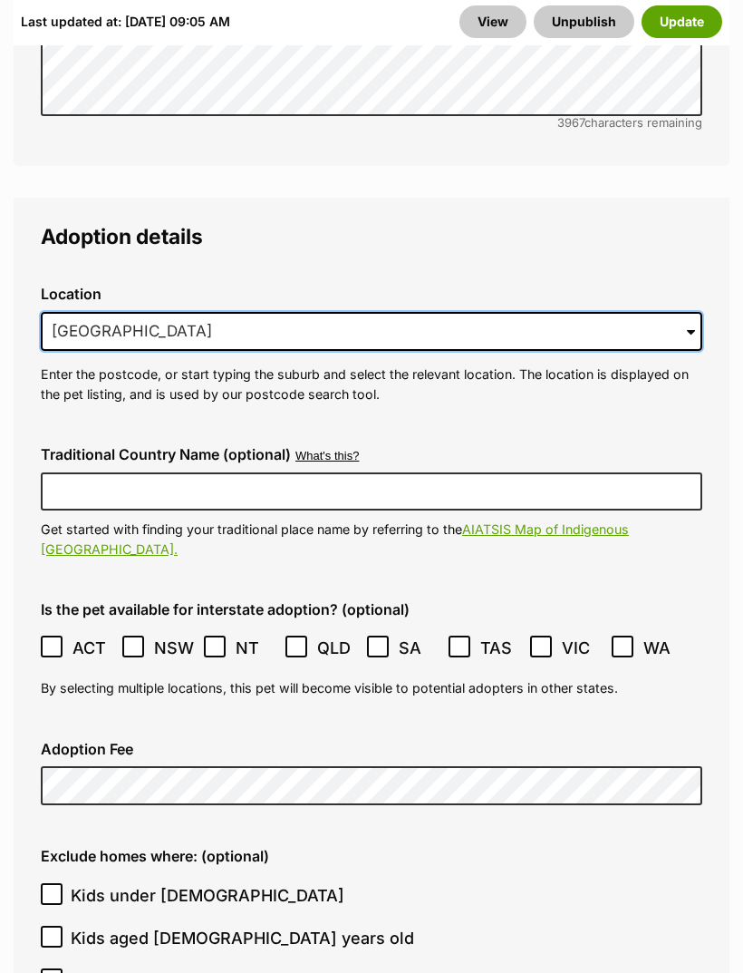
click at [611, 313] on input "Sunshine Beach, QLD, 4567" at bounding box center [372, 333] width 662 height 40
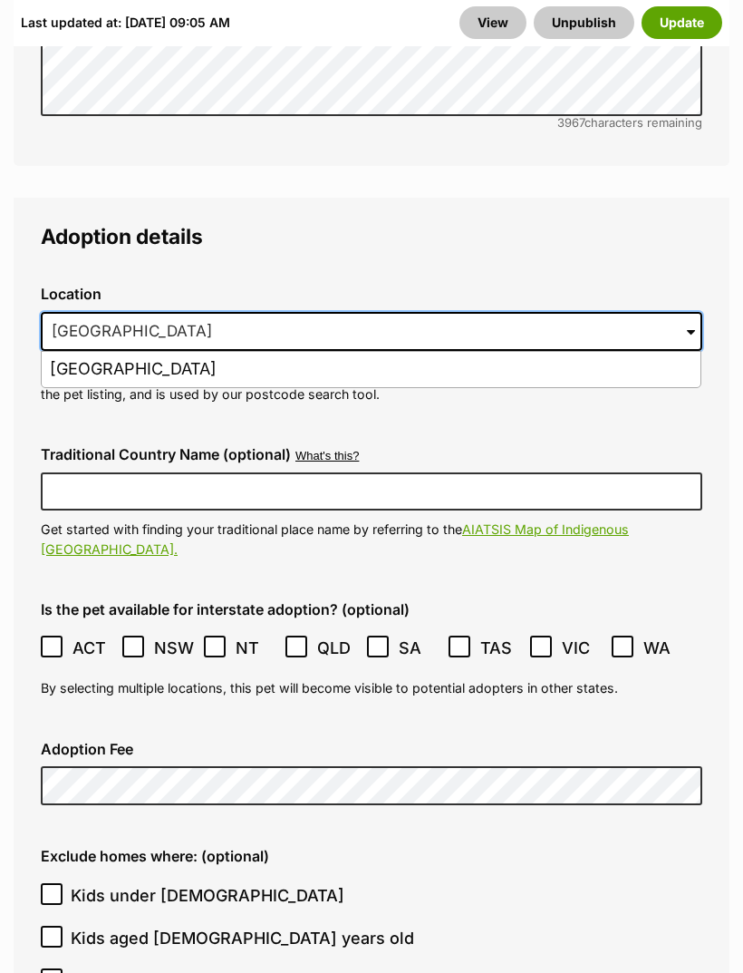
scroll to position [5088, 0]
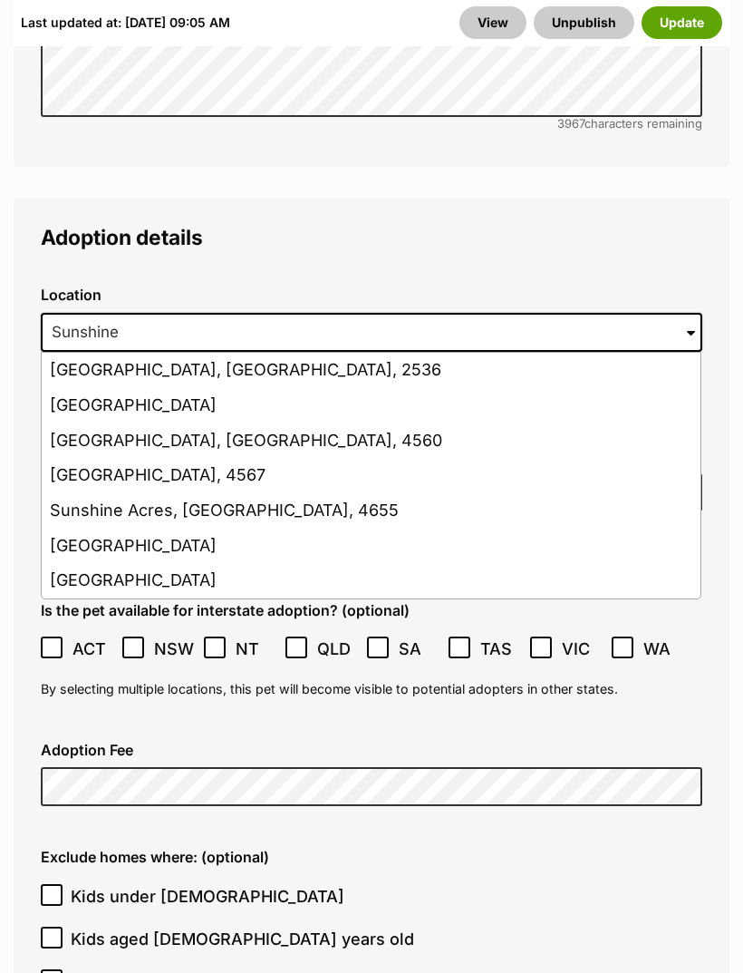
click at [316, 423] on li "Sunshine Coast Mc, Queensland, 4560" at bounding box center [371, 440] width 659 height 35
type input "Sunshine Coast Mc, Queensland, 4560"
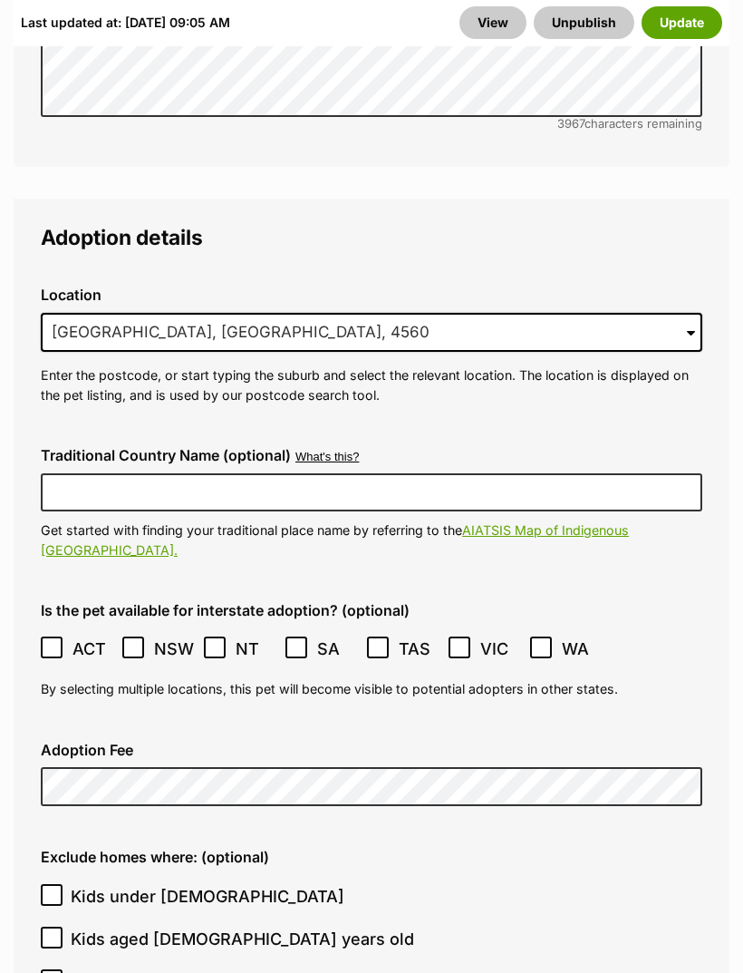
click at [699, 24] on button "Update" at bounding box center [682, 22] width 81 height 33
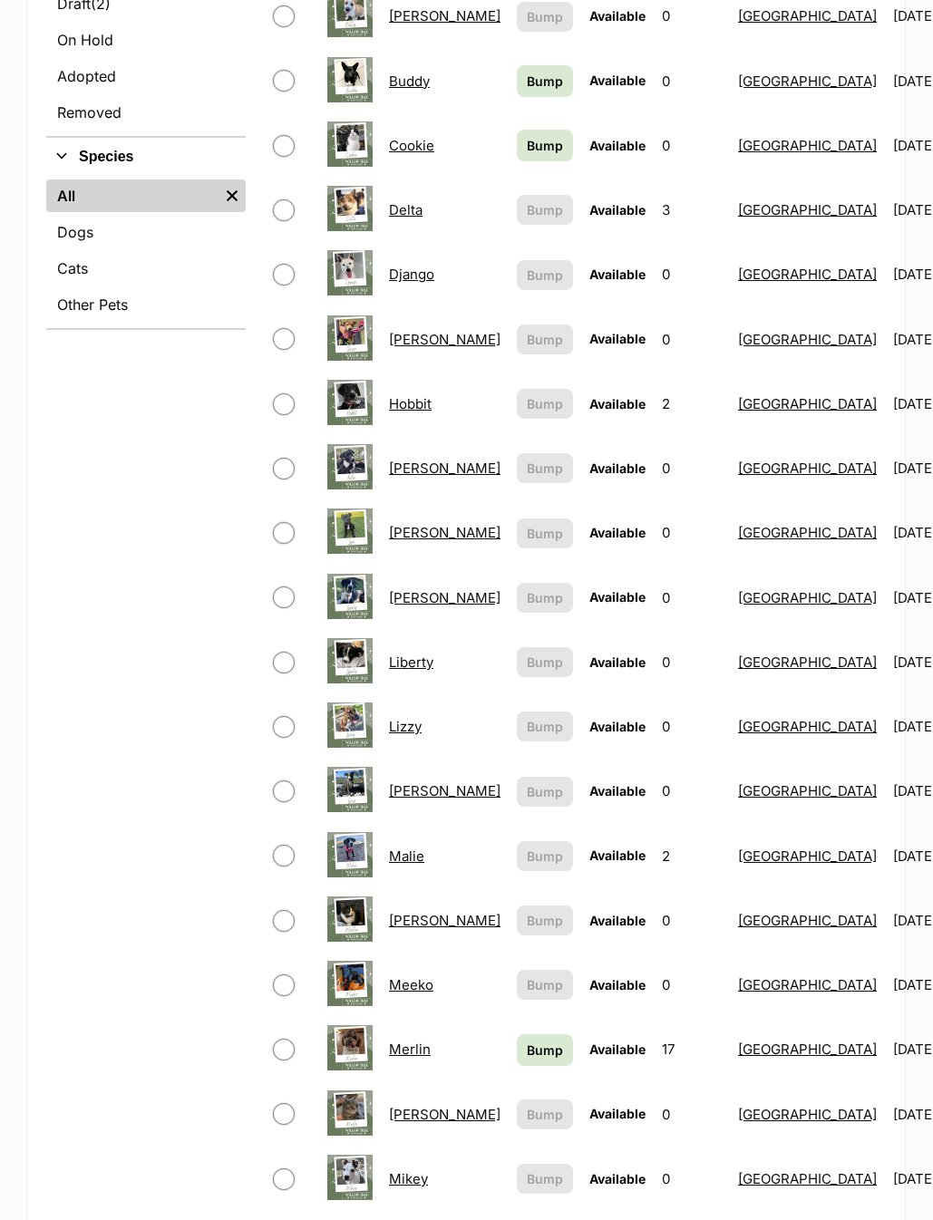
scroll to position [850, 0]
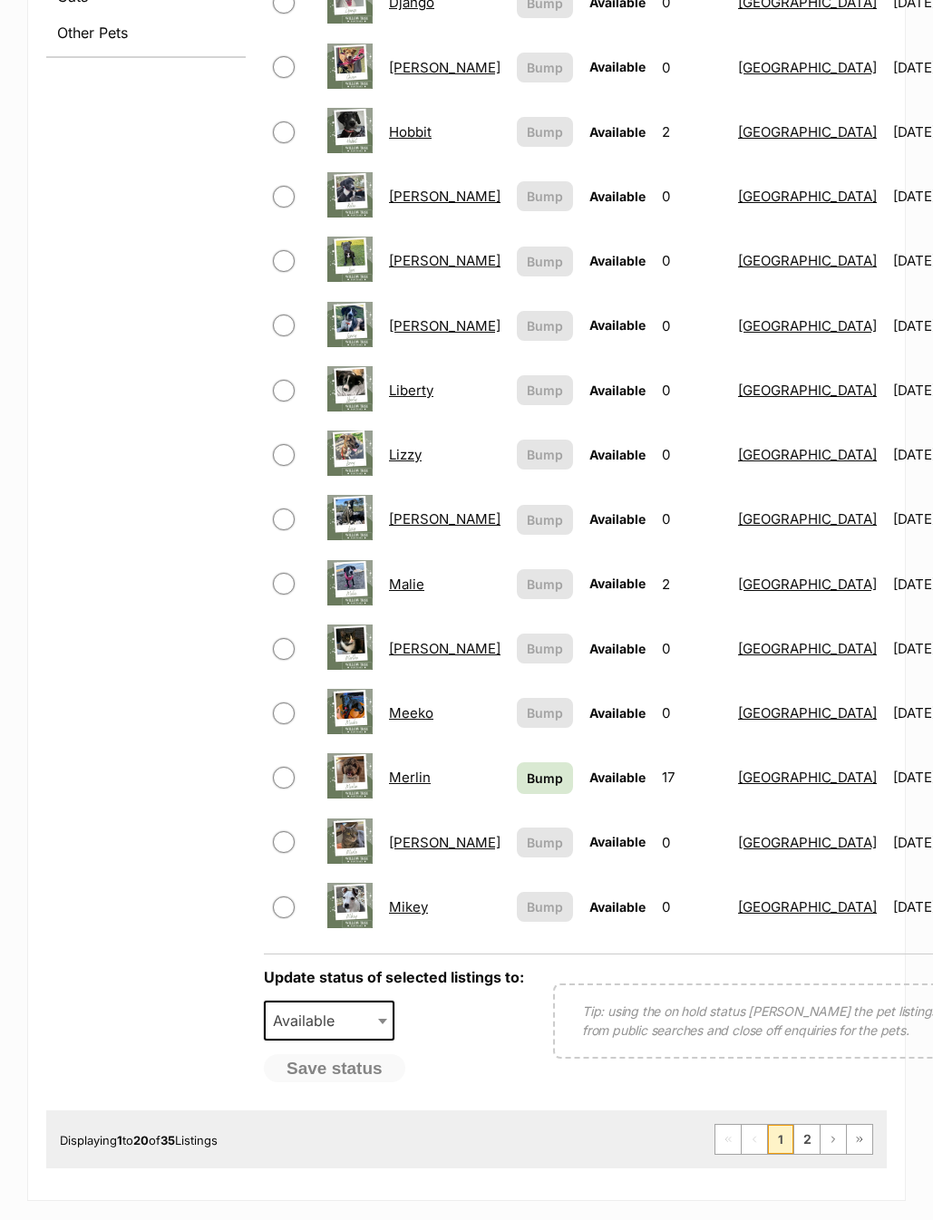
click at [415, 510] on link "Lucy" at bounding box center [444, 518] width 111 height 17
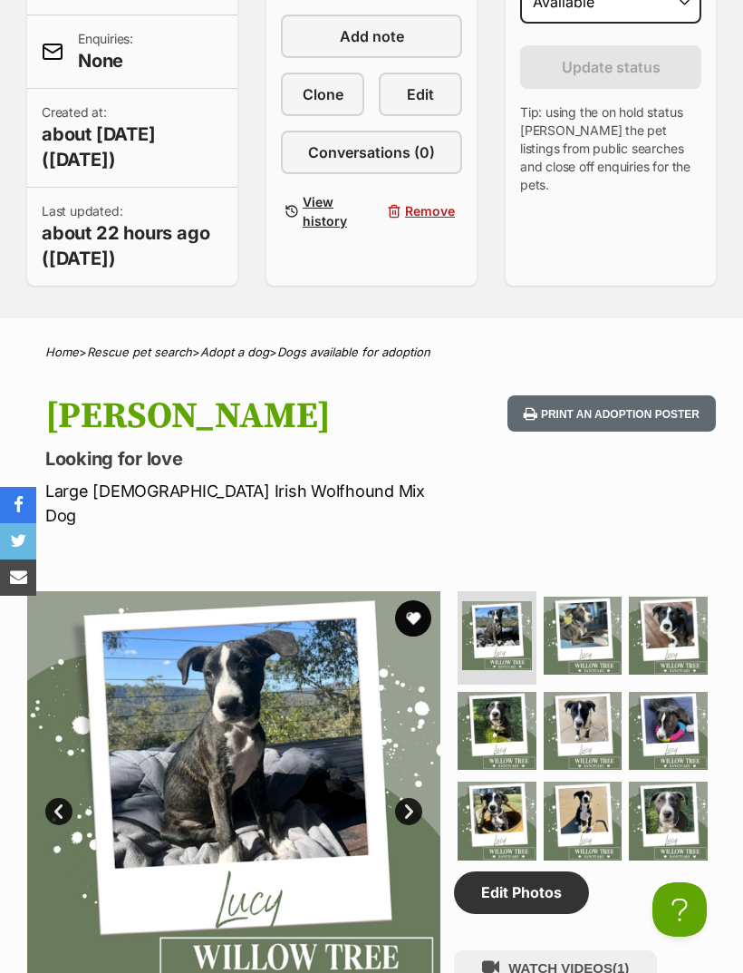
scroll to position [511, 0]
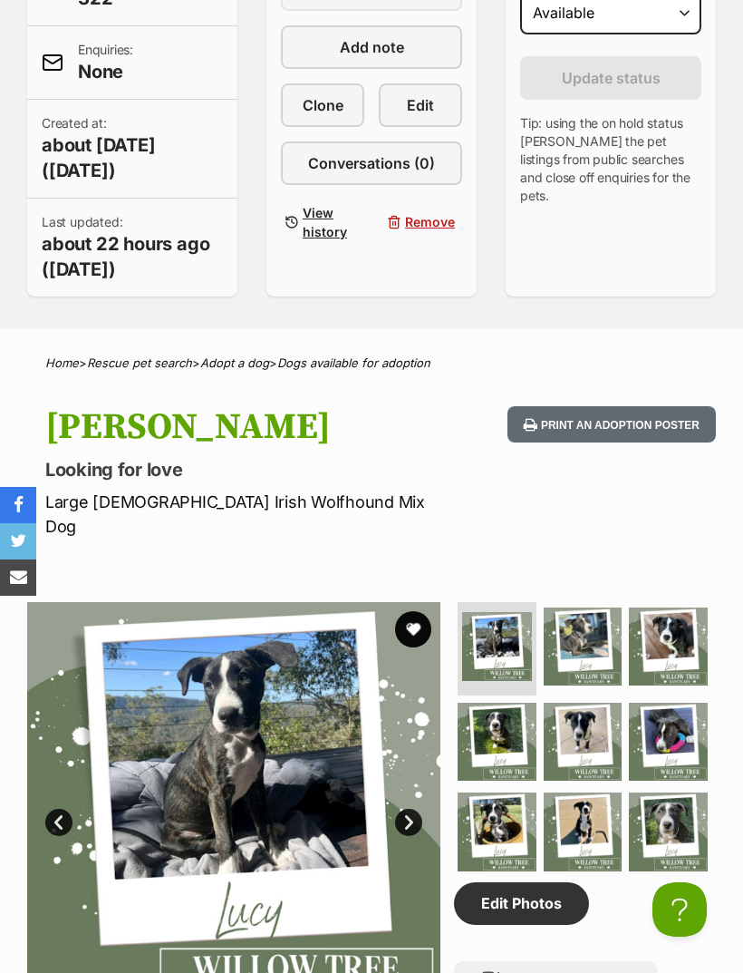
click at [438, 102] on link "Edit" at bounding box center [420, 105] width 83 height 44
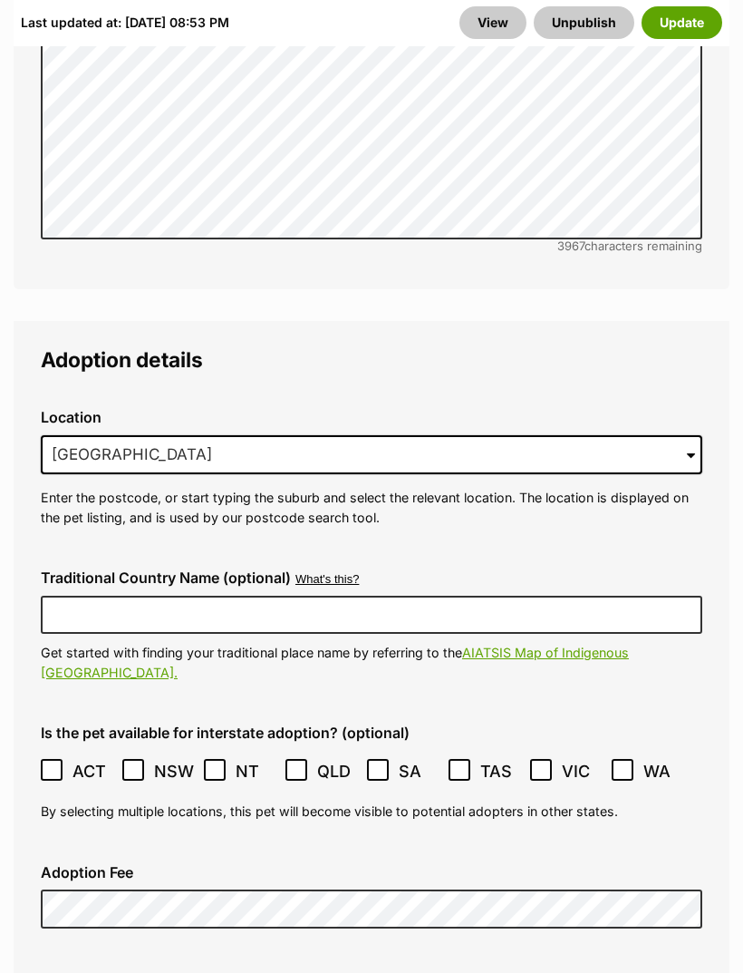
scroll to position [5025, 0]
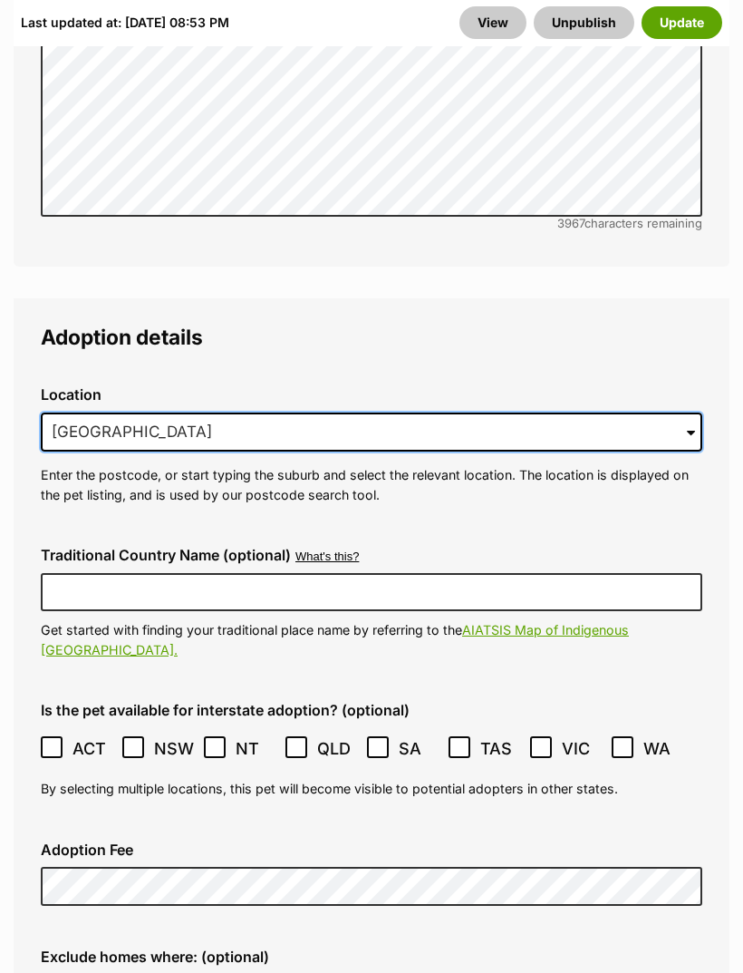
click at [613, 412] on input "Sunshine Beach, QLD, 4567" at bounding box center [372, 432] width 662 height 40
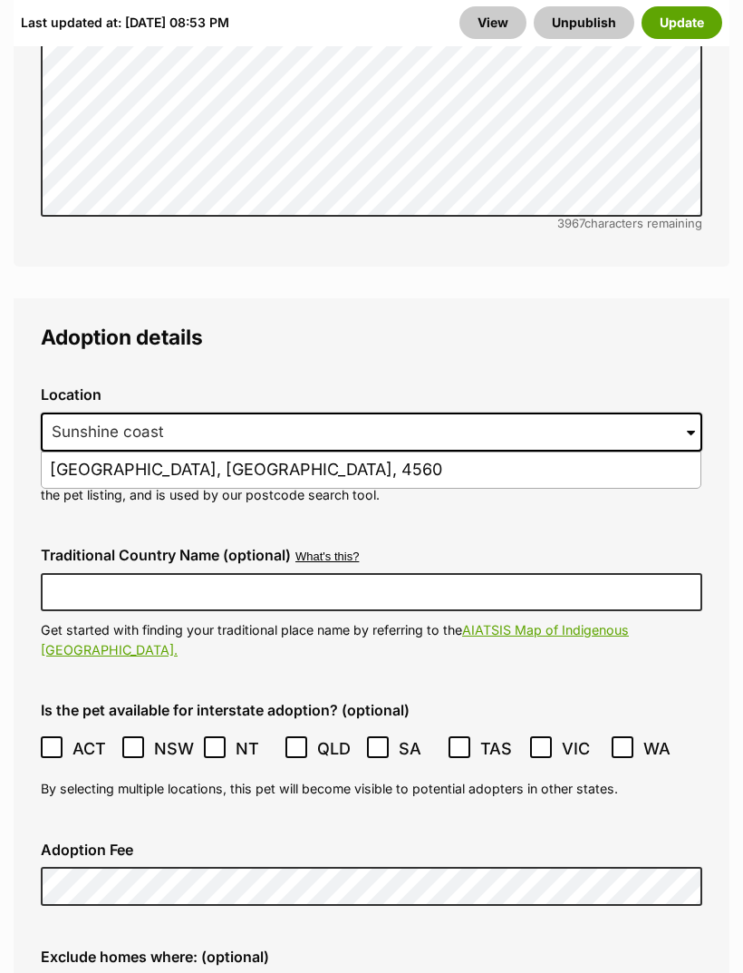
click at [361, 452] on li "Sunshine Coast Mc, Queensland, 4560" at bounding box center [371, 469] width 659 height 35
type input "Sunshine Coast Mc, Queensland, 4560"
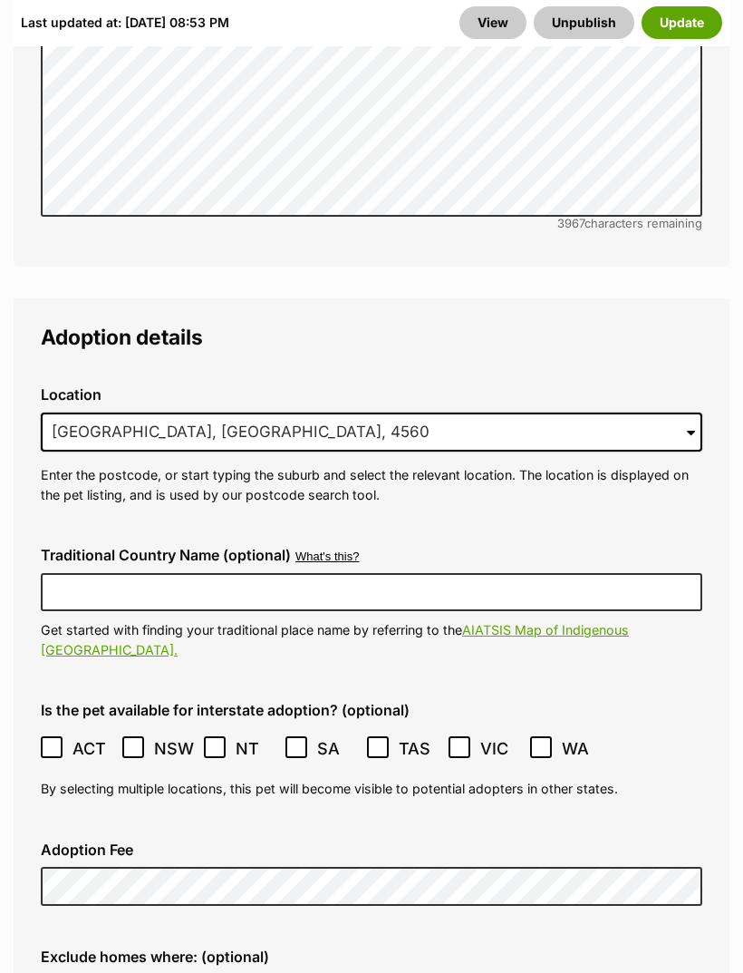
click at [683, 31] on button "Update" at bounding box center [682, 22] width 81 height 33
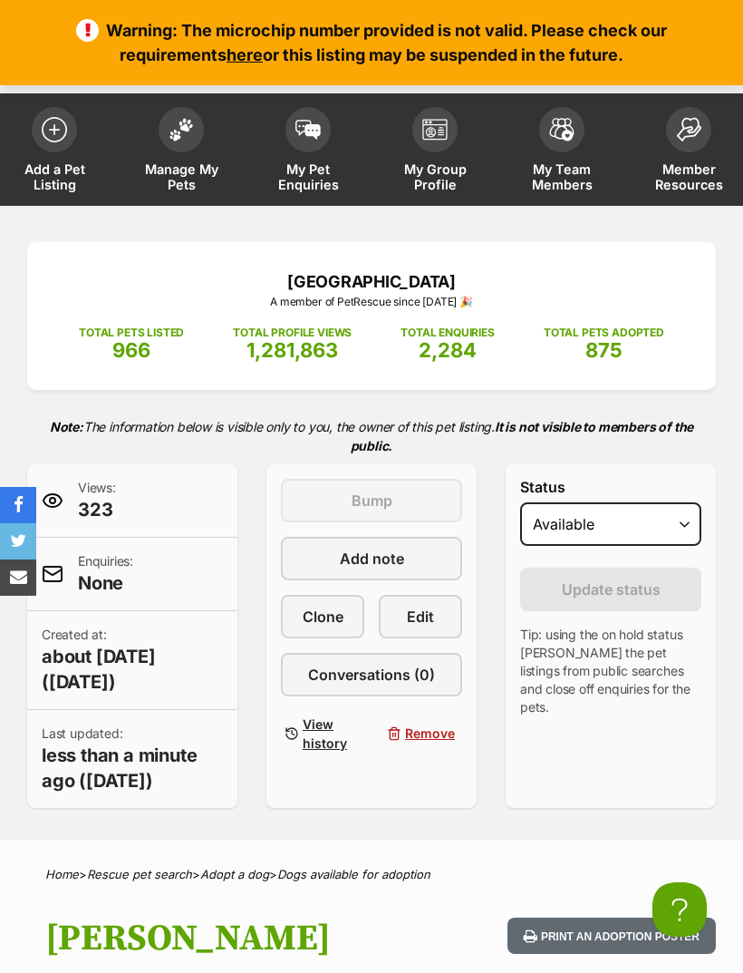
click at [184, 127] on img at bounding box center [181, 130] width 25 height 24
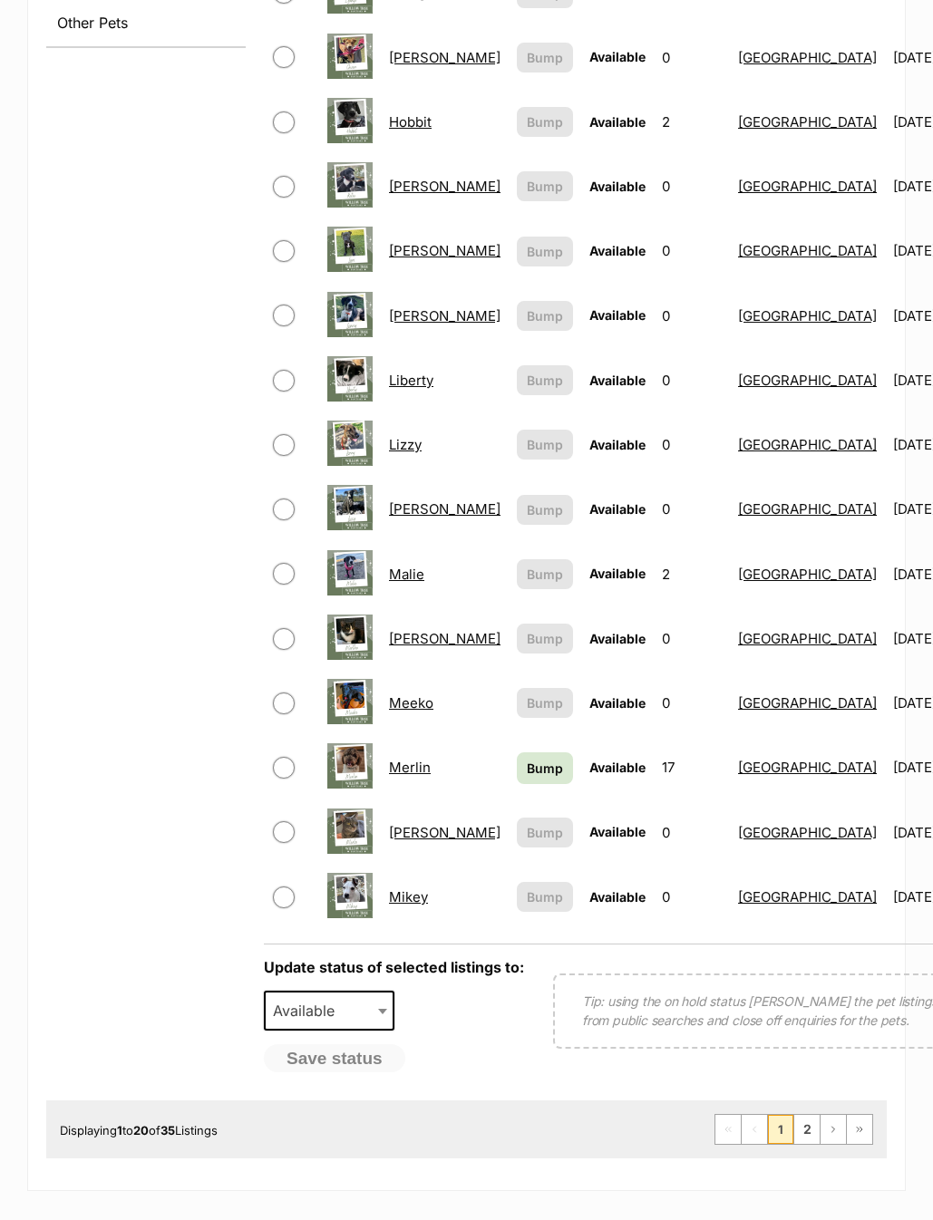
scroll to position [861, 0]
click at [413, 694] on link "Meeko" at bounding box center [411, 701] width 44 height 17
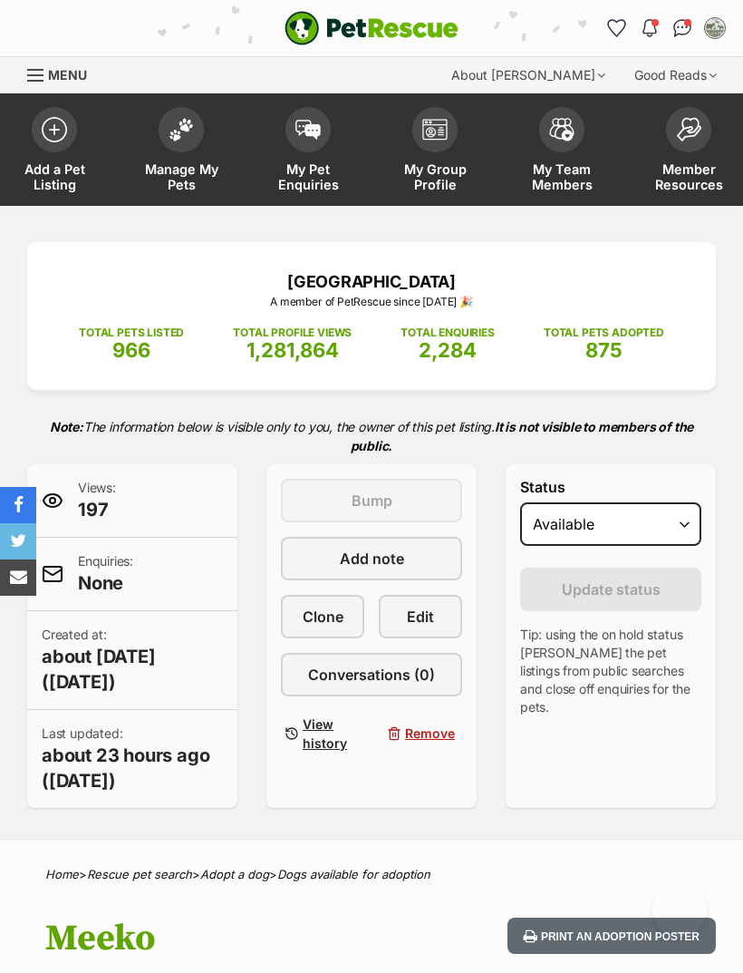
click at [519, 777] on div "Status Draft Available On hold Adopted Reason Please select a reason Medical re…" at bounding box center [611, 636] width 210 height 344
click at [431, 621] on span "Edit" at bounding box center [420, 617] width 27 height 22
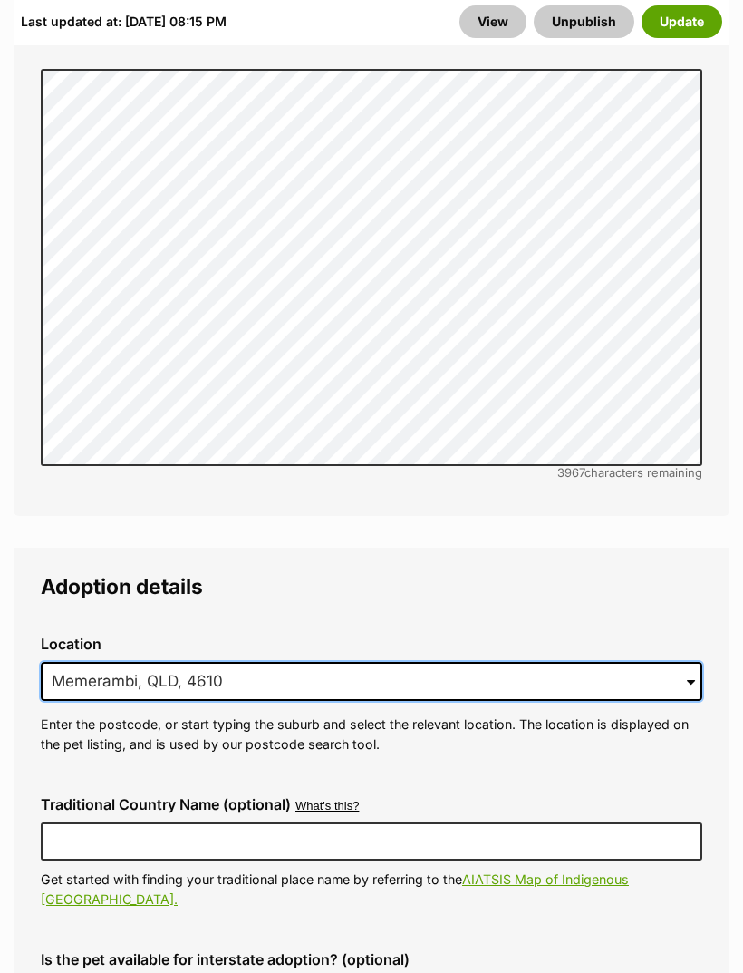
click at [472, 663] on input "Memerambi, QLD, 4610" at bounding box center [372, 683] width 662 height 40
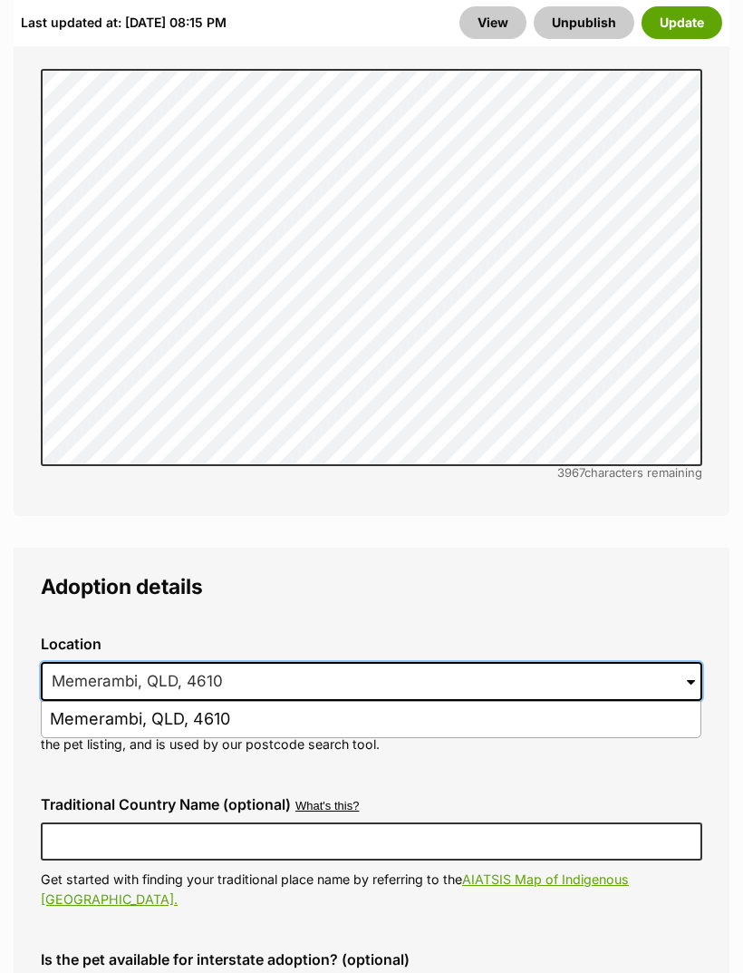
scroll to position [4738, 0]
type input "M"
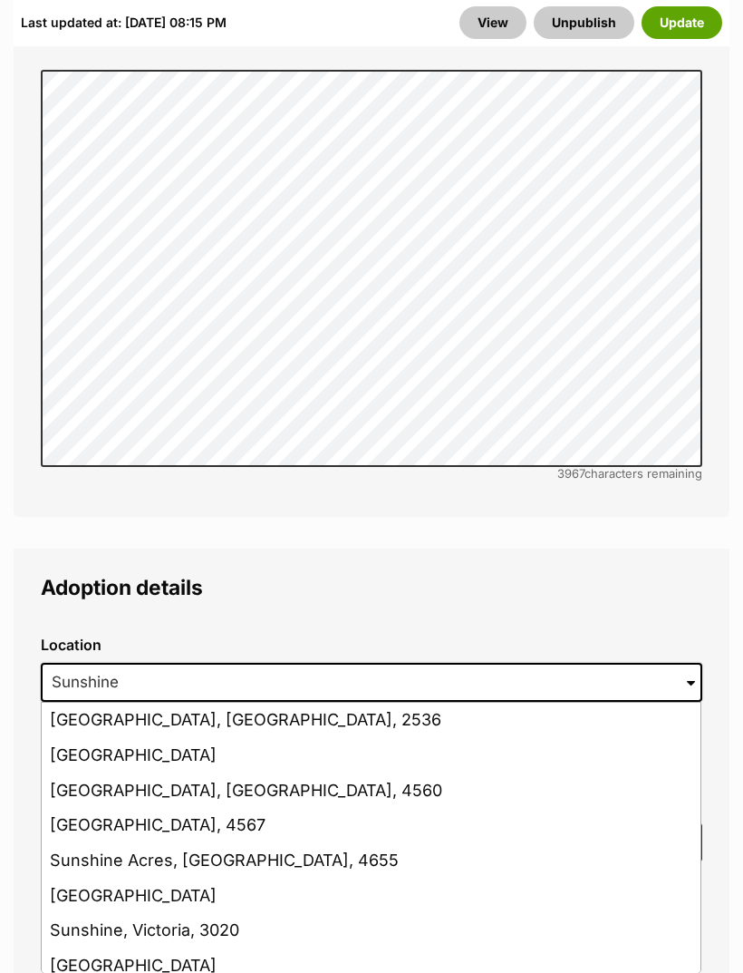
click at [309, 773] on li "Sunshine Coast Mc, Queensland, 4560" at bounding box center [371, 790] width 659 height 35
type input "Sunshine Coast Mc, Queensland, 4560"
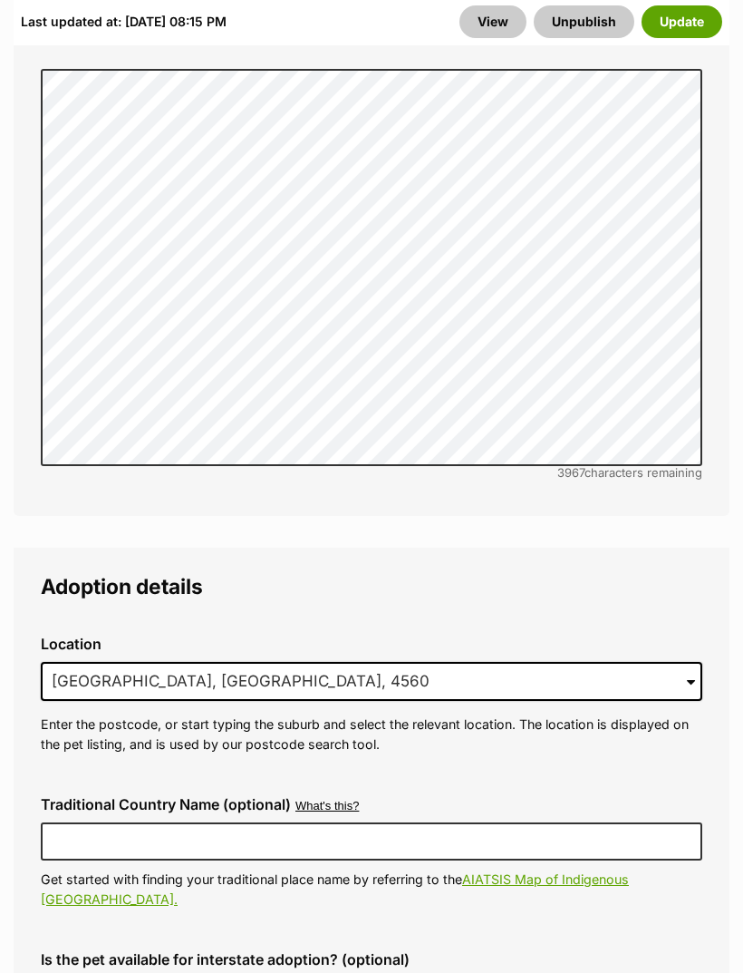
click at [686, 23] on button "Update" at bounding box center [682, 22] width 81 height 33
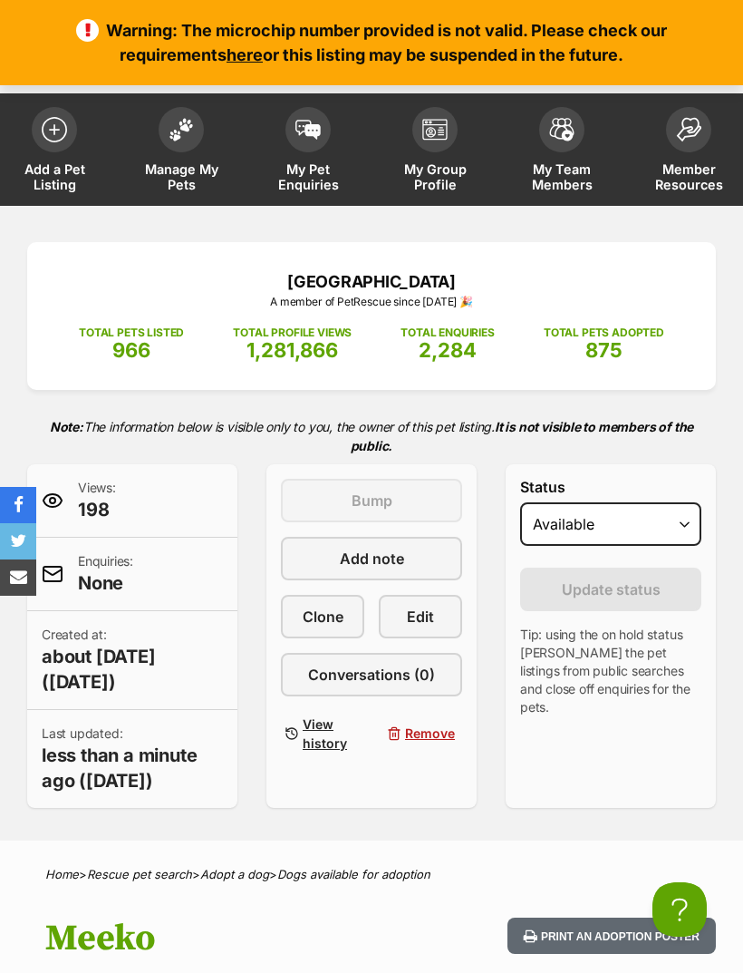
click at [182, 127] on img at bounding box center [181, 130] width 25 height 24
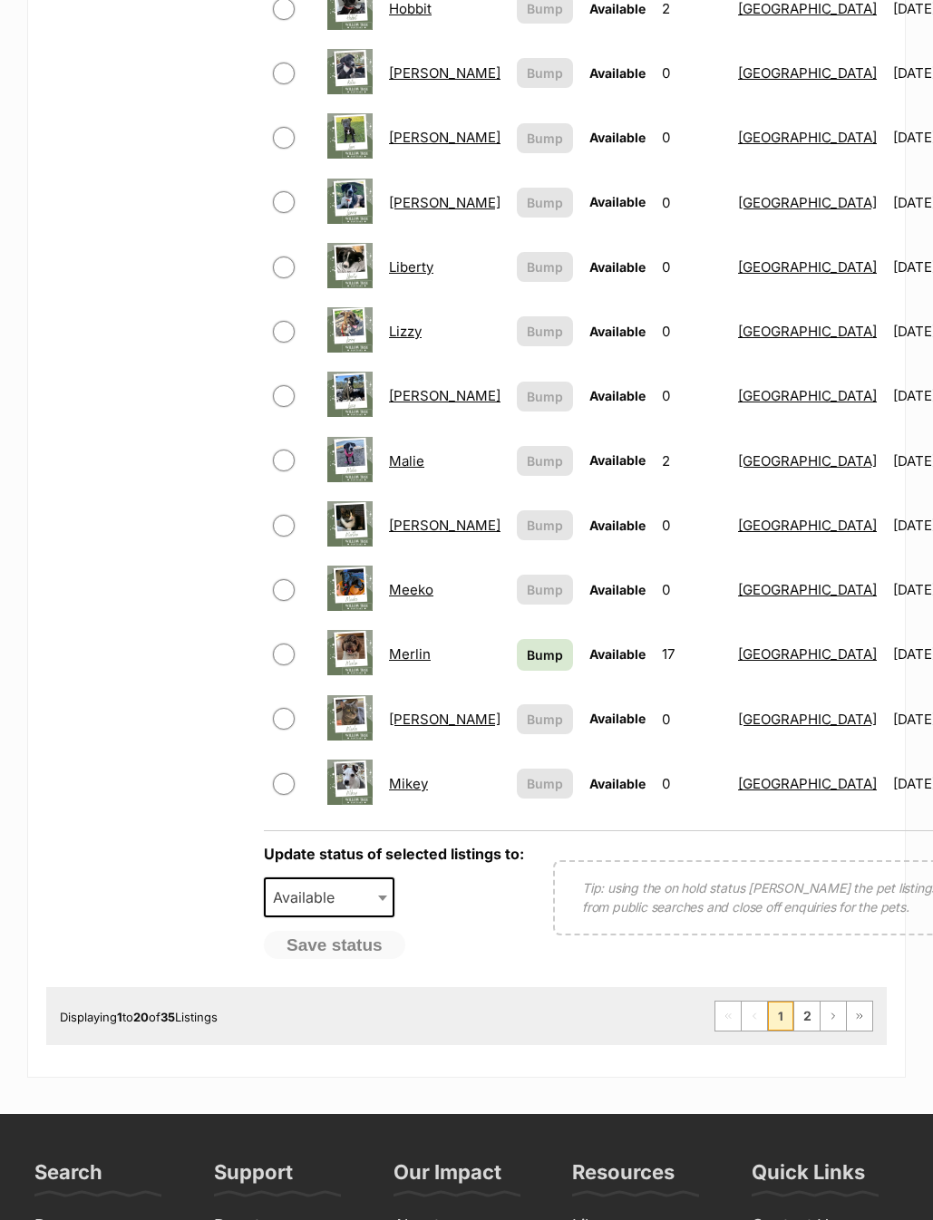
scroll to position [974, 0]
click at [807, 1012] on link "2" at bounding box center [806, 1015] width 25 height 29
